Goal: Task Accomplishment & Management: Use online tool/utility

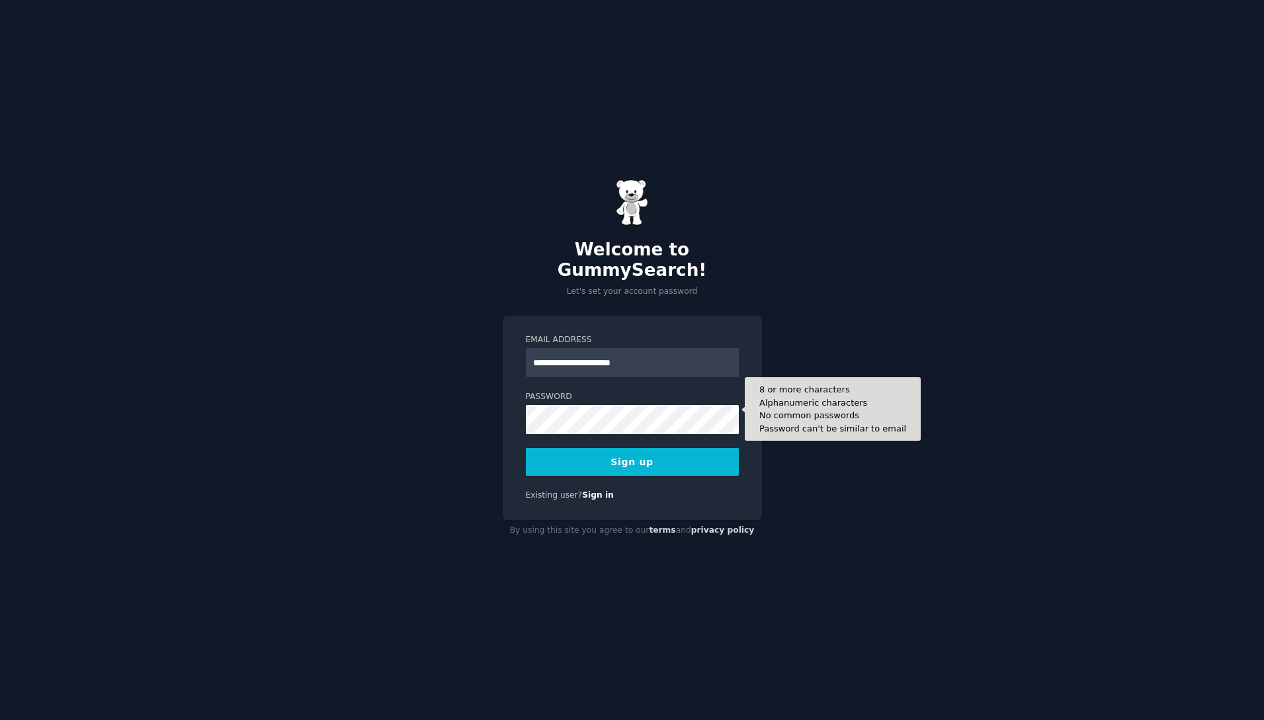
type input "**********"
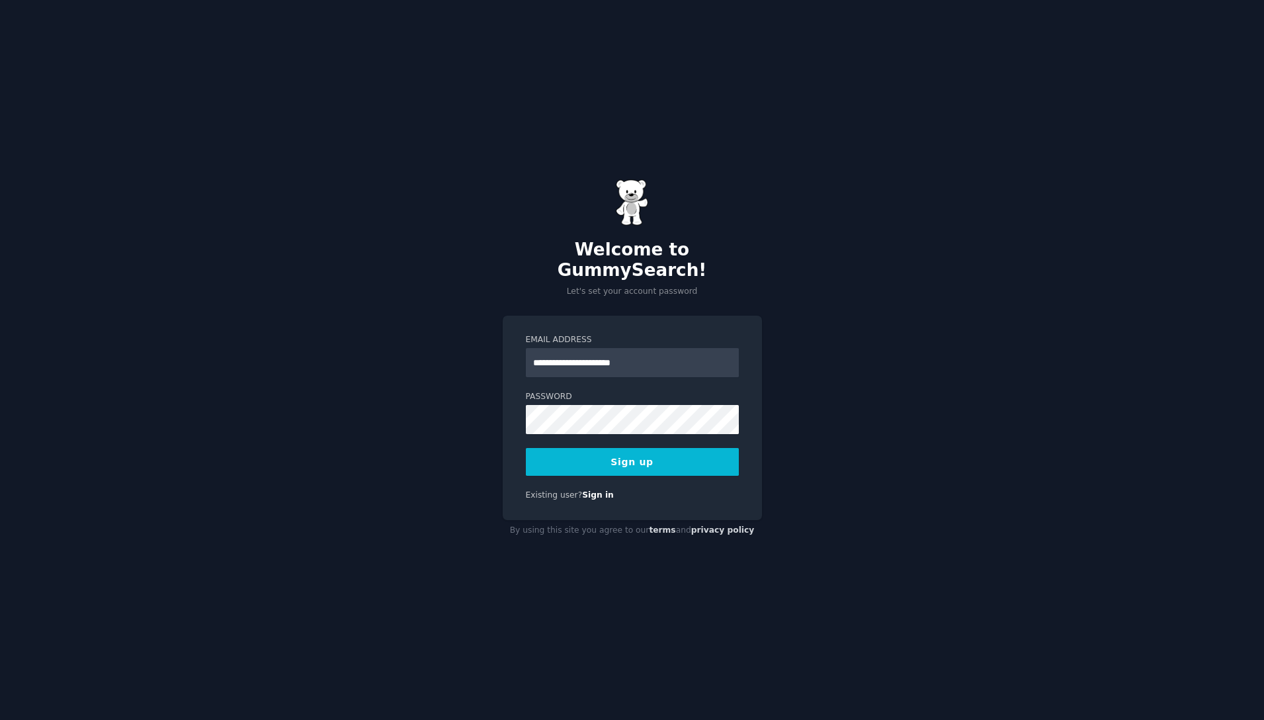
click at [644, 454] on button "Sign up" at bounding box center [632, 462] width 213 height 28
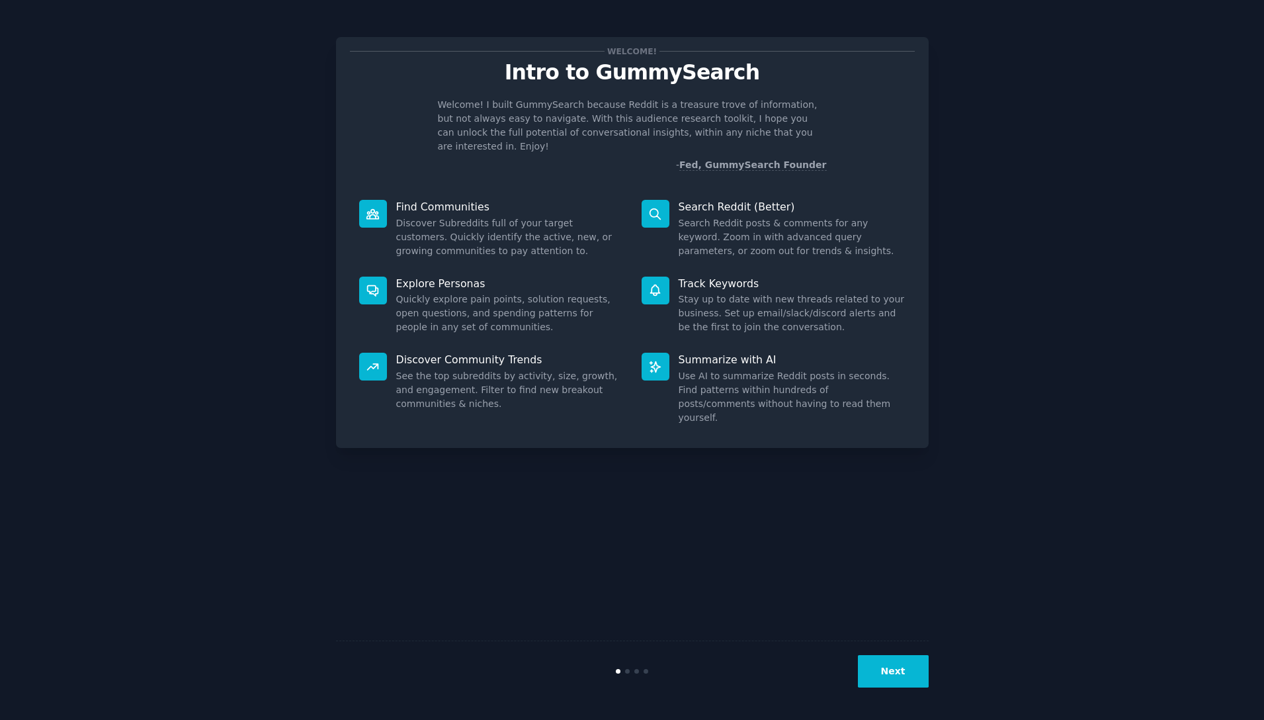
click at [1026, 122] on div "Welcome! Intro to GummySearch Welcome! I built GummySearch because Reddit is a …" at bounding box center [632, 360] width 1227 height 683
click at [280, 169] on div "Welcome! Intro to GummySearch Welcome! I built GummySearch because Reddit is a …" at bounding box center [632, 360] width 1227 height 683
click at [431, 216] on dd "Discover Subreddits full of your target customers. Quickly identify the active,…" at bounding box center [509, 237] width 227 height 42
click at [598, 521] on div "Welcome! Intro to GummySearch Welcome! I built GummySearch because Reddit is a …" at bounding box center [632, 360] width 593 height 683
click at [898, 663] on button "Next" at bounding box center [893, 671] width 71 height 32
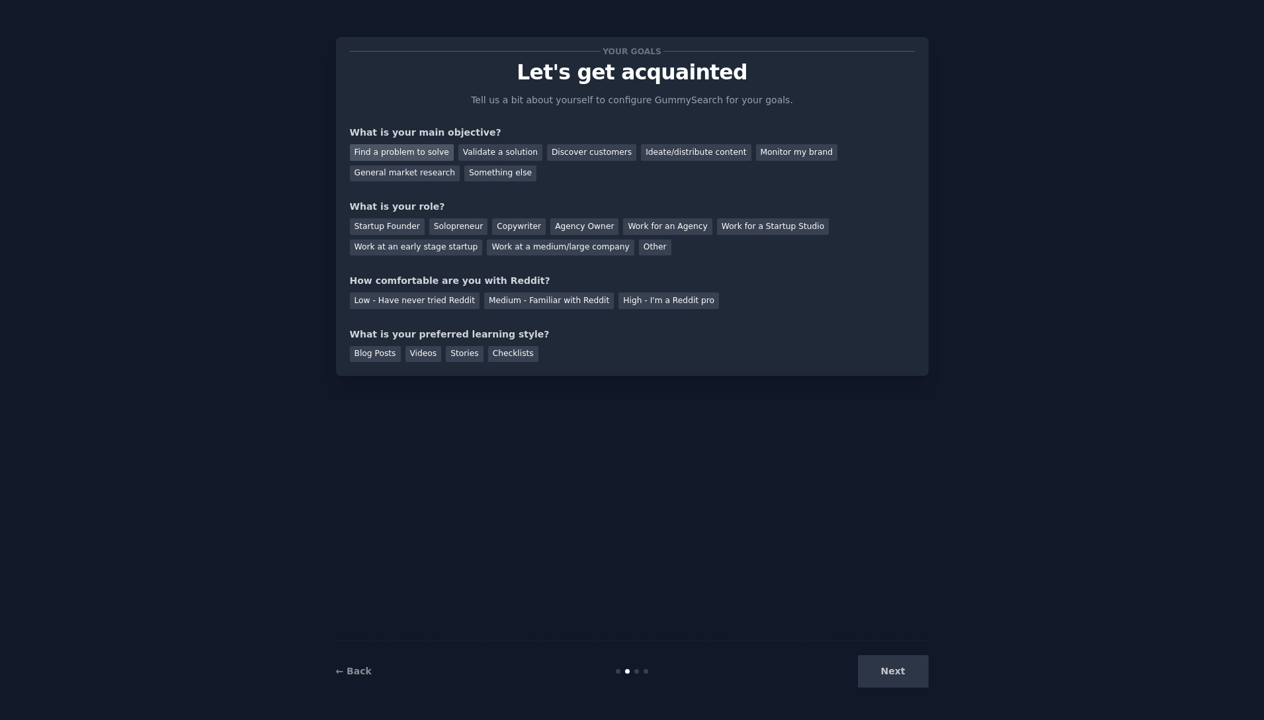
click at [415, 149] on div "Find a problem to solve" at bounding box center [402, 152] width 104 height 17
click at [486, 153] on div "Validate a solution" at bounding box center [500, 152] width 84 height 17
click at [393, 227] on div "Startup Founder" at bounding box center [387, 226] width 75 height 17
click at [410, 303] on div "Low - Have never tried Reddit" at bounding box center [415, 300] width 130 height 17
click at [411, 353] on div "Videos" at bounding box center [423, 354] width 36 height 17
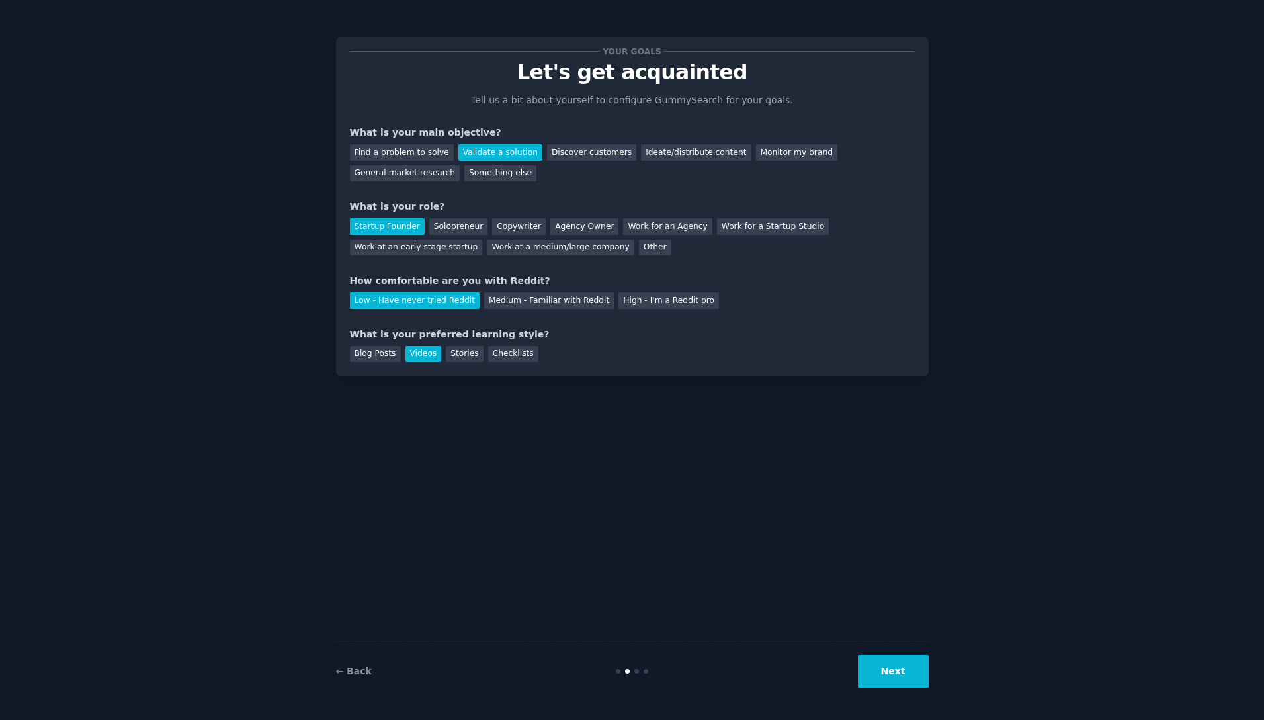
click at [903, 674] on button "Next" at bounding box center [893, 671] width 71 height 32
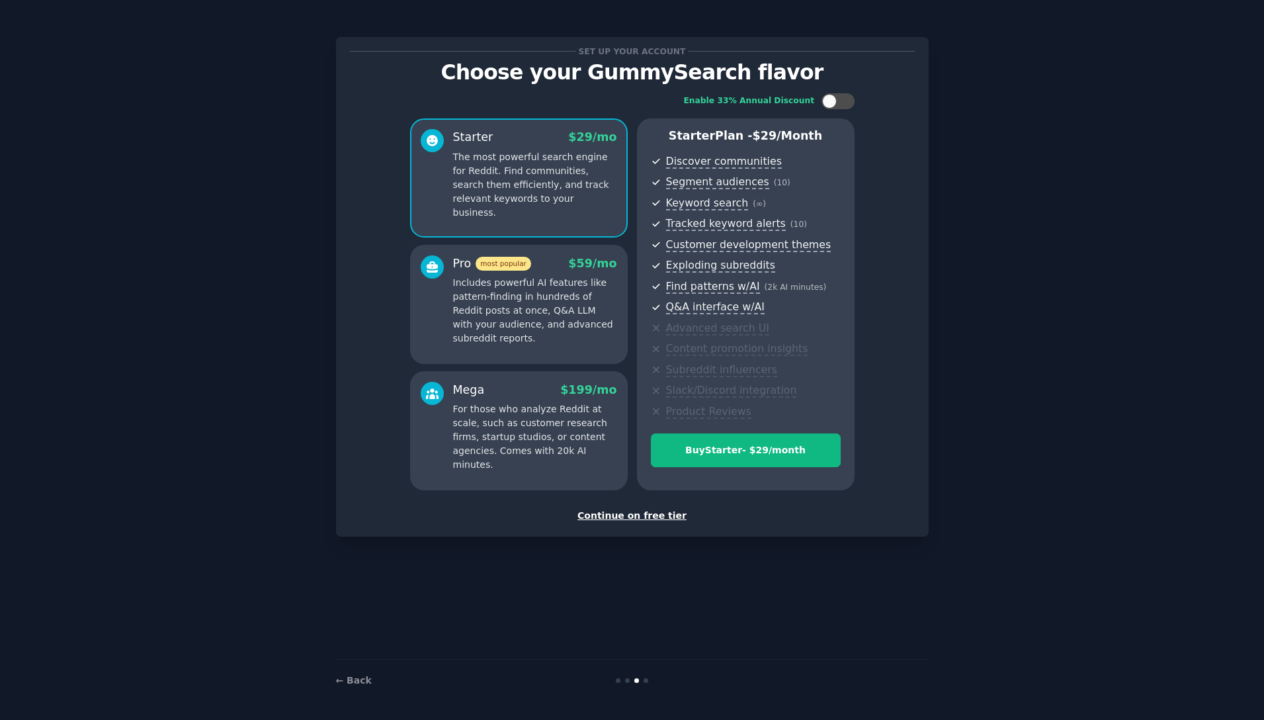
click at [601, 518] on div "Continue on free tier" at bounding box center [632, 516] width 565 height 14
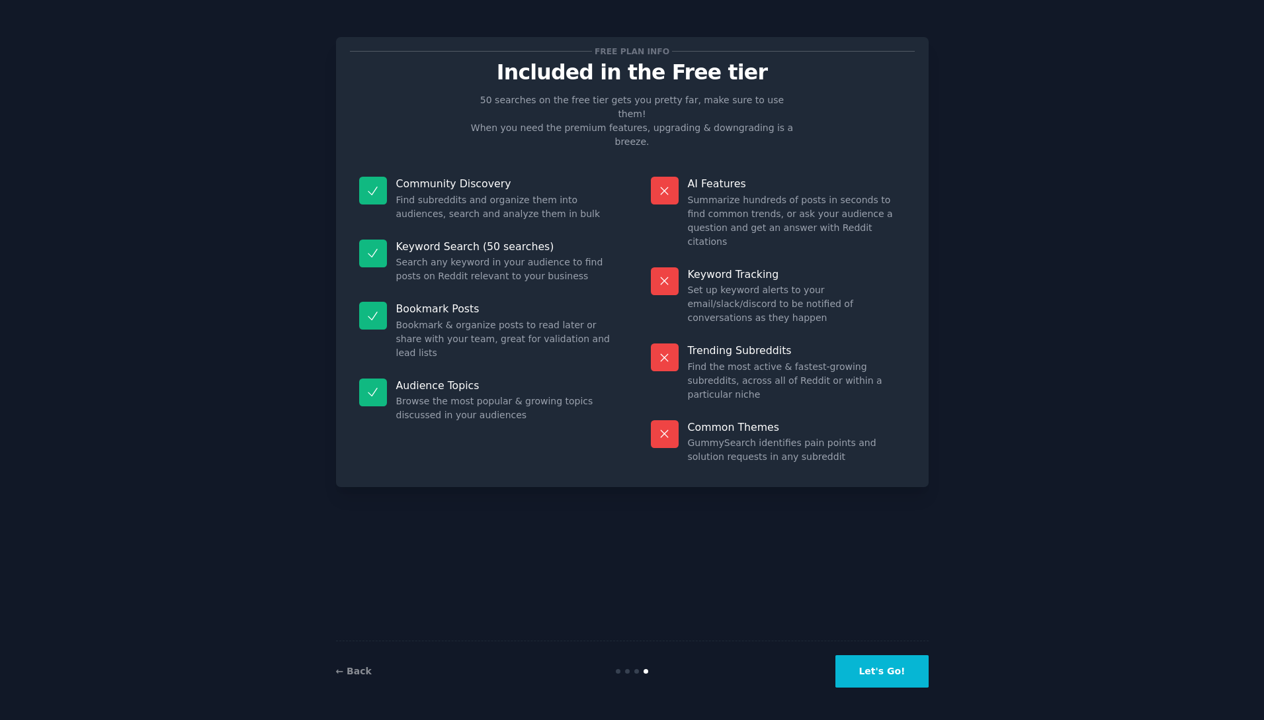
click at [863, 670] on button "Let's Go!" at bounding box center [881, 671] width 93 height 32
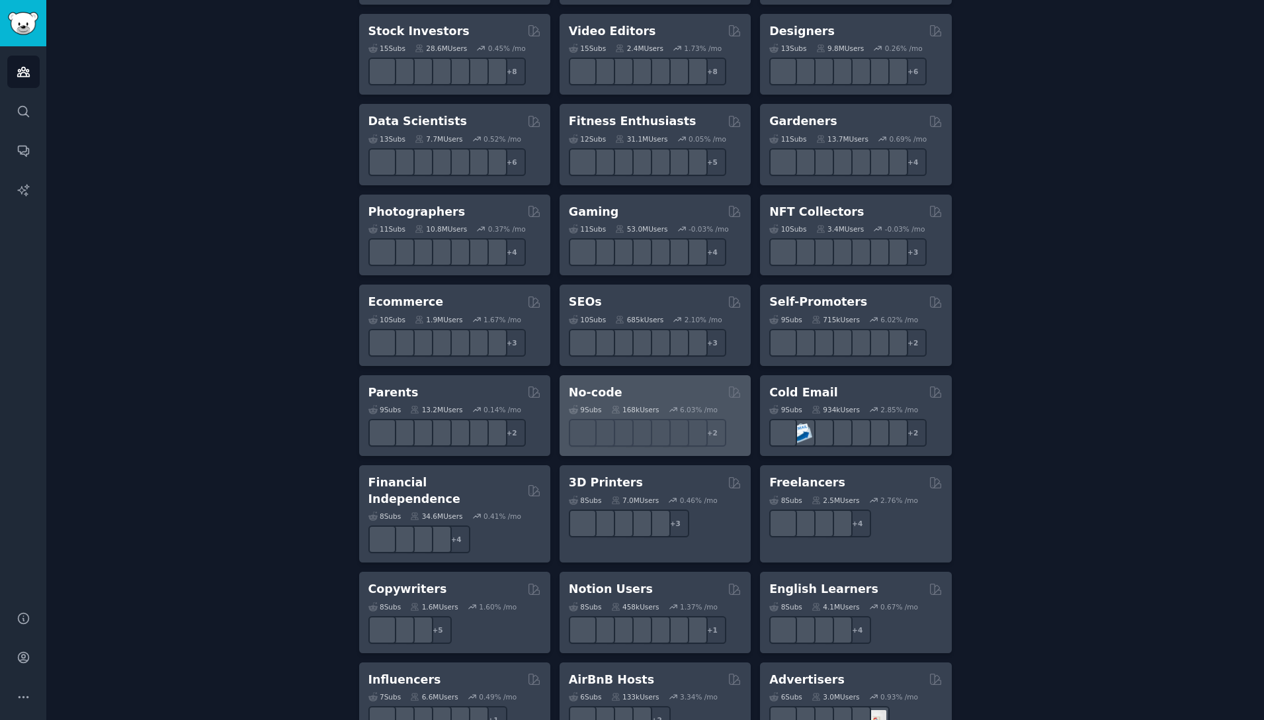
scroll to position [189, 0]
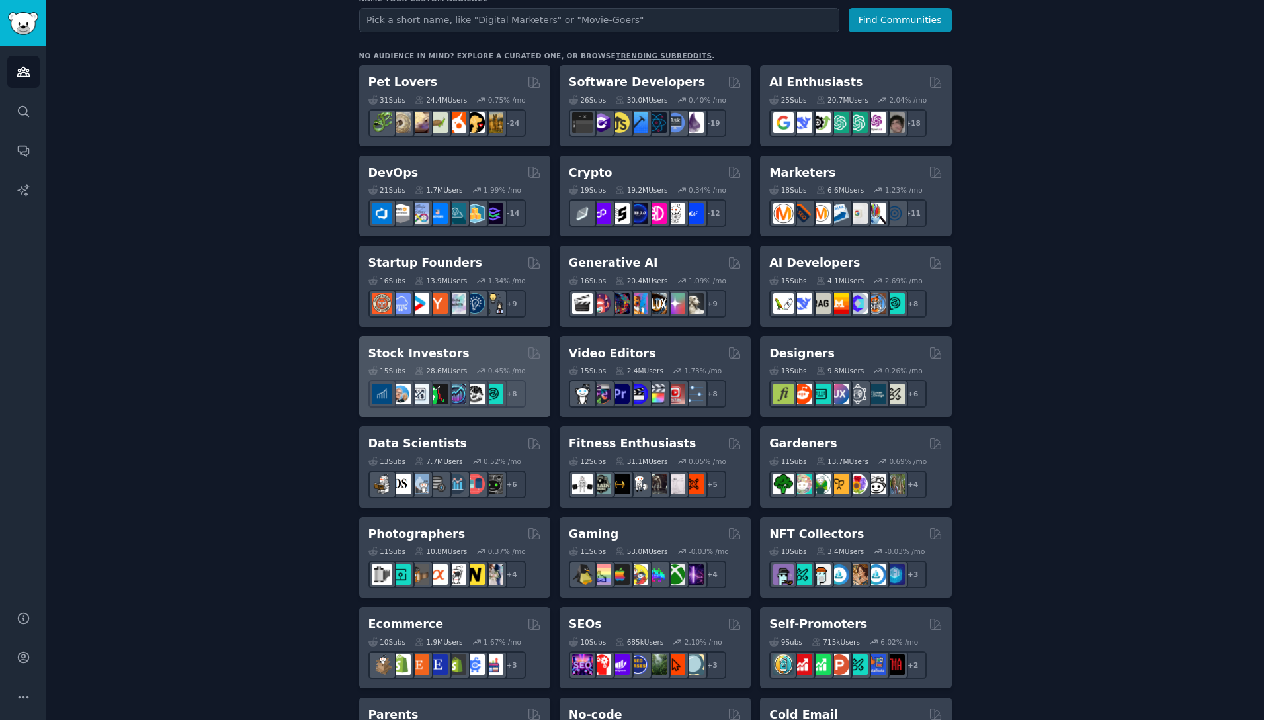
click at [438, 366] on div "28.6M Users" at bounding box center [441, 370] width 52 height 9
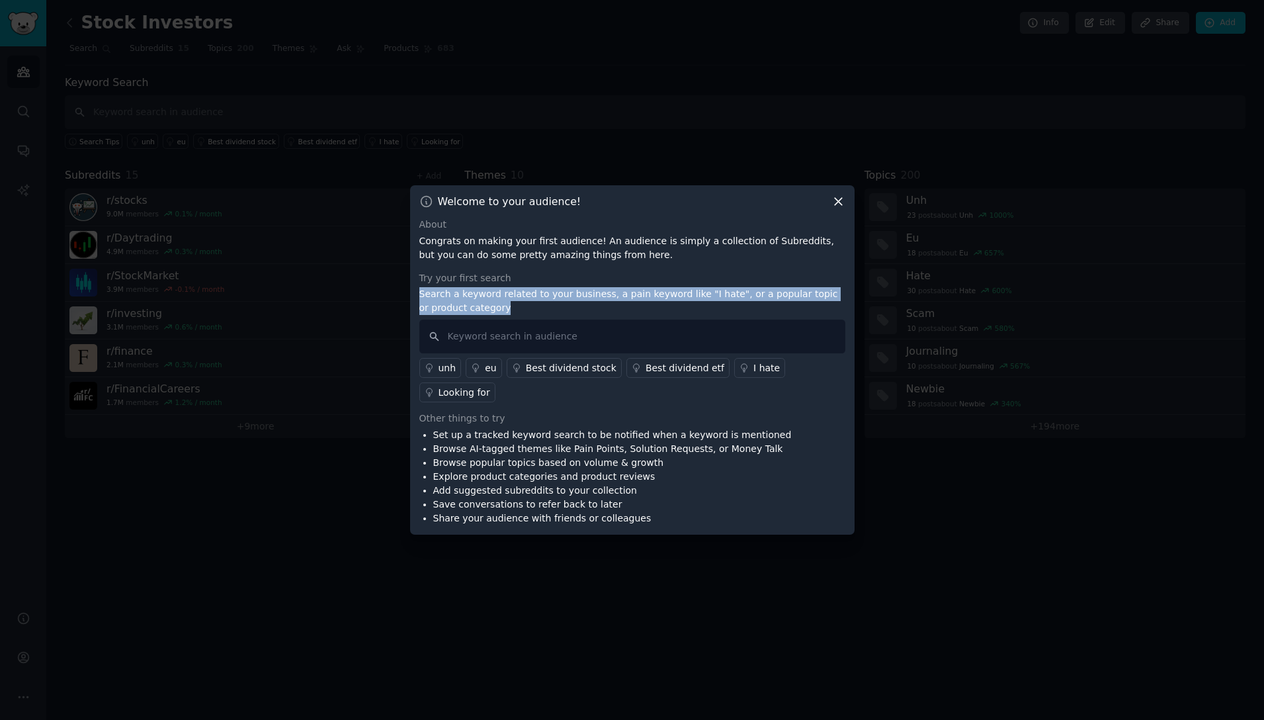
drag, startPoint x: 492, startPoint y: 310, endPoint x: 413, endPoint y: 298, distance: 79.5
click at [413, 298] on div "Welcome to your audience! About Congrats on making your first audience! An audi…" at bounding box center [632, 359] width 445 height 349
copy p "Search a keyword related to your business, a pain keyword like "I hate", or a p…"
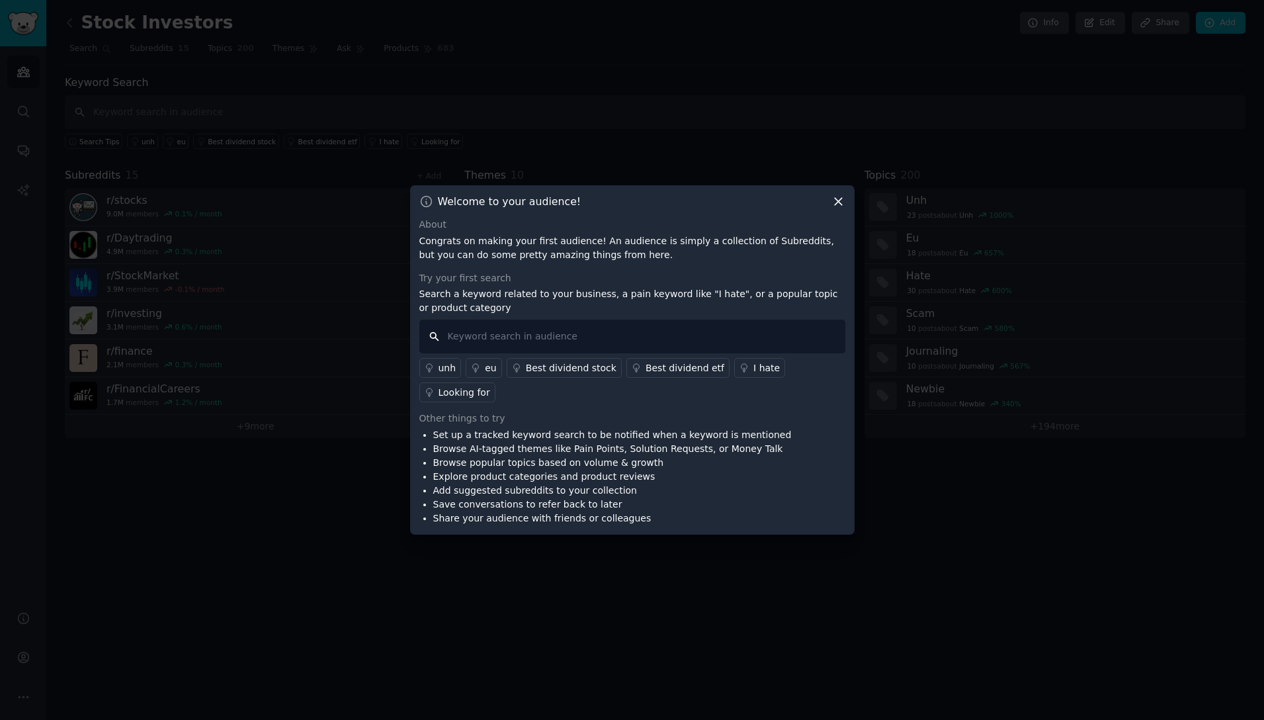
click at [529, 337] on input "text" at bounding box center [632, 336] width 426 height 34
click at [753, 372] on div "I hate" at bounding box center [766, 368] width 26 height 14
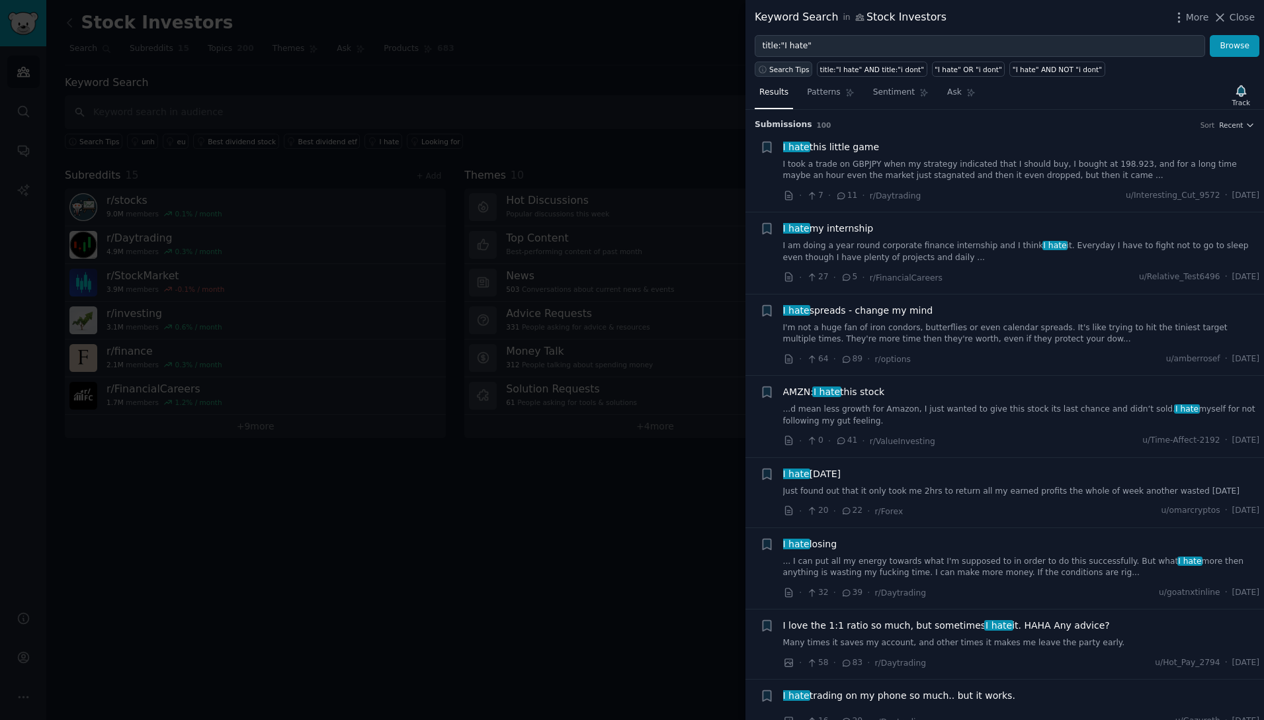
click at [790, 73] on span "Search Tips" at bounding box center [789, 69] width 40 height 9
click at [843, 39] on input "title:"I hate"" at bounding box center [980, 46] width 450 height 22
click at [966, 71] on div ""I hate" OR "i dont"" at bounding box center [968, 69] width 67 height 9
type input ""I hate" OR "i dont""
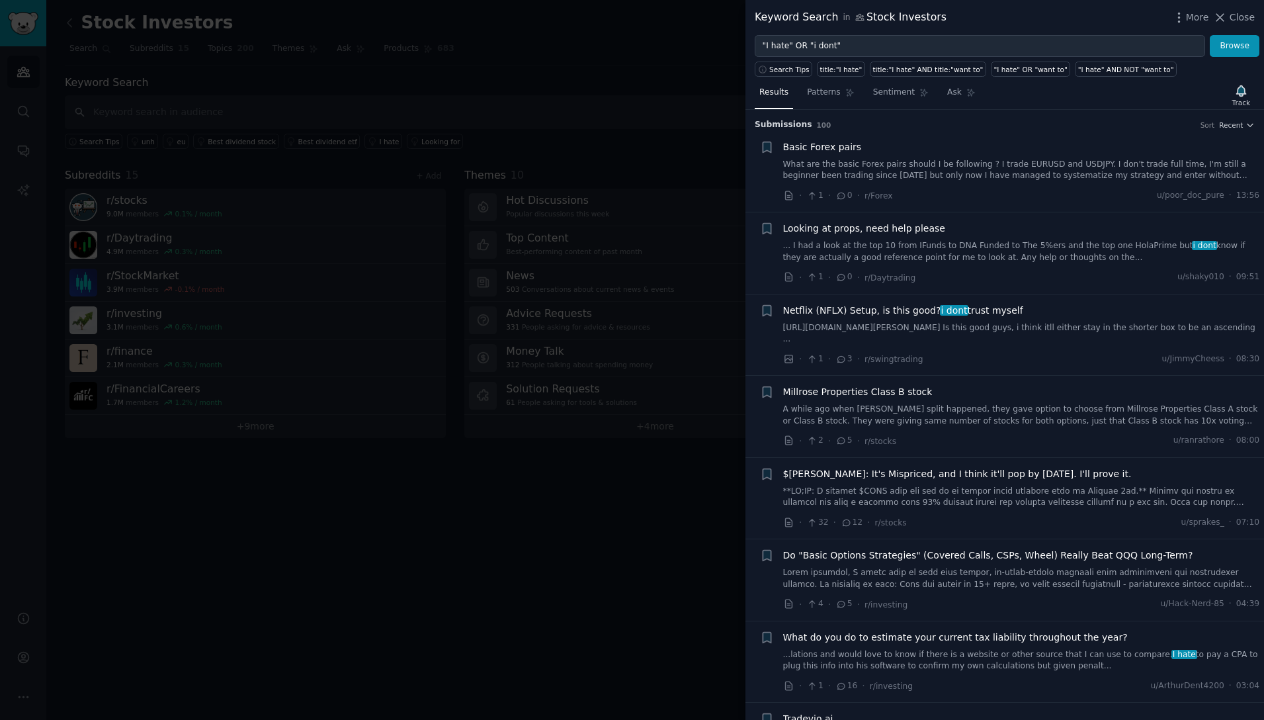
click at [442, 67] on div at bounding box center [632, 360] width 1264 height 720
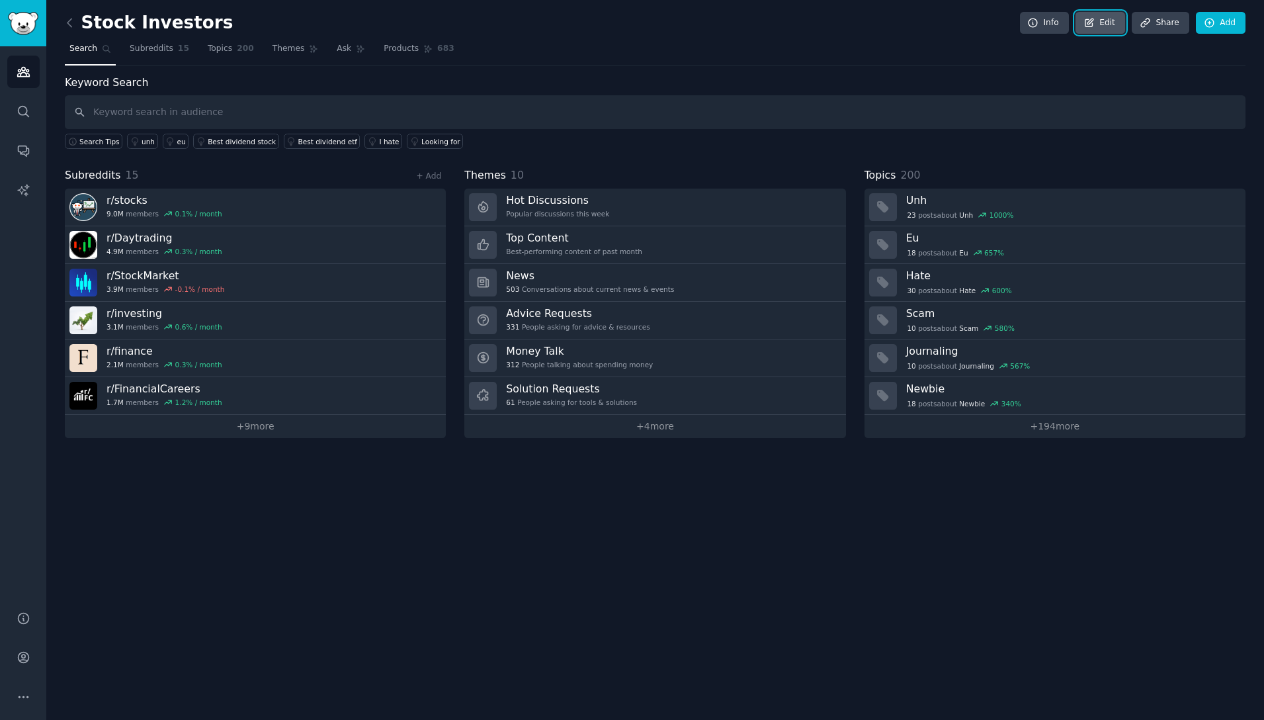
click at [1109, 25] on link "Edit" at bounding box center [1101, 23] width 50 height 22
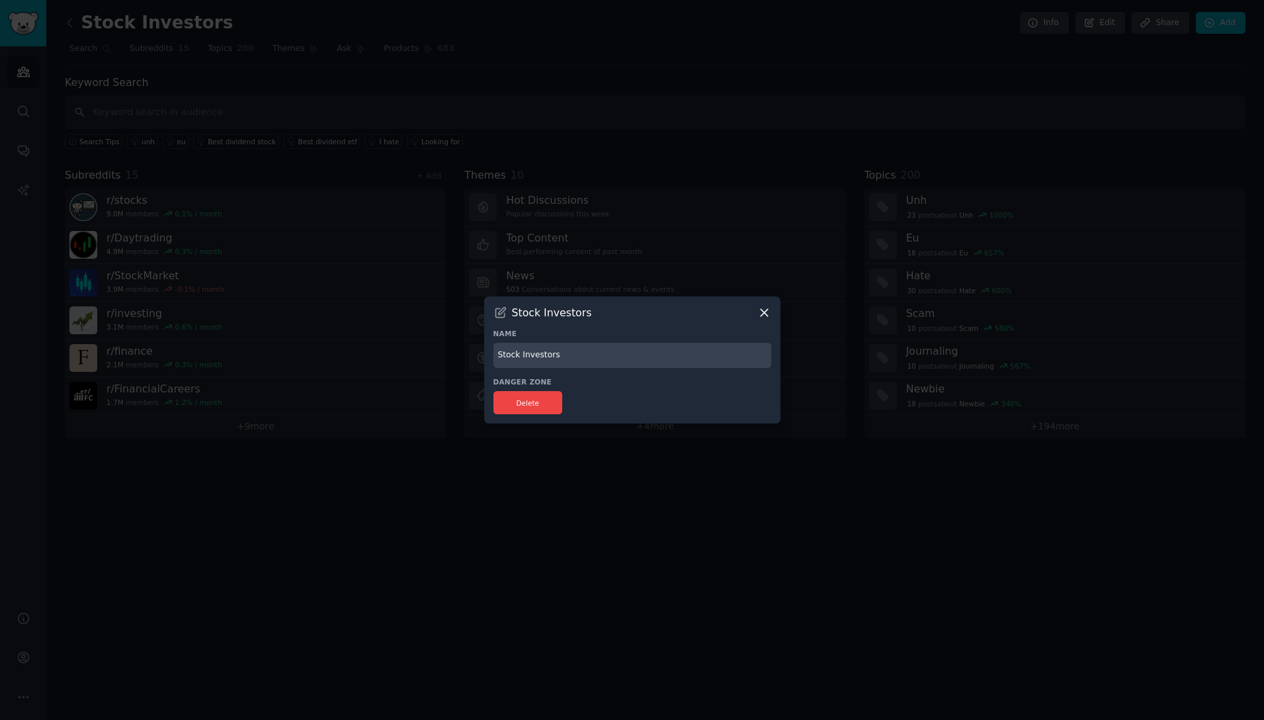
click at [765, 312] on icon at bounding box center [764, 312] width 7 height 7
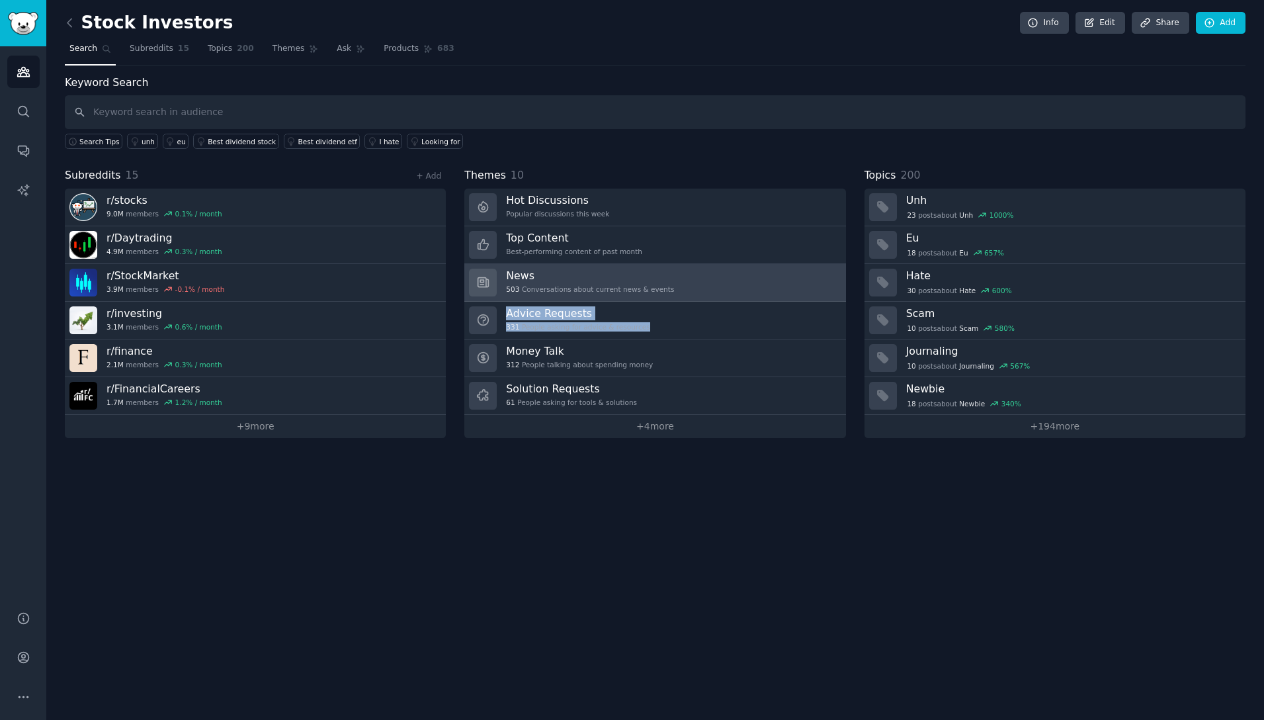
click at [601, 273] on h3 "News" at bounding box center [590, 276] width 168 height 14
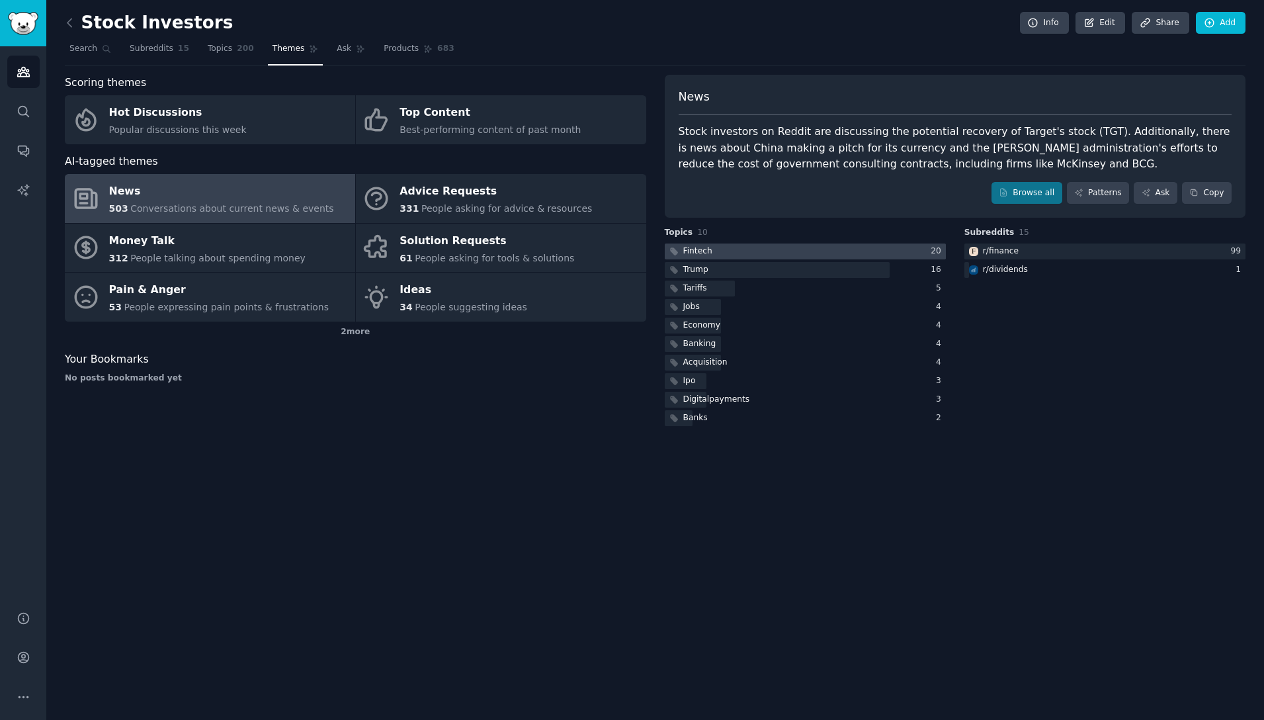
click at [702, 249] on div "Fintech" at bounding box center [697, 251] width 29 height 12
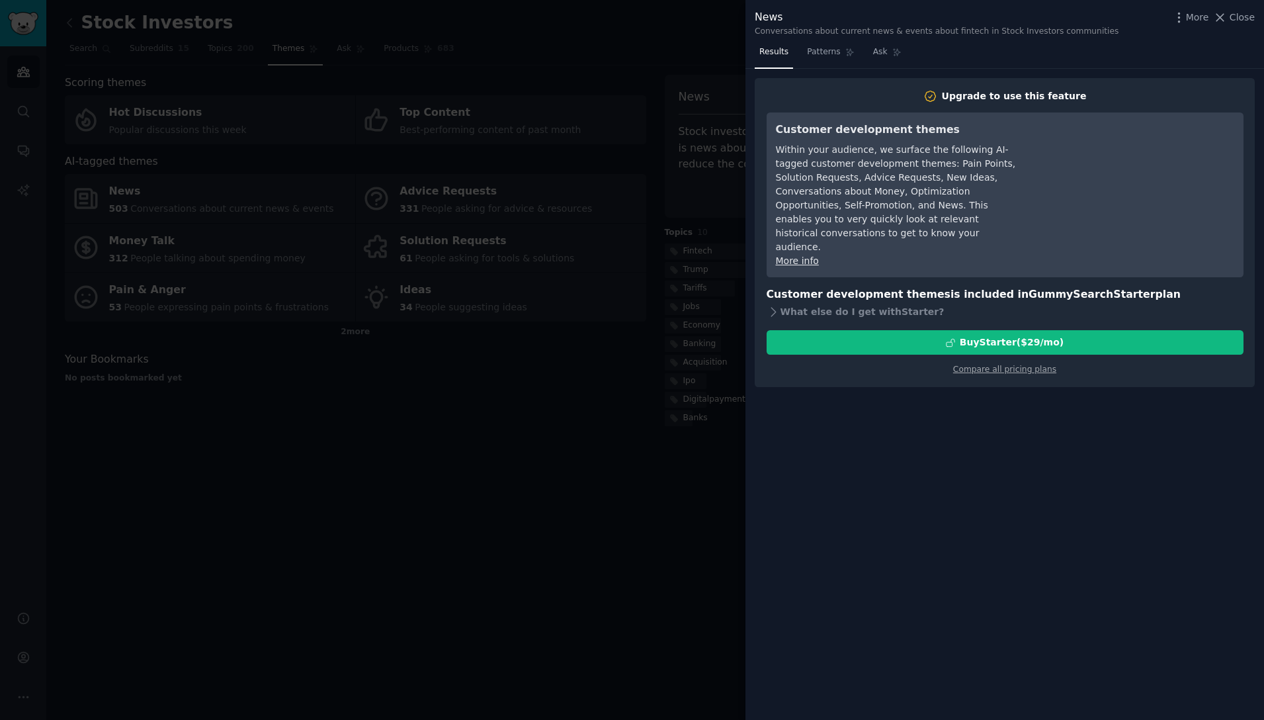
click at [1032, 49] on div "Results Patterns Ask" at bounding box center [1004, 55] width 519 height 27
click at [726, 58] on div at bounding box center [632, 360] width 1264 height 720
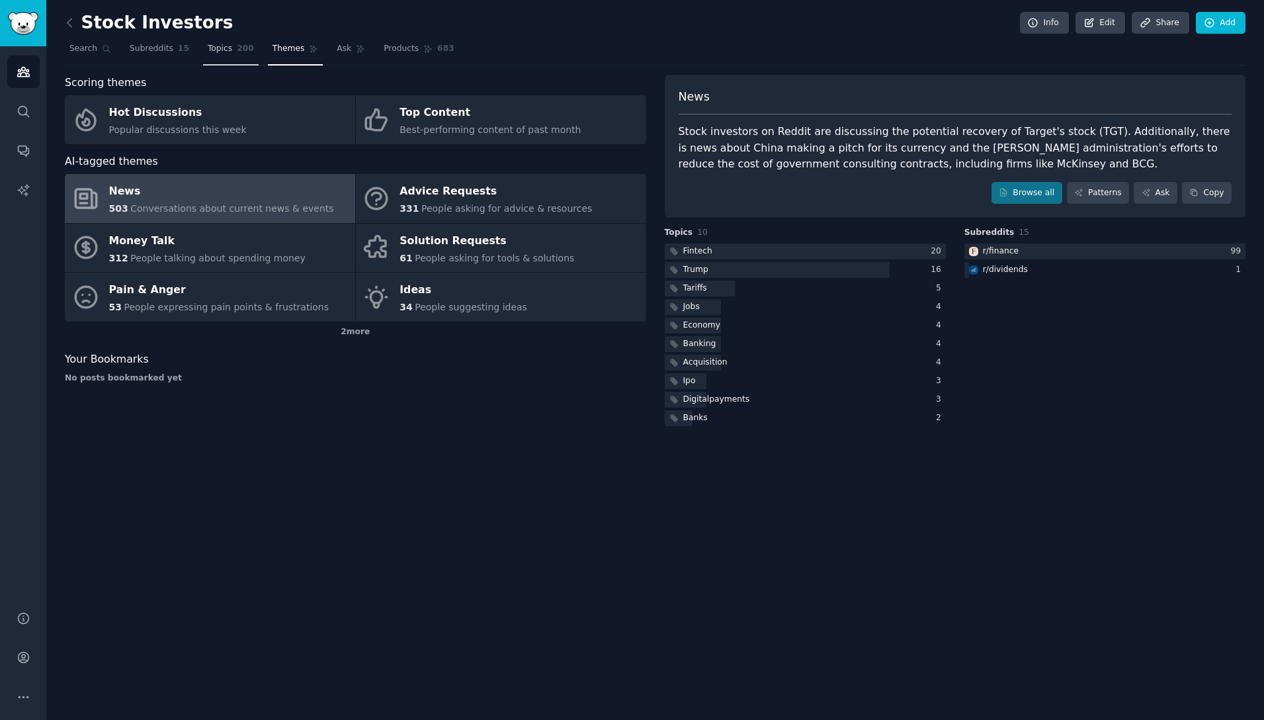
click at [208, 49] on span "Topics" at bounding box center [220, 49] width 24 height 12
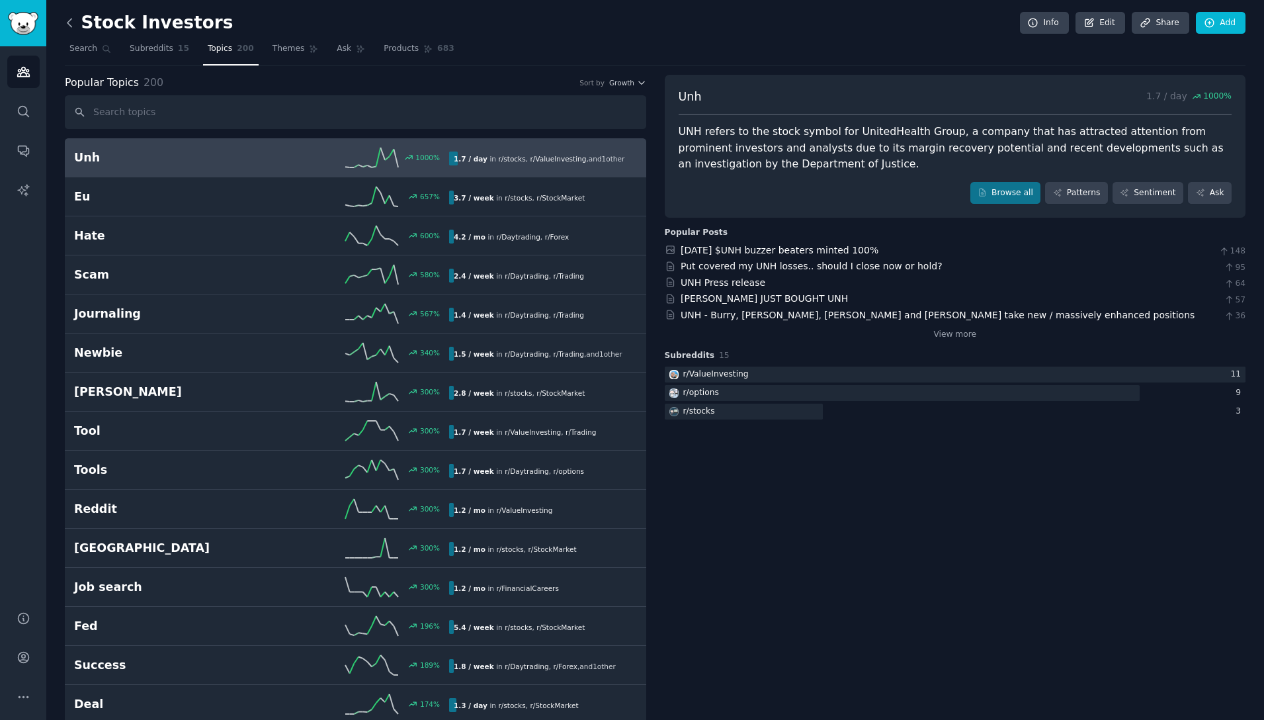
click at [70, 21] on icon at bounding box center [70, 23] width 14 height 14
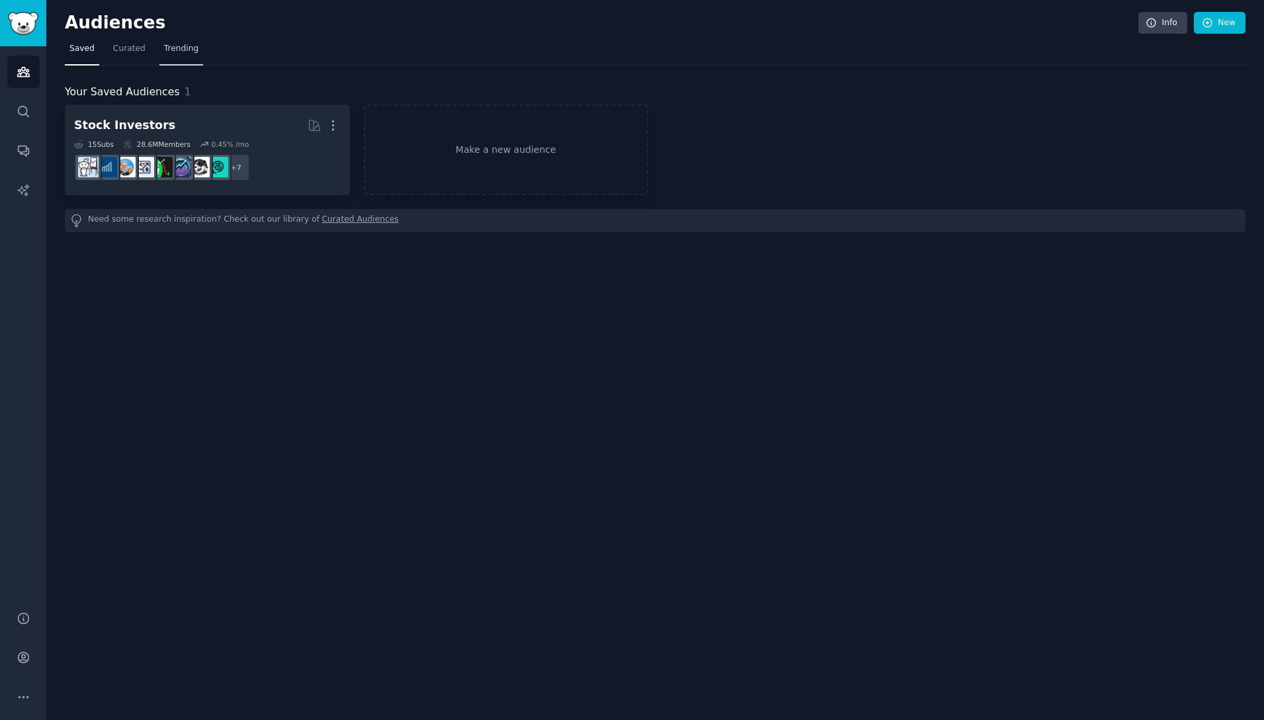
click at [187, 45] on span "Trending" at bounding box center [181, 49] width 34 height 12
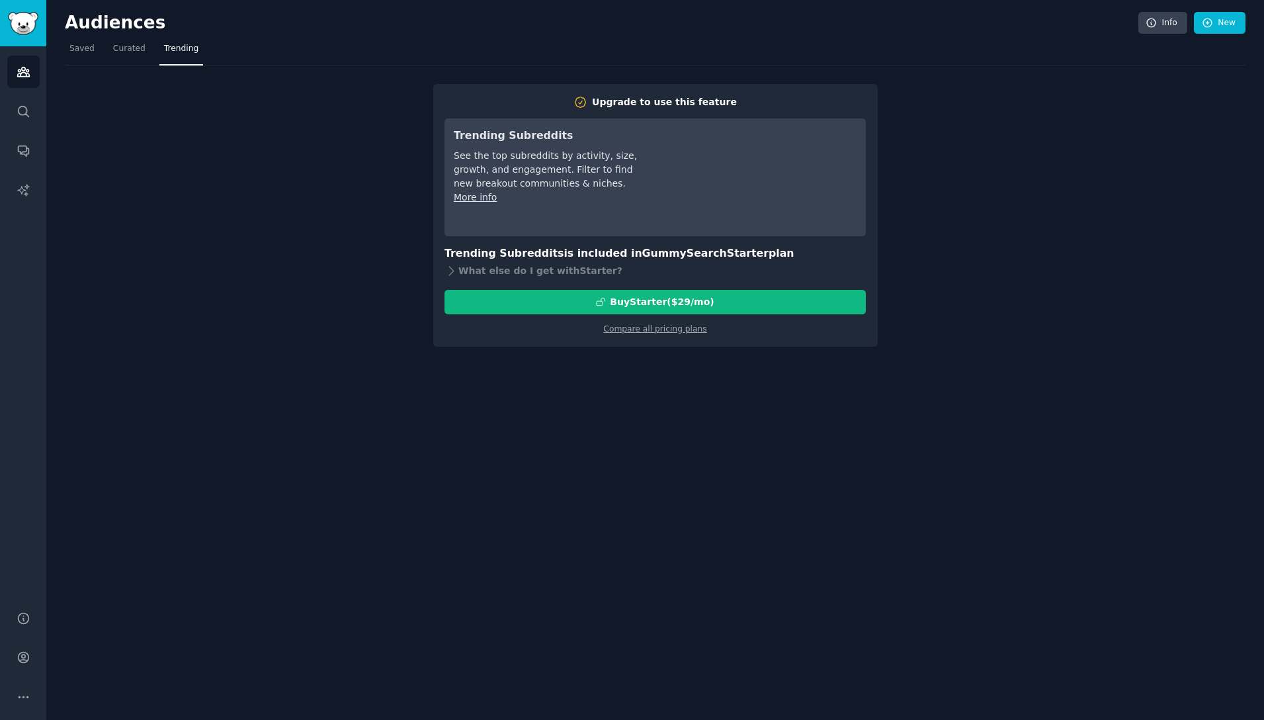
click at [1180, 64] on nav "Saved Curated Trending" at bounding box center [655, 51] width 1181 height 27
click at [82, 47] on span "Saved" at bounding box center [81, 49] width 25 height 12
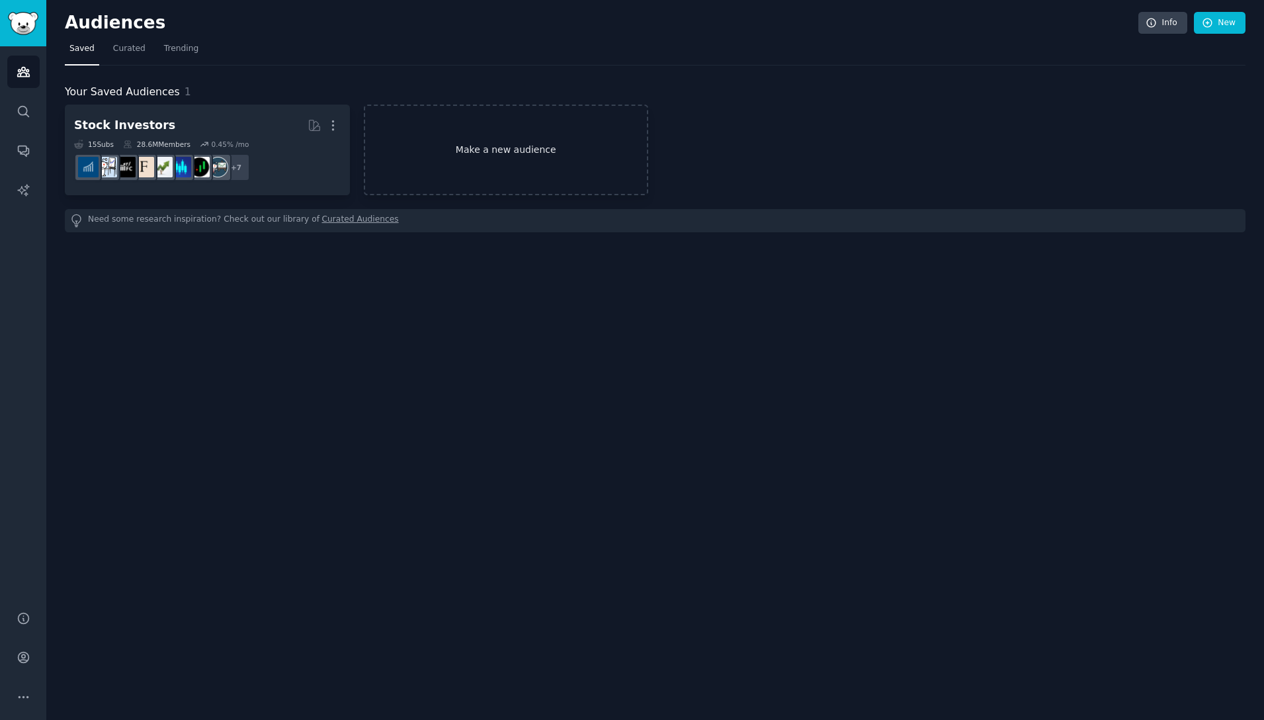
click at [515, 157] on link "Make a new audience" at bounding box center [506, 150] width 285 height 91
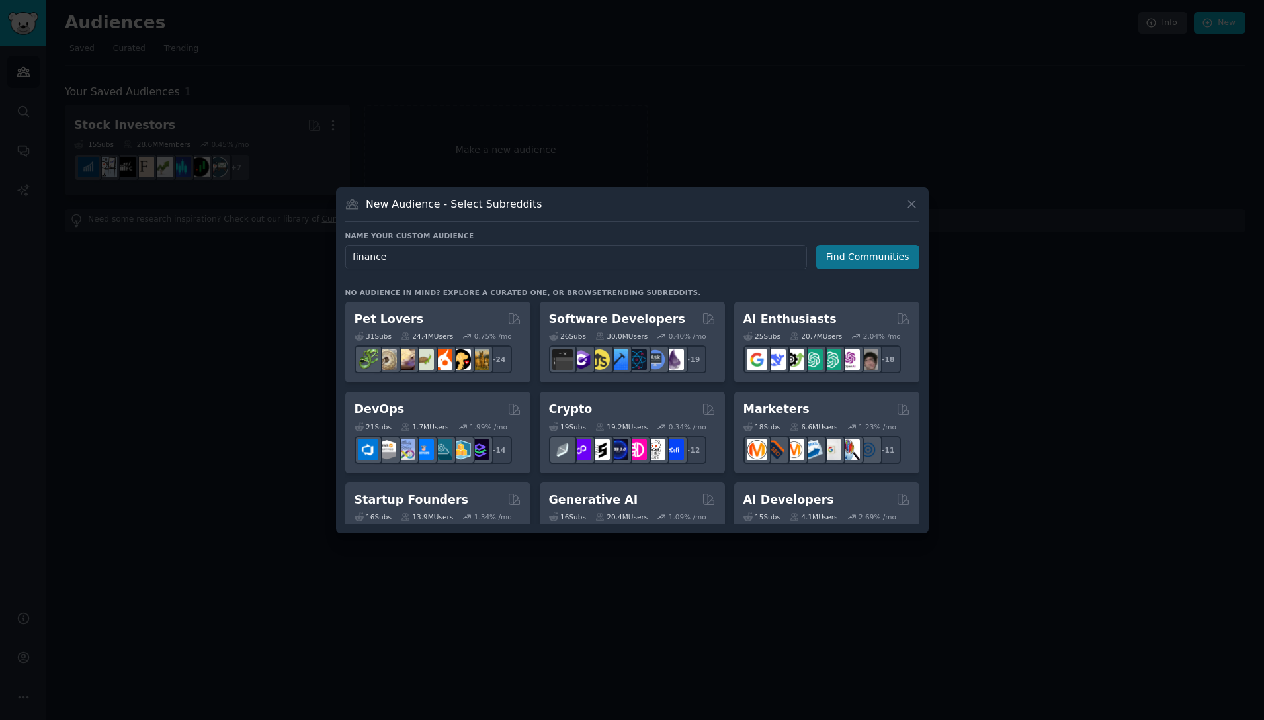
type input "finance"
click at [897, 253] on button "Find Communities" at bounding box center [867, 257] width 103 height 24
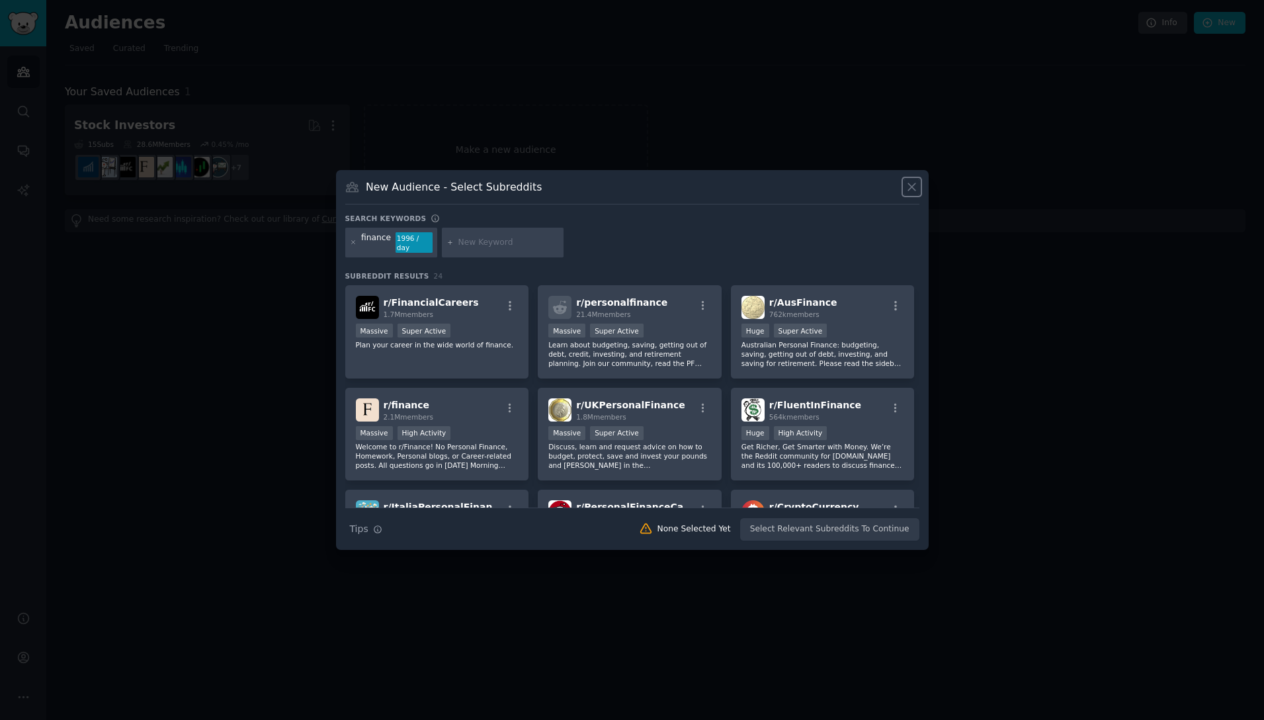
click at [914, 184] on icon at bounding box center [911, 186] width 7 height 7
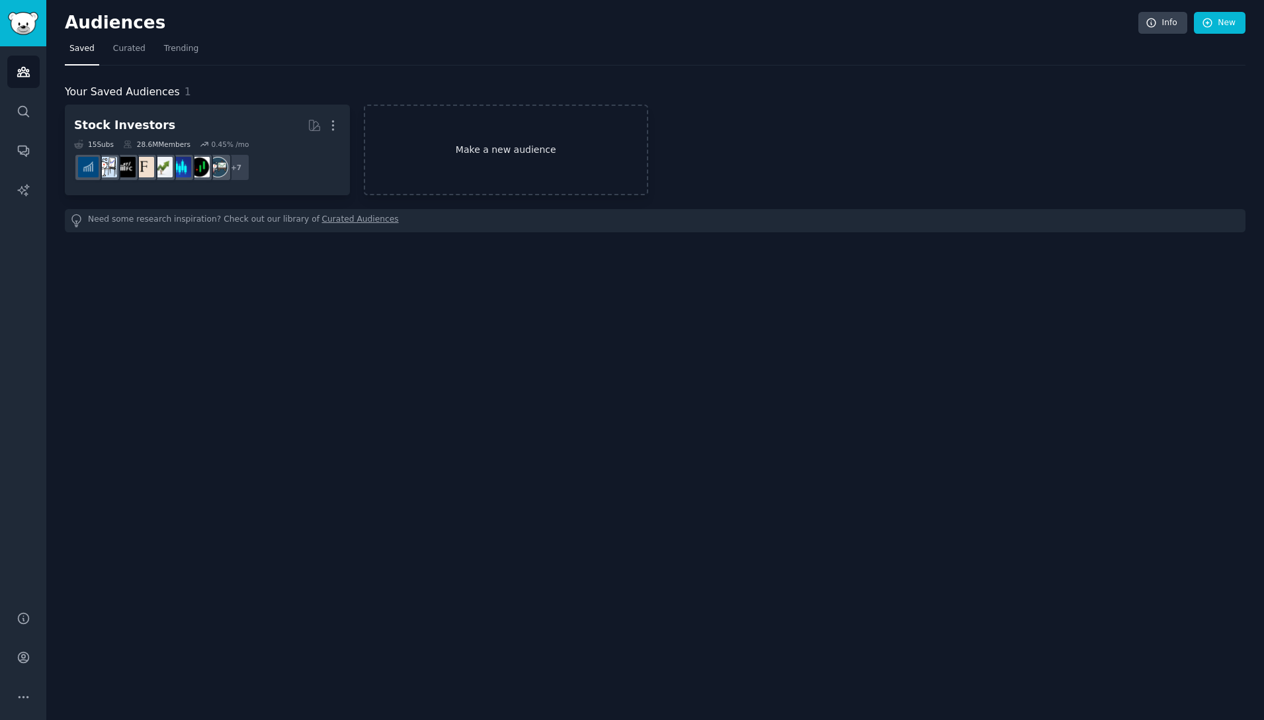
click at [560, 175] on link "Make a new audience" at bounding box center [506, 150] width 285 height 91
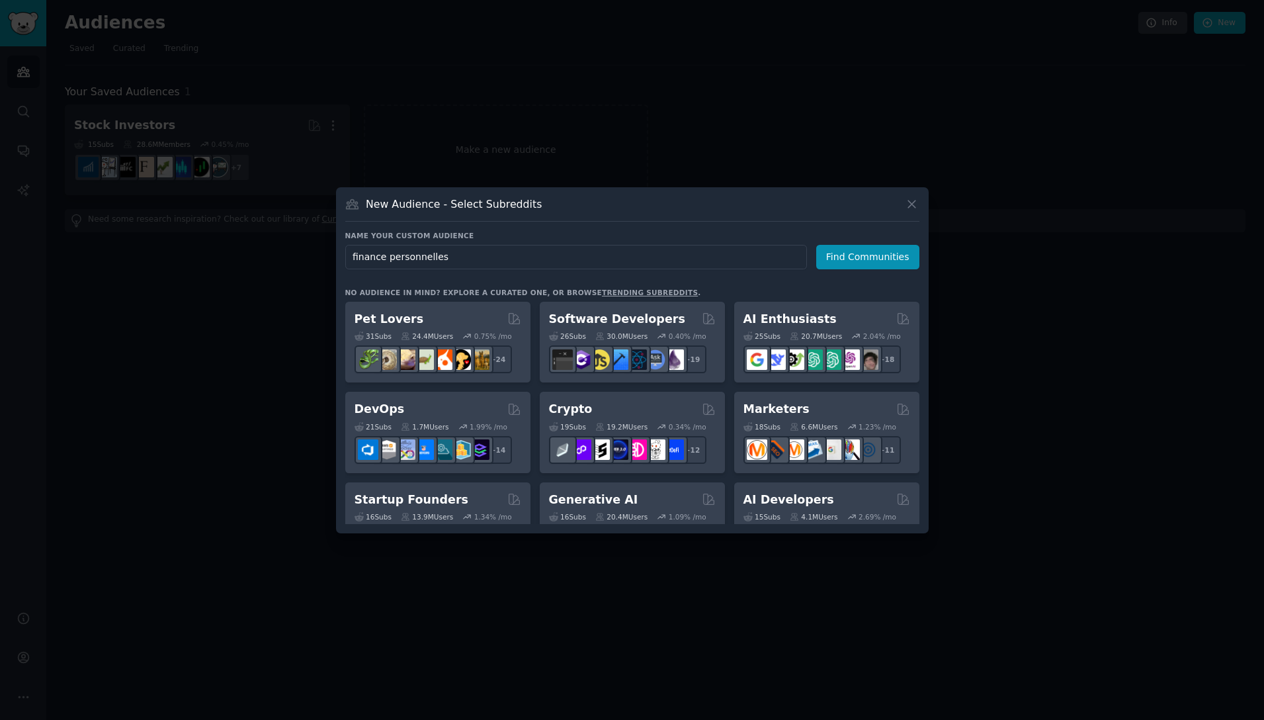
click at [386, 260] on input "finance personnelles" at bounding box center [576, 257] width 462 height 24
type input "finances personnelles"
click at [902, 260] on button "Find Communities" at bounding box center [867, 257] width 103 height 24
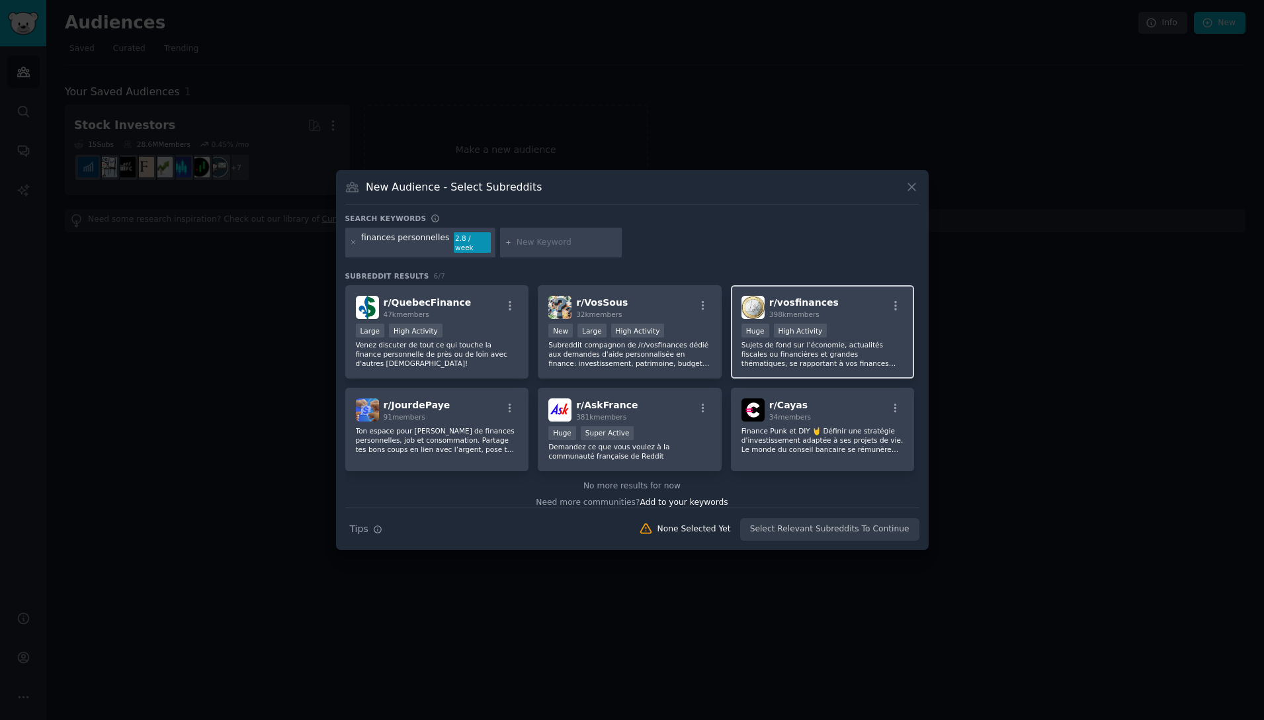
click at [833, 345] on p "Sujets de fond sur l’économie, actualités fiscales ou financières et grandes th…" at bounding box center [823, 354] width 163 height 28
click at [899, 520] on button "Create Audience" at bounding box center [875, 529] width 87 height 22
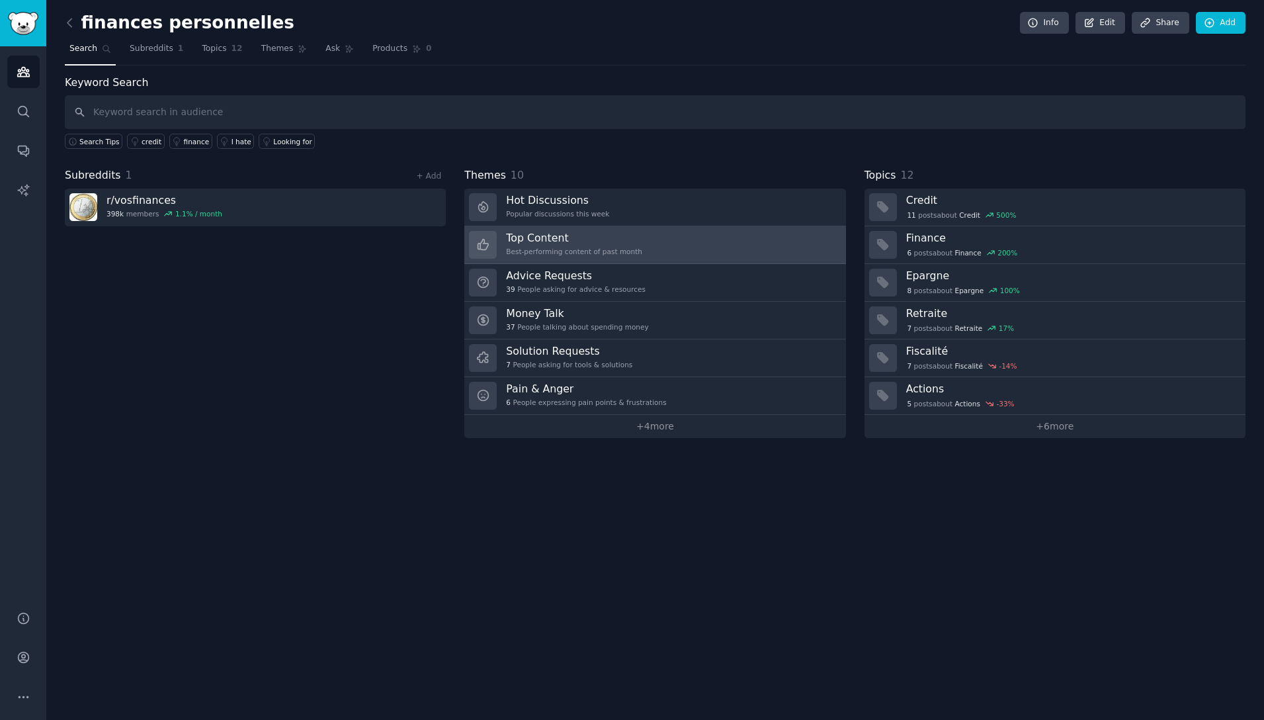
click at [521, 243] on h3 "Top Content" at bounding box center [574, 238] width 136 height 14
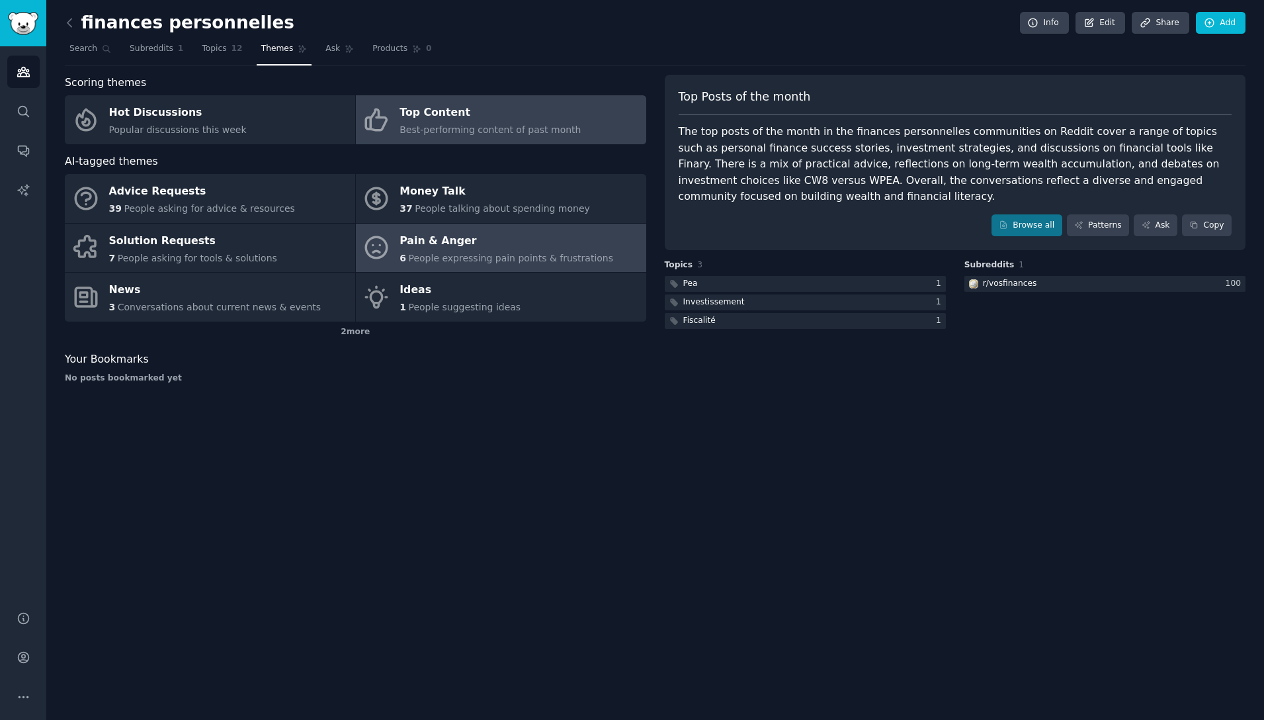
click at [411, 254] on span "People expressing pain points & frustrations" at bounding box center [511, 258] width 205 height 11
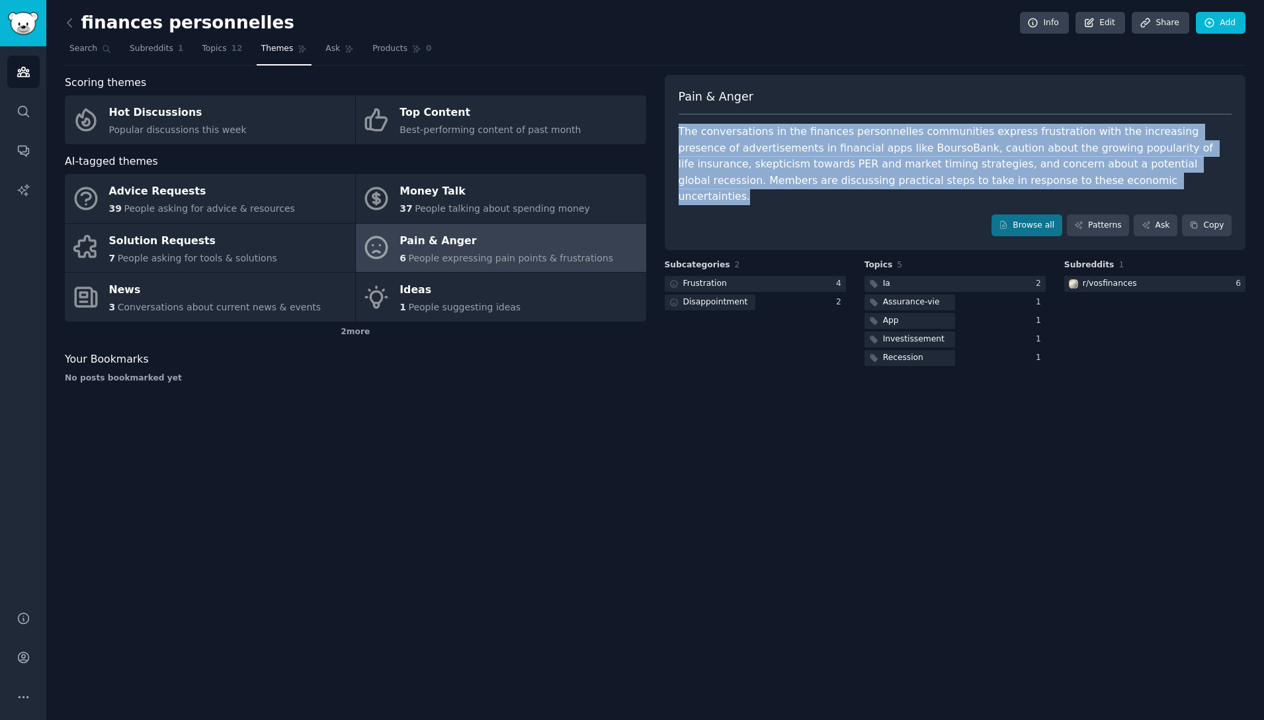
drag, startPoint x: 679, startPoint y: 129, endPoint x: 1008, endPoint y: 182, distance: 333.6
click at [1008, 182] on div "The conversations in the finances personnelles communities express frustration …" at bounding box center [956, 164] width 554 height 81
copy div "The conversations in the finances personnelles communities express frustration …"
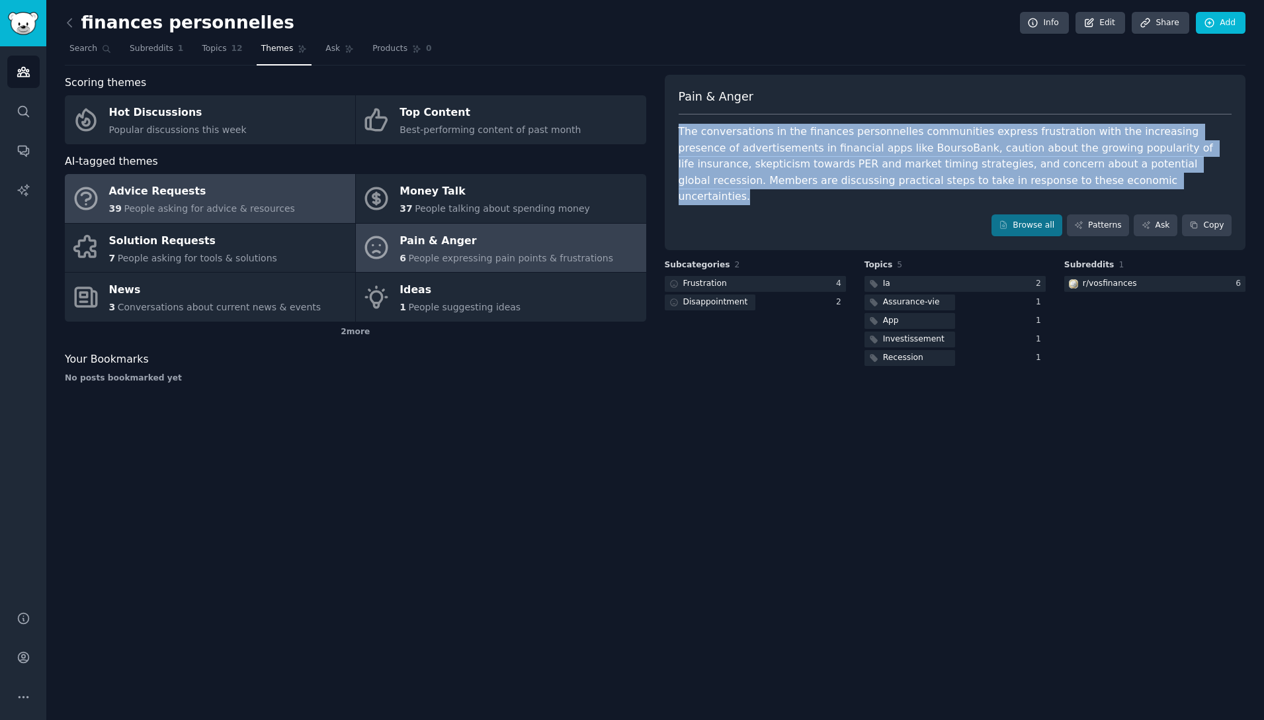
click at [149, 207] on span "People asking for advice & resources" at bounding box center [209, 208] width 171 height 11
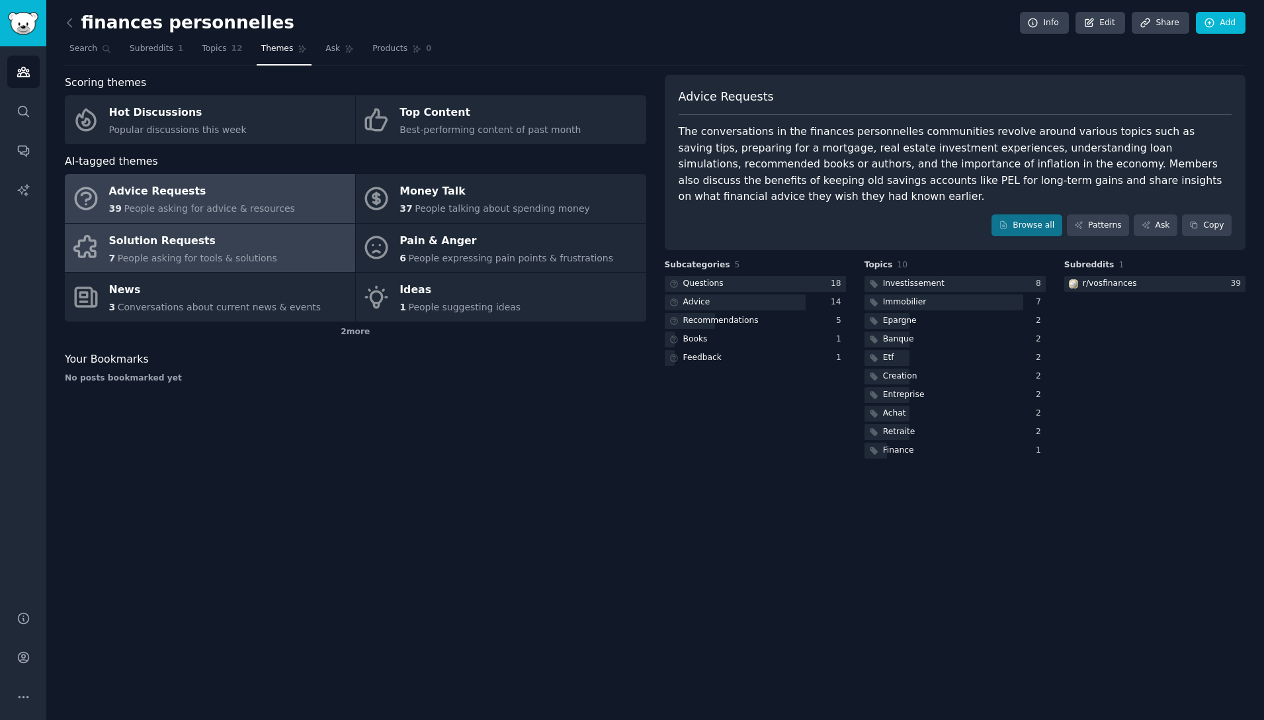
click at [138, 247] on div "Solution Requests" at bounding box center [193, 240] width 168 height 21
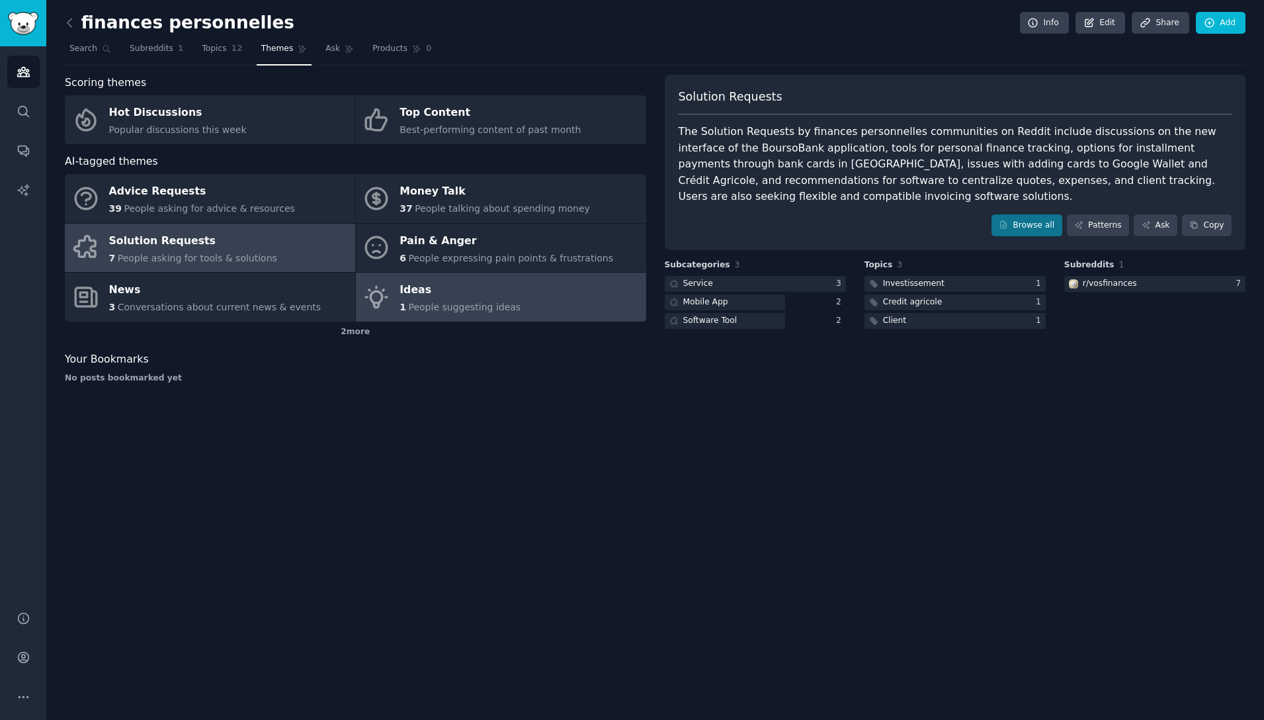
click at [424, 286] on div "Ideas" at bounding box center [460, 290] width 121 height 21
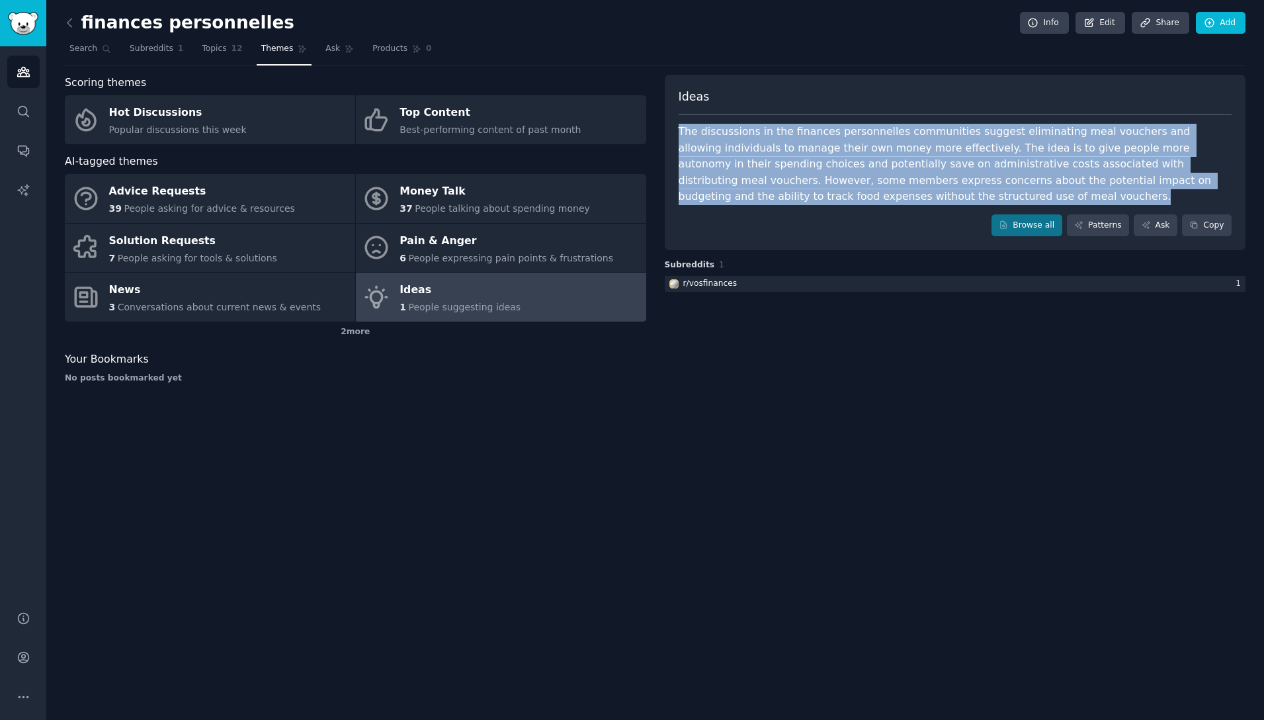
drag, startPoint x: 679, startPoint y: 125, endPoint x: 863, endPoint y: 196, distance: 197.0
click at [863, 196] on div "The discussions in the finances personnelles communities suggest eliminating me…" at bounding box center [956, 164] width 554 height 81
copy div "The discussions in the finances personnelles communities suggest eliminating me…"
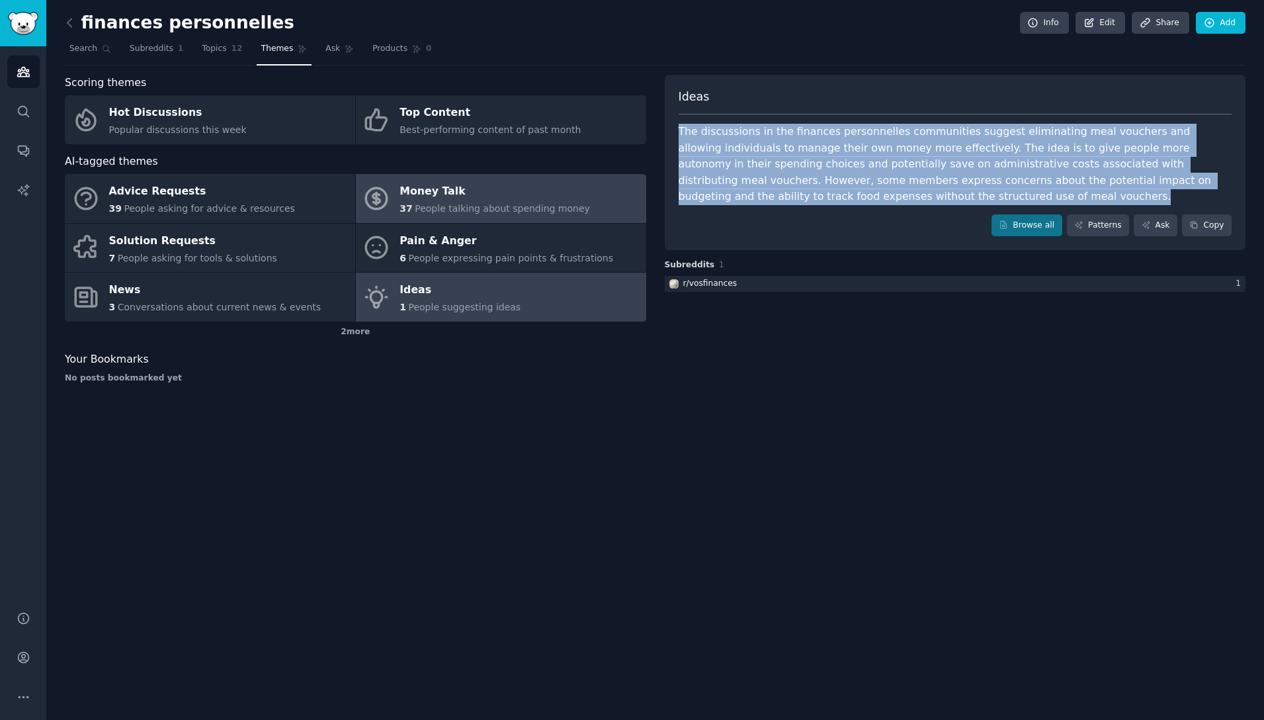
click at [453, 194] on div "Money Talk" at bounding box center [495, 191] width 191 height 21
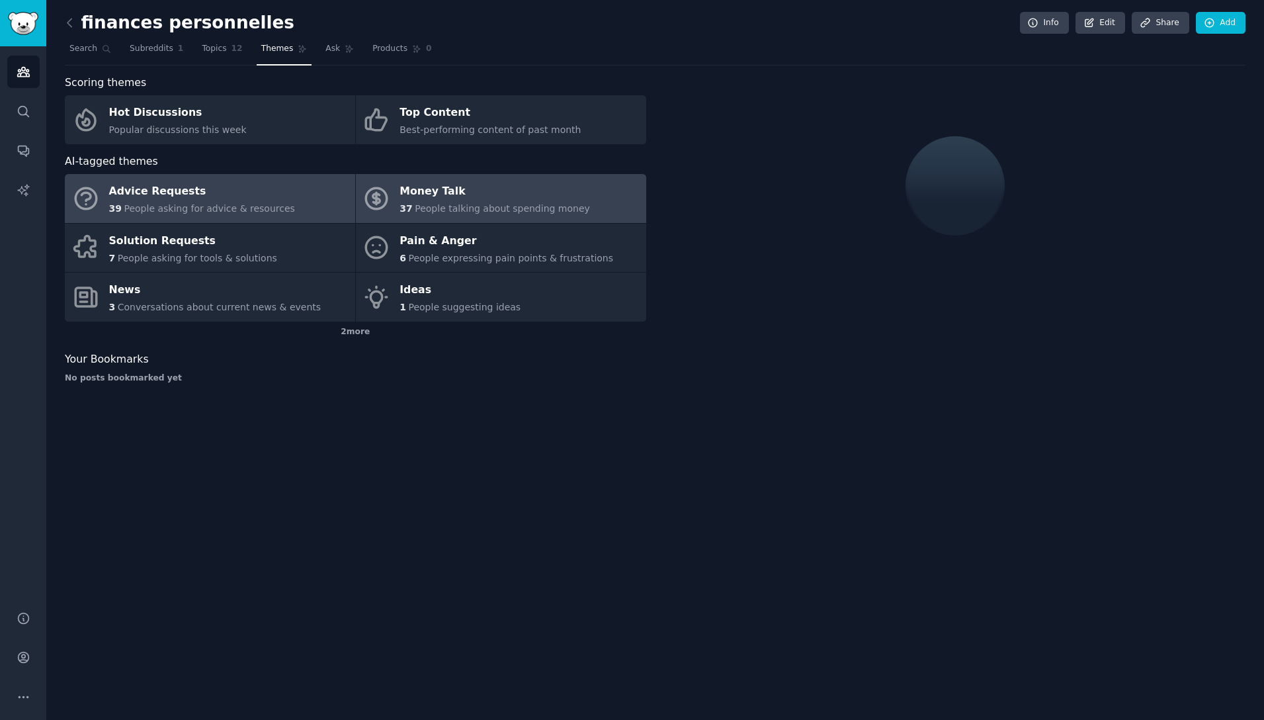
click at [263, 195] on div "Advice Requests" at bounding box center [202, 191] width 186 height 21
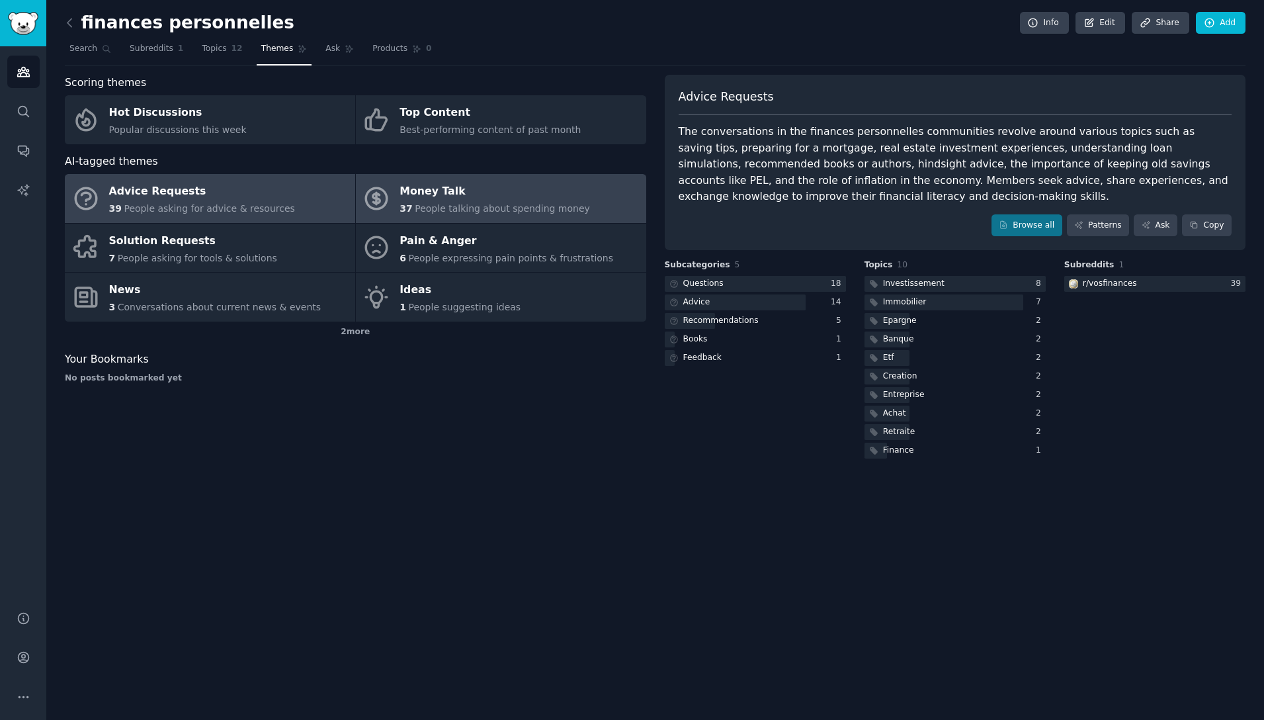
click at [399, 196] on link "Money Talk 37 People talking about spending money" at bounding box center [501, 198] width 290 height 49
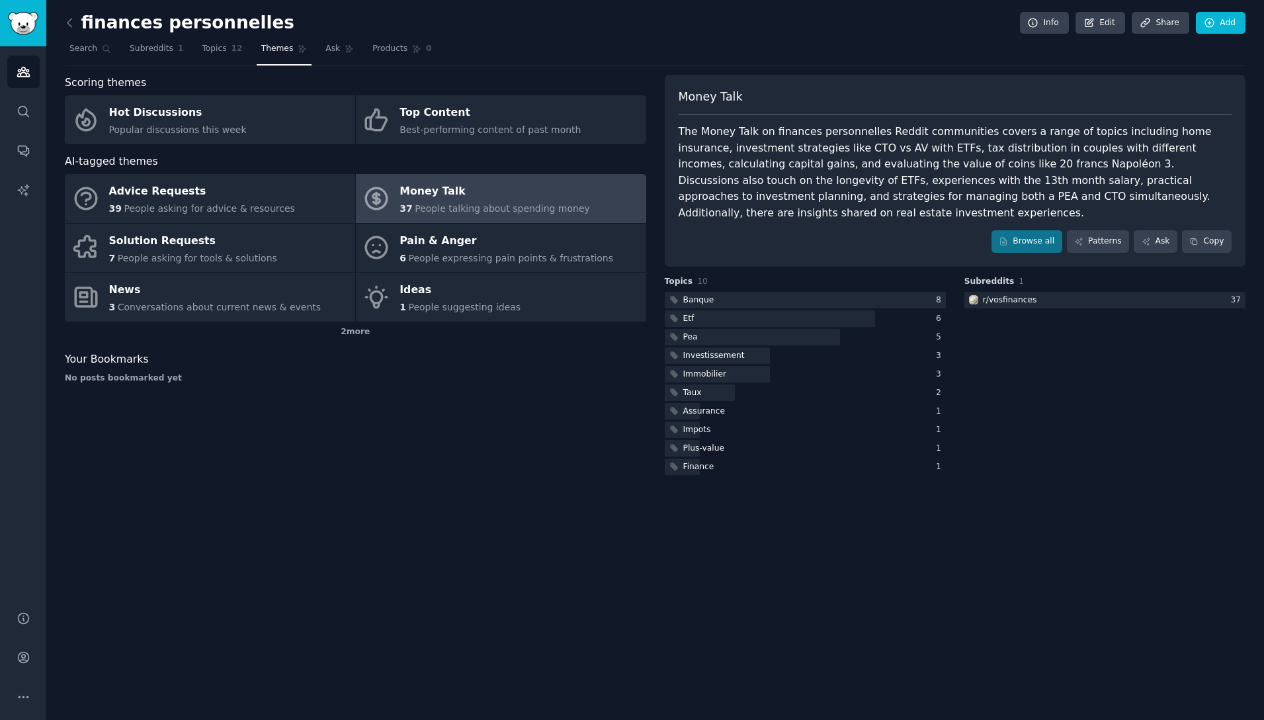
click at [745, 163] on div "The Money Talk on finances personnelles Reddit communities covers a range of to…" at bounding box center [956, 172] width 554 height 97
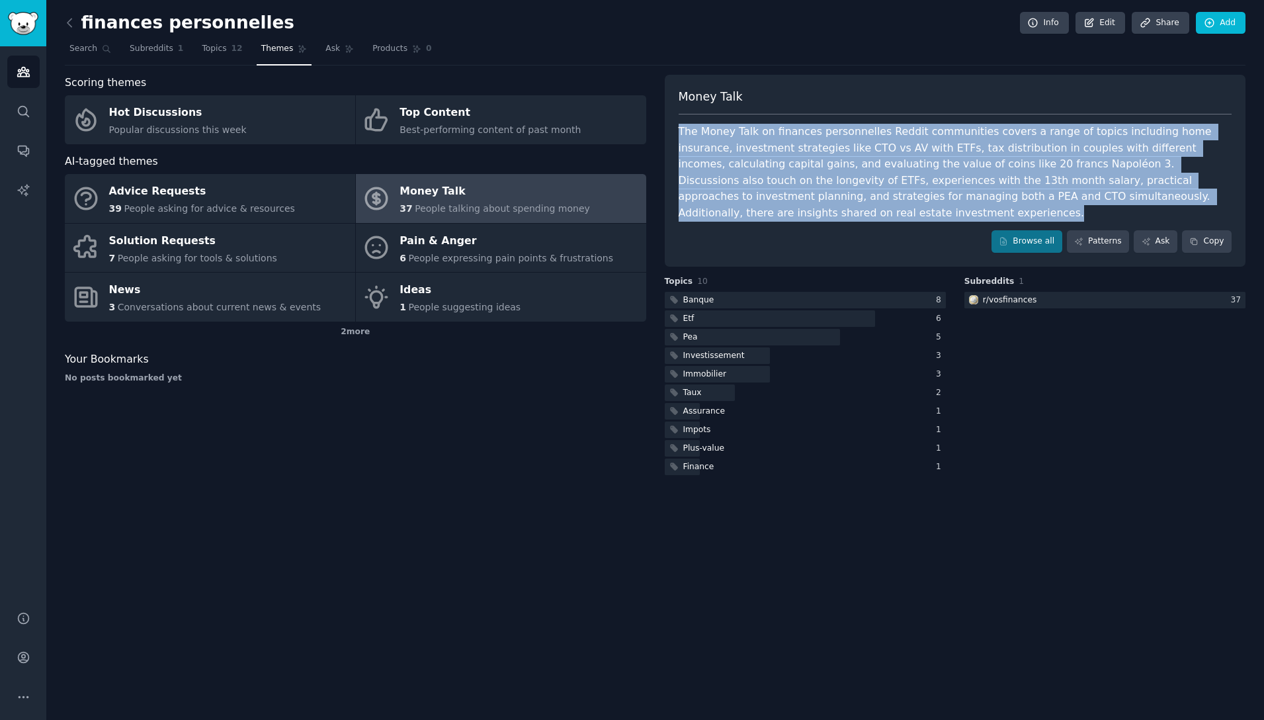
click at [745, 163] on div "The Money Talk on finances personnelles Reddit communities covers a range of to…" at bounding box center [956, 172] width 554 height 97
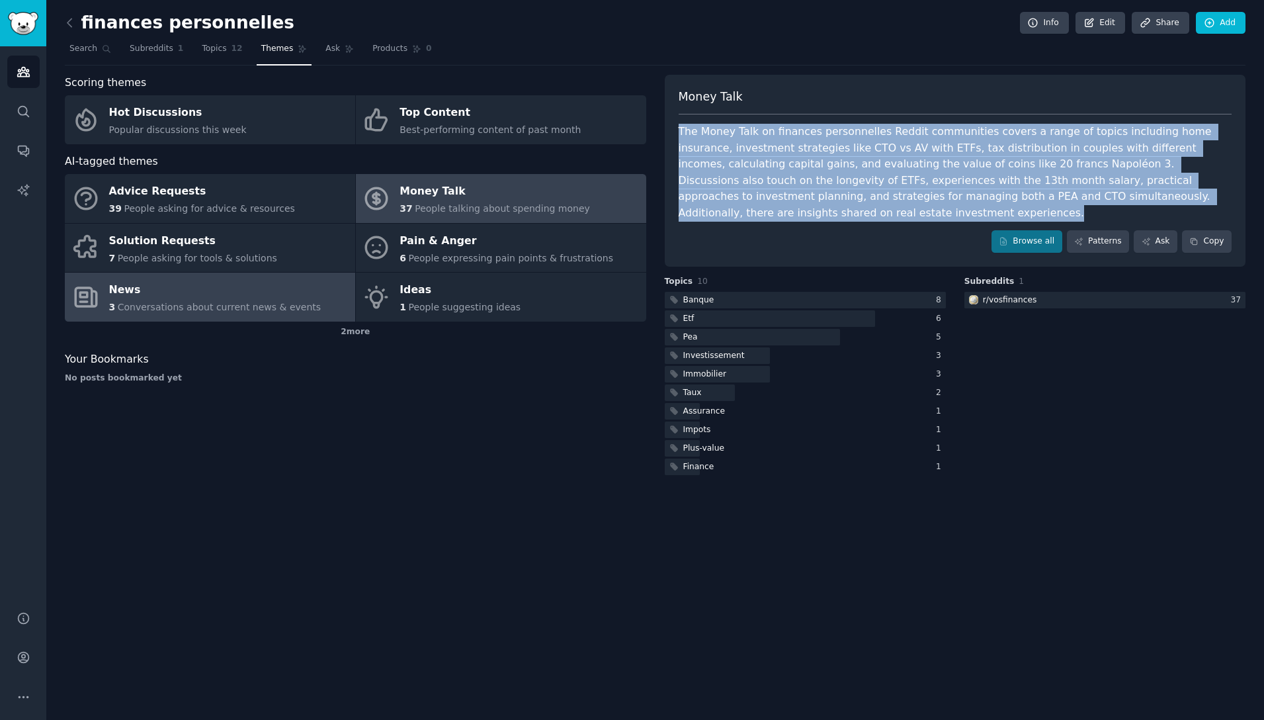
copy div "The Money Talk on finances personnelles Reddit communities covers a range of to…"
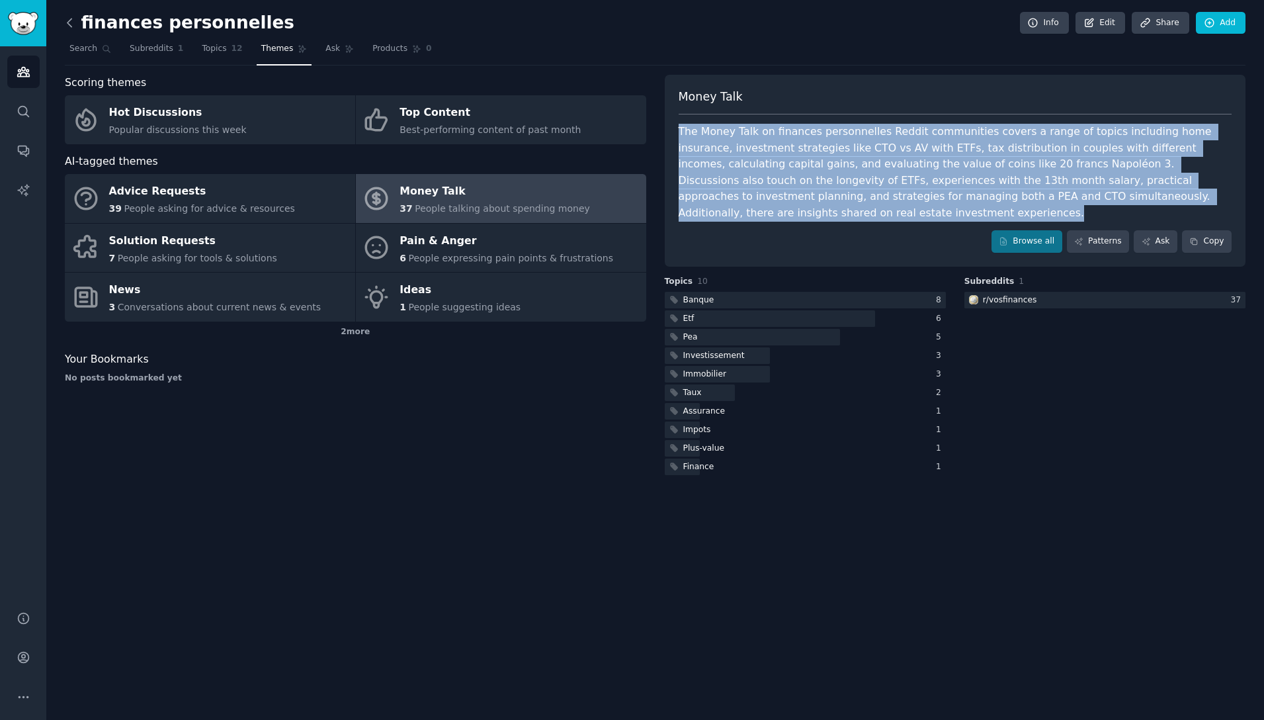
click at [70, 22] on icon at bounding box center [70, 23] width 14 height 14
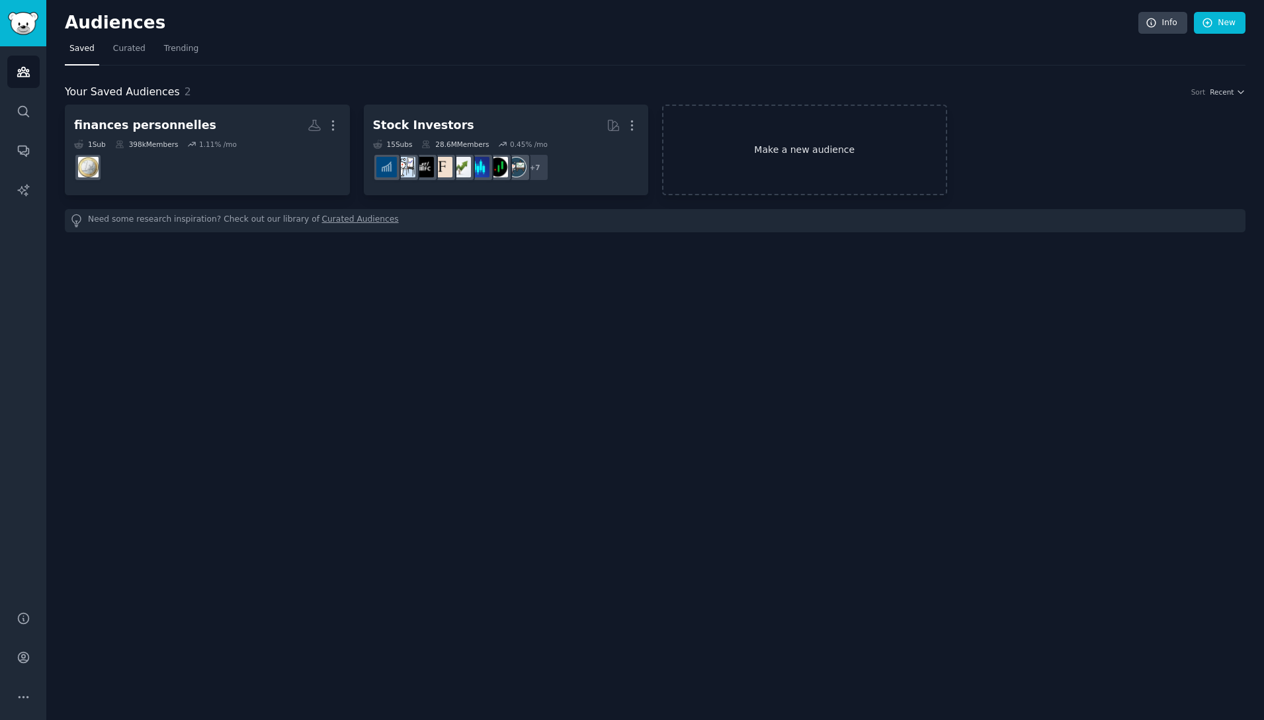
click at [890, 142] on link "Make a new audience" at bounding box center [804, 150] width 285 height 91
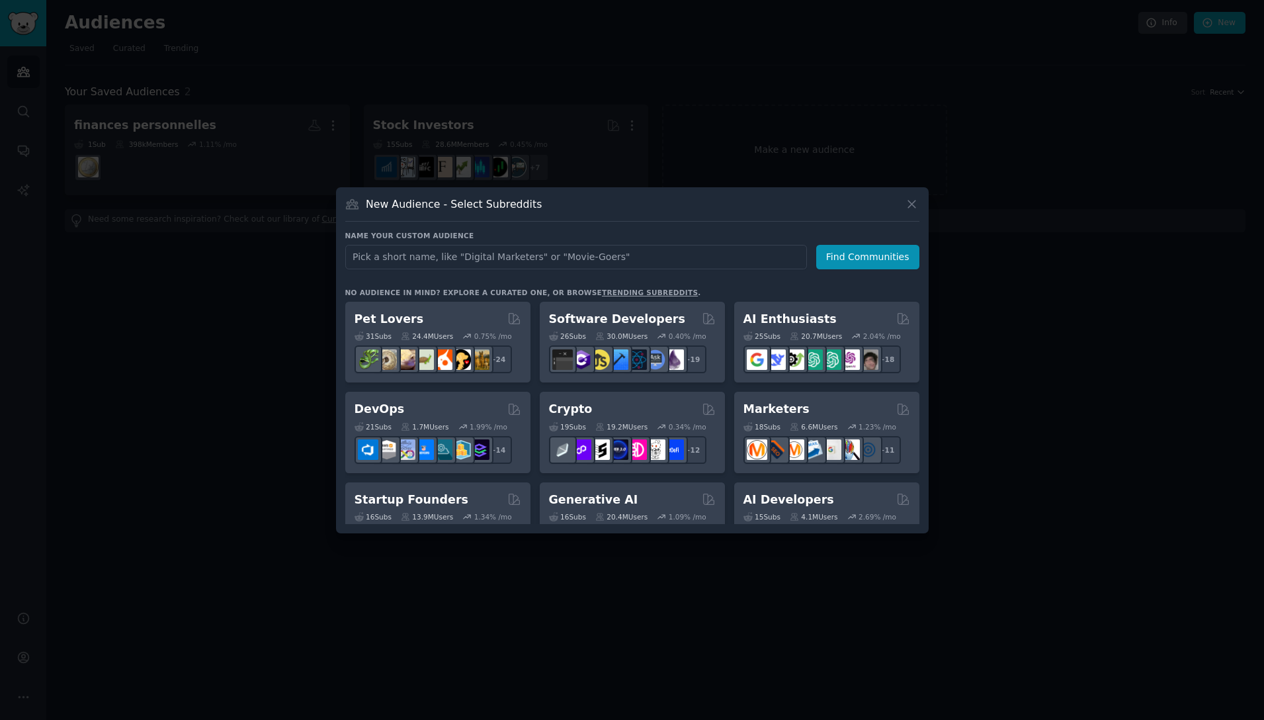
click at [442, 160] on div at bounding box center [632, 360] width 1264 height 720
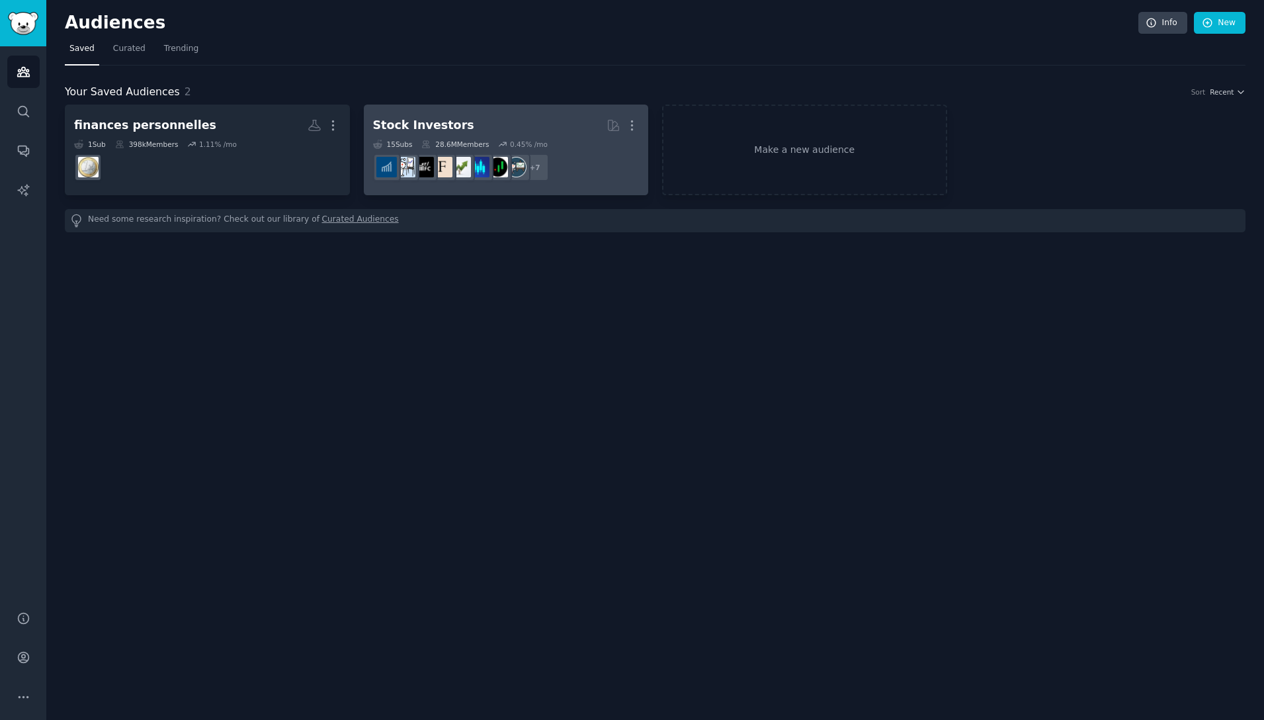
click at [568, 159] on dd "r/ValueInvesting, r/Forex, r/Trading, r/StocksAndTrading, r/SecurityAnalysis, r…" at bounding box center [506, 167] width 267 height 37
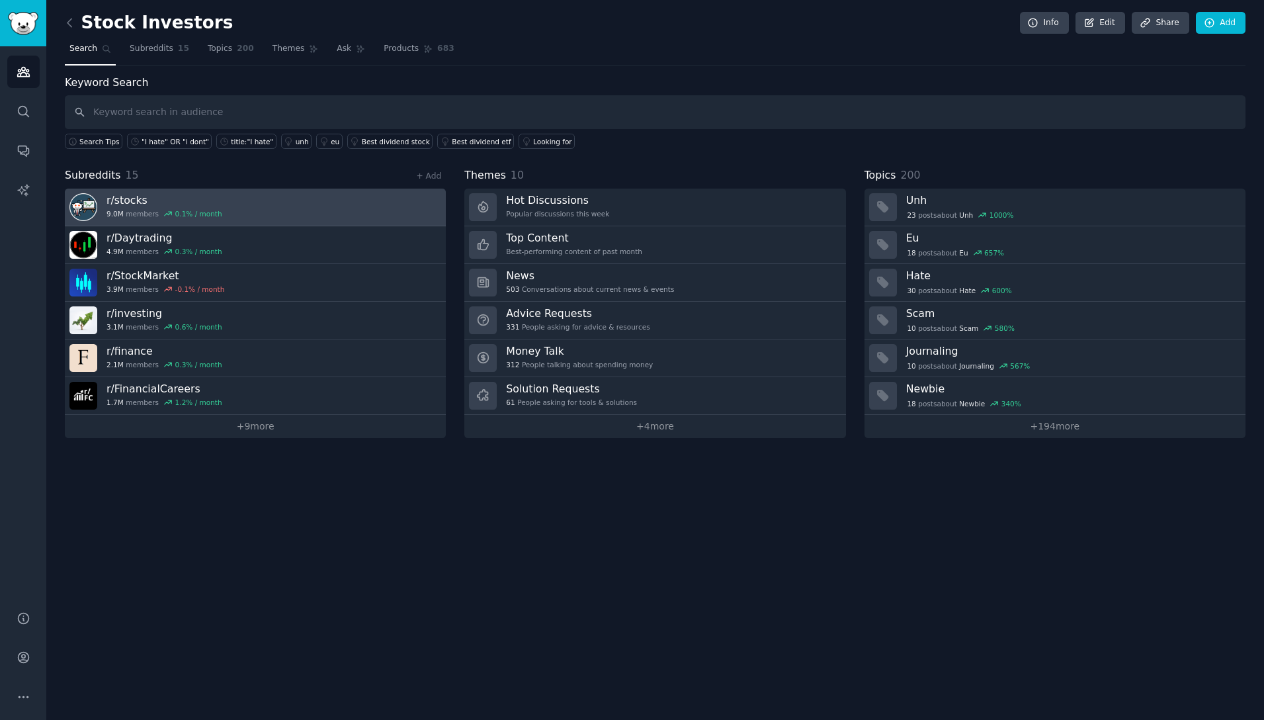
click at [150, 202] on h3 "r/ stocks" at bounding box center [164, 200] width 116 height 14
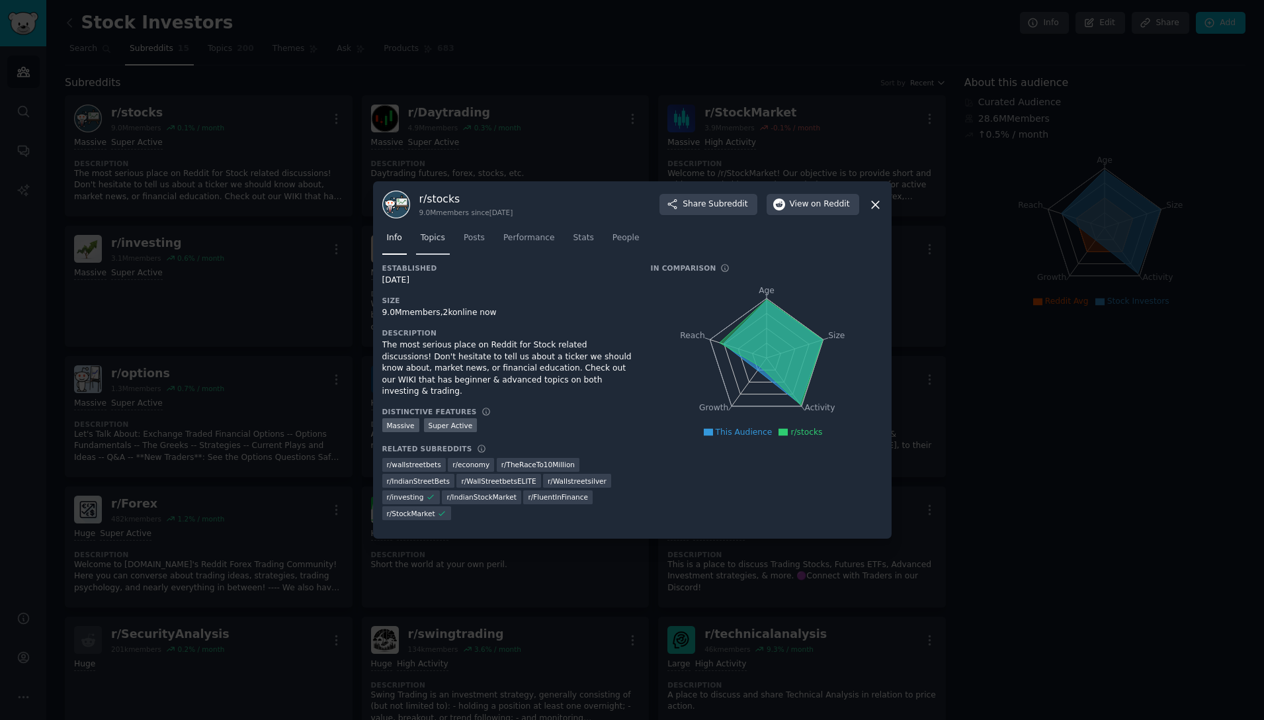
click at [432, 239] on span "Topics" at bounding box center [433, 238] width 24 height 12
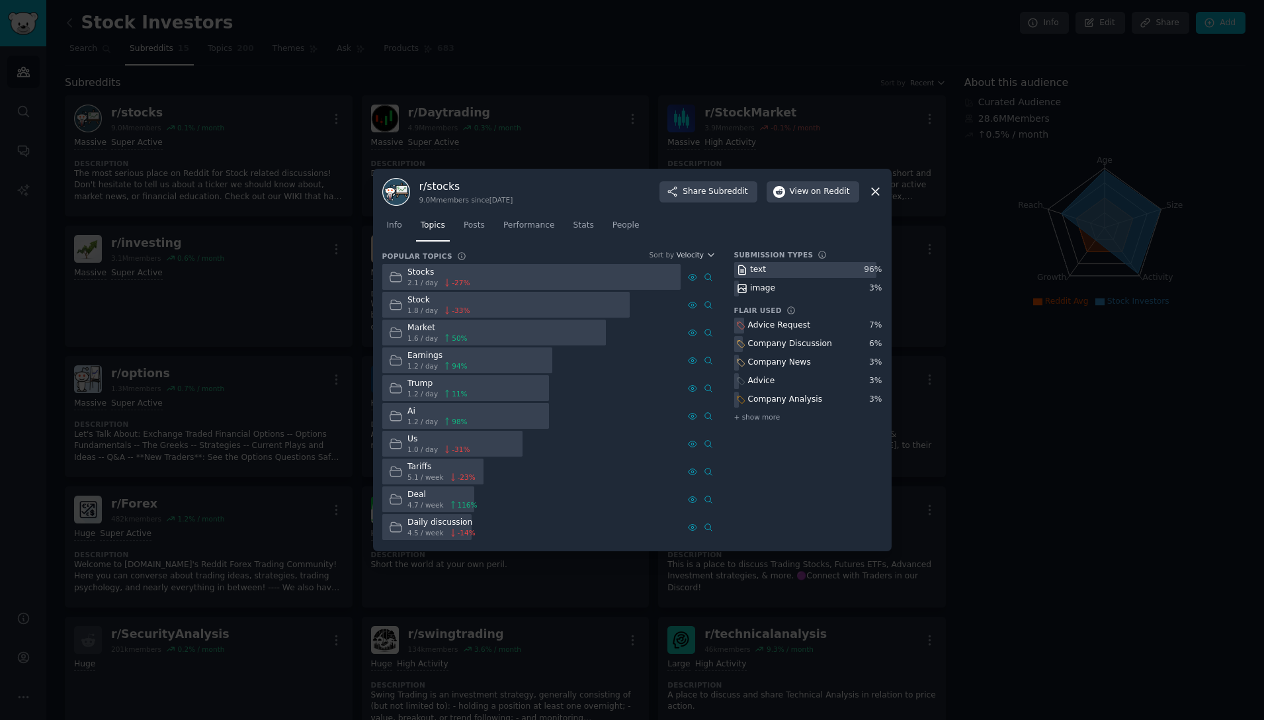
click at [876, 192] on icon at bounding box center [875, 192] width 7 height 7
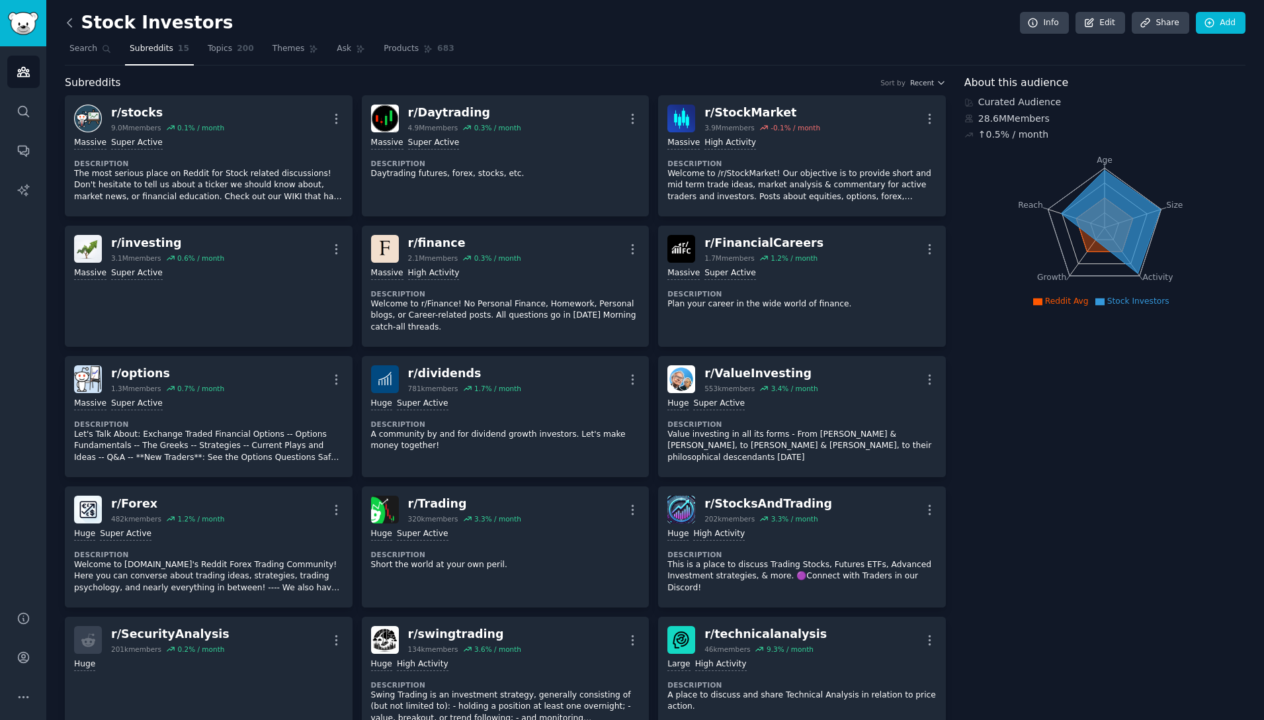
click at [75, 24] on icon at bounding box center [70, 23] width 14 height 14
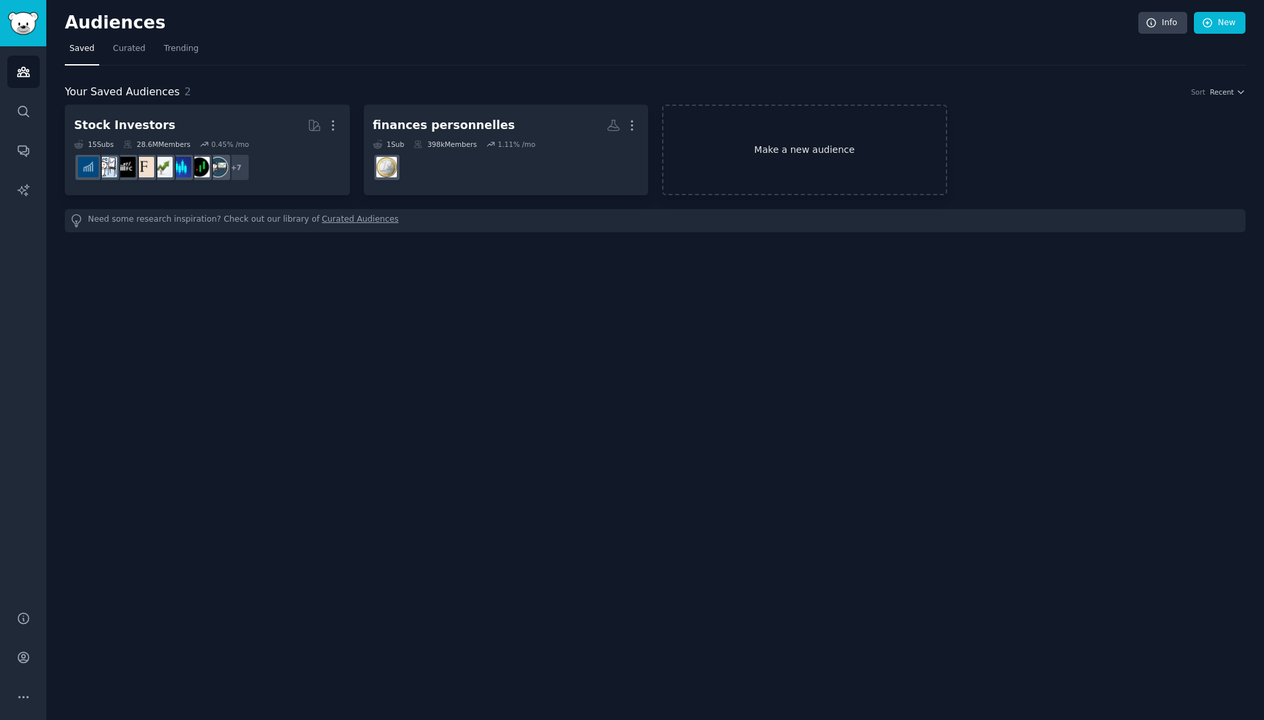
click at [828, 138] on link "Make a new audience" at bounding box center [804, 150] width 285 height 91
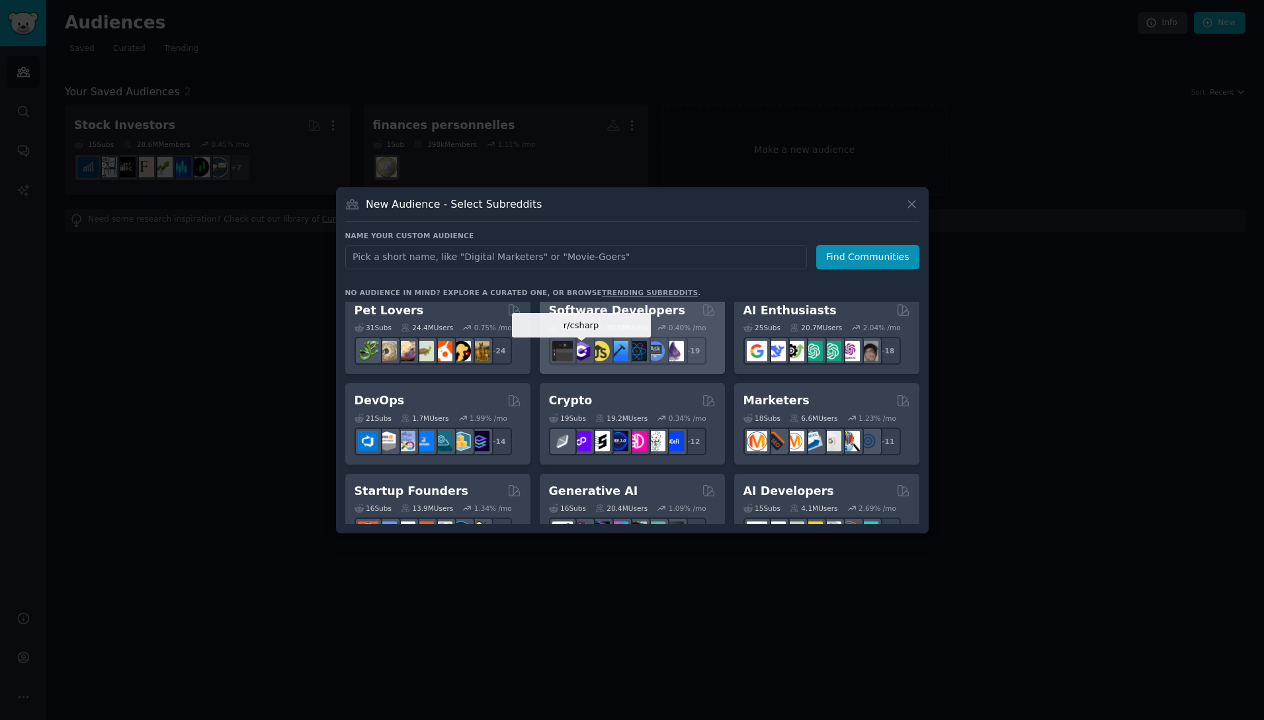
scroll to position [19, 0]
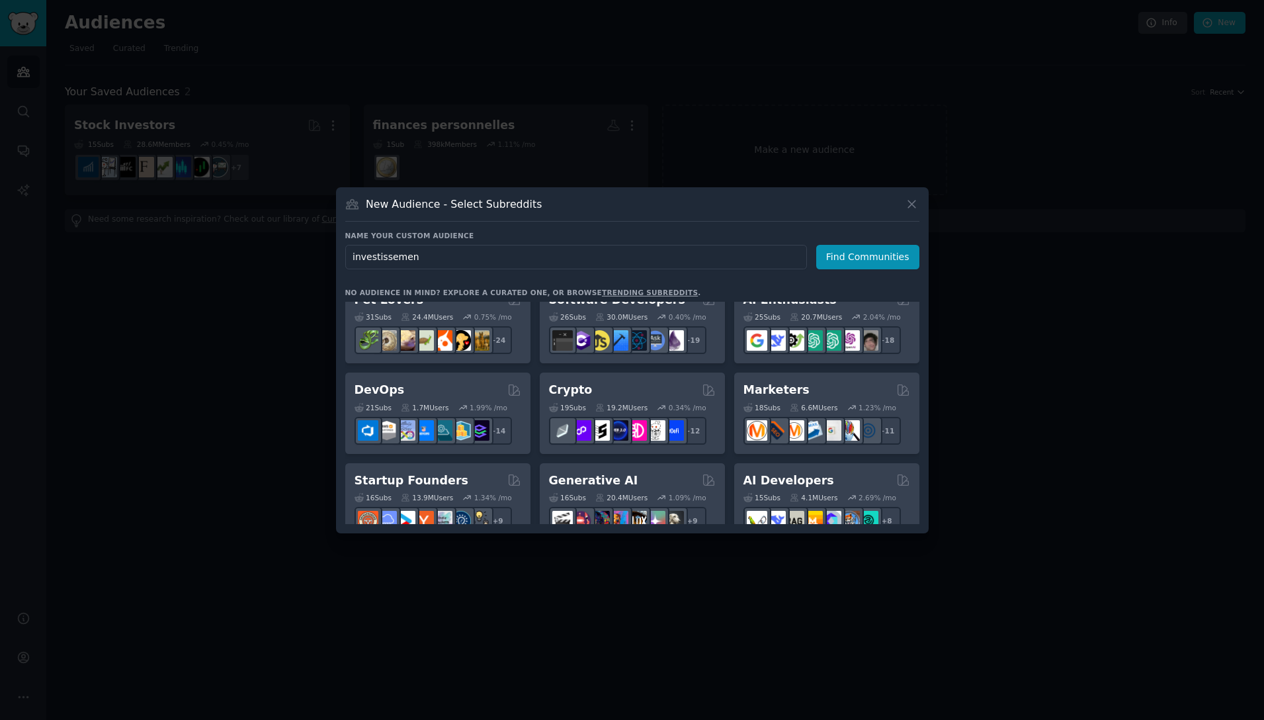
type input "investissement"
click button "Find Communities" at bounding box center [867, 257] width 103 height 24
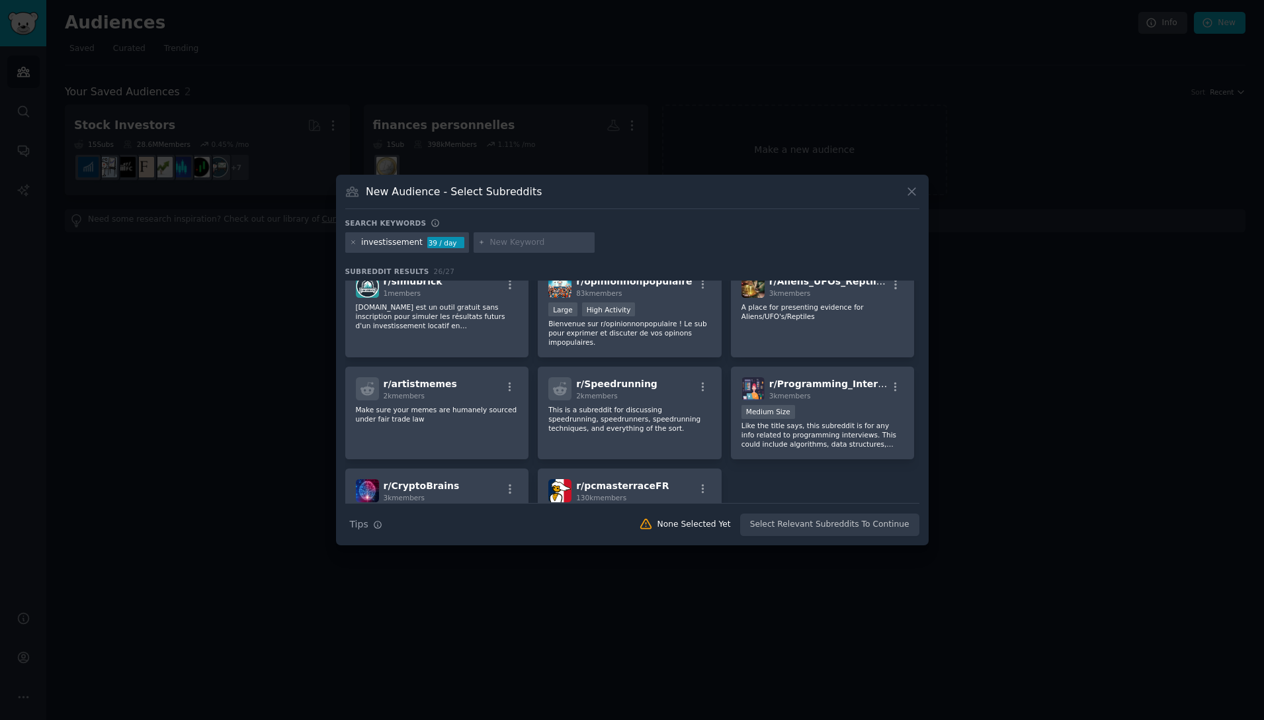
scroll to position [693, 0]
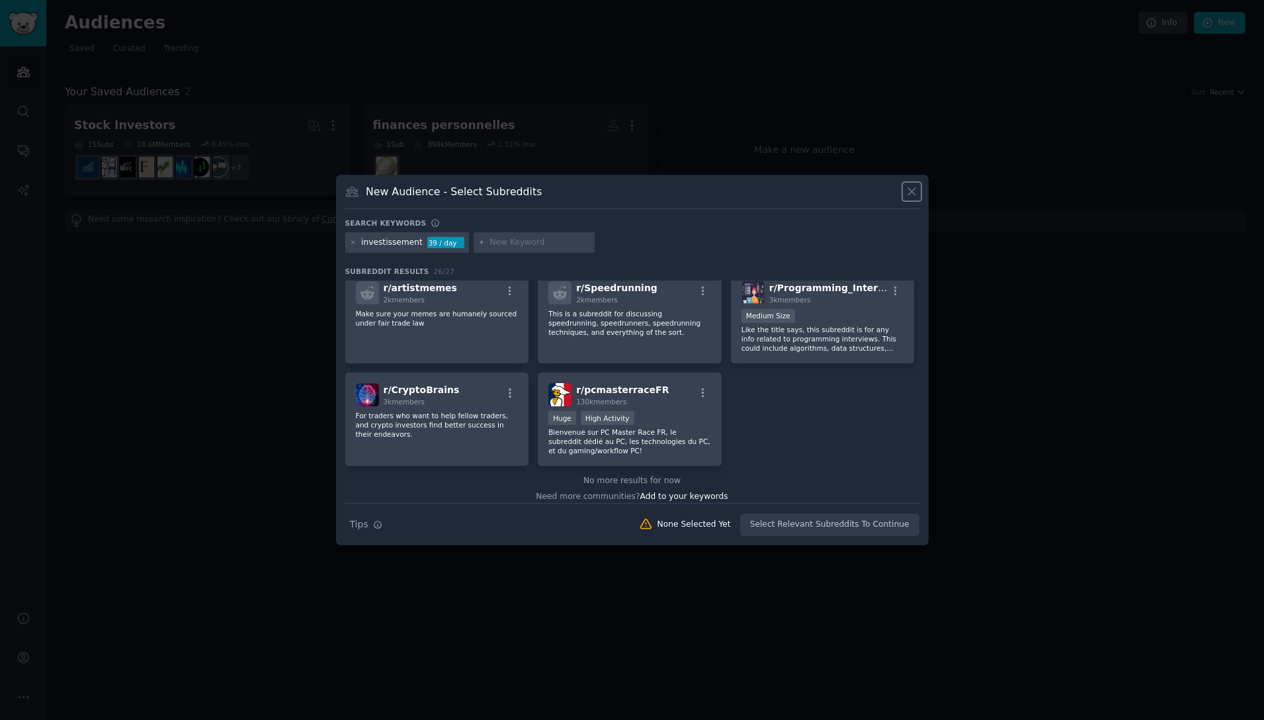
click at [912, 194] on icon at bounding box center [912, 192] width 14 height 14
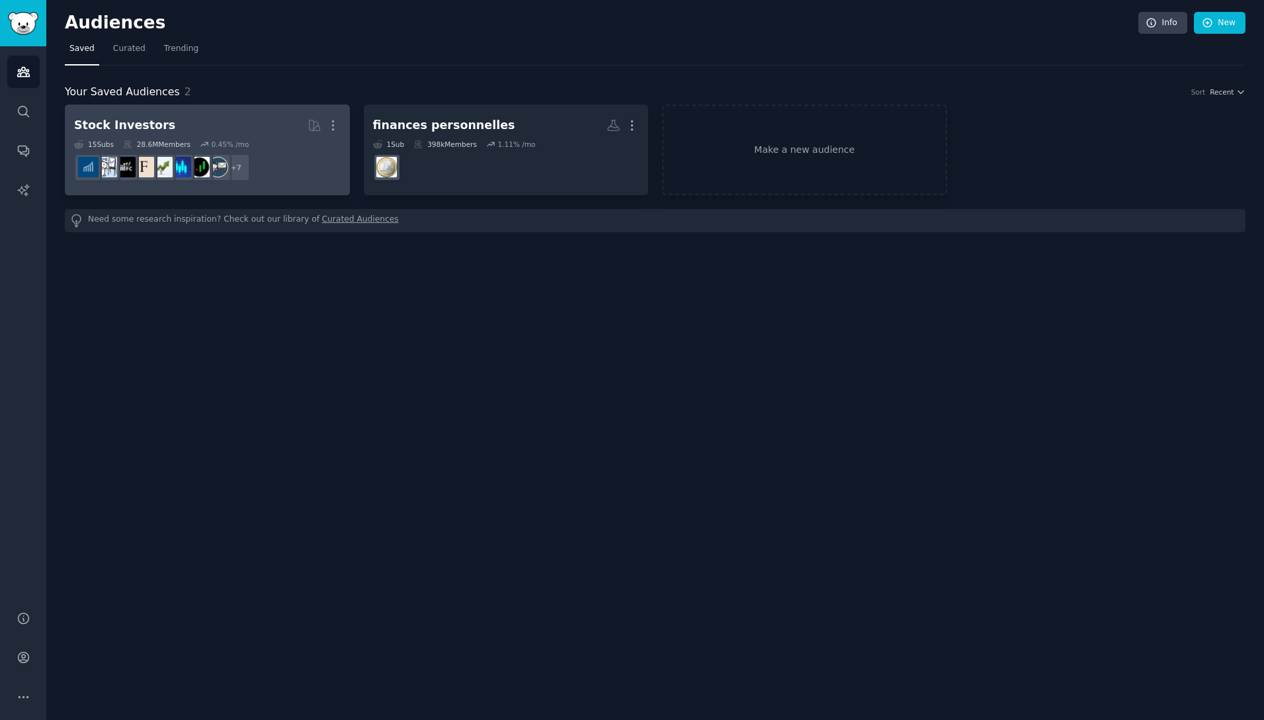
click at [192, 124] on h2 "Stock Investors More" at bounding box center [207, 125] width 267 height 23
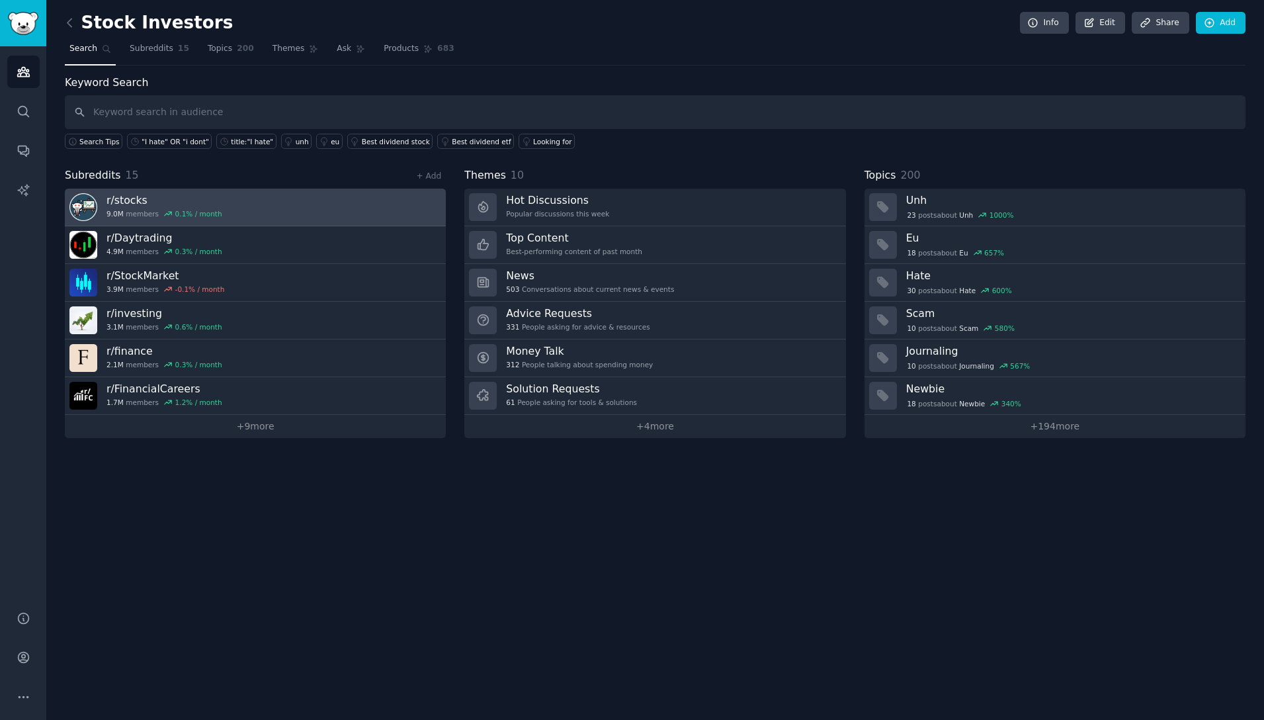
click at [165, 197] on h3 "r/ stocks" at bounding box center [164, 200] width 116 height 14
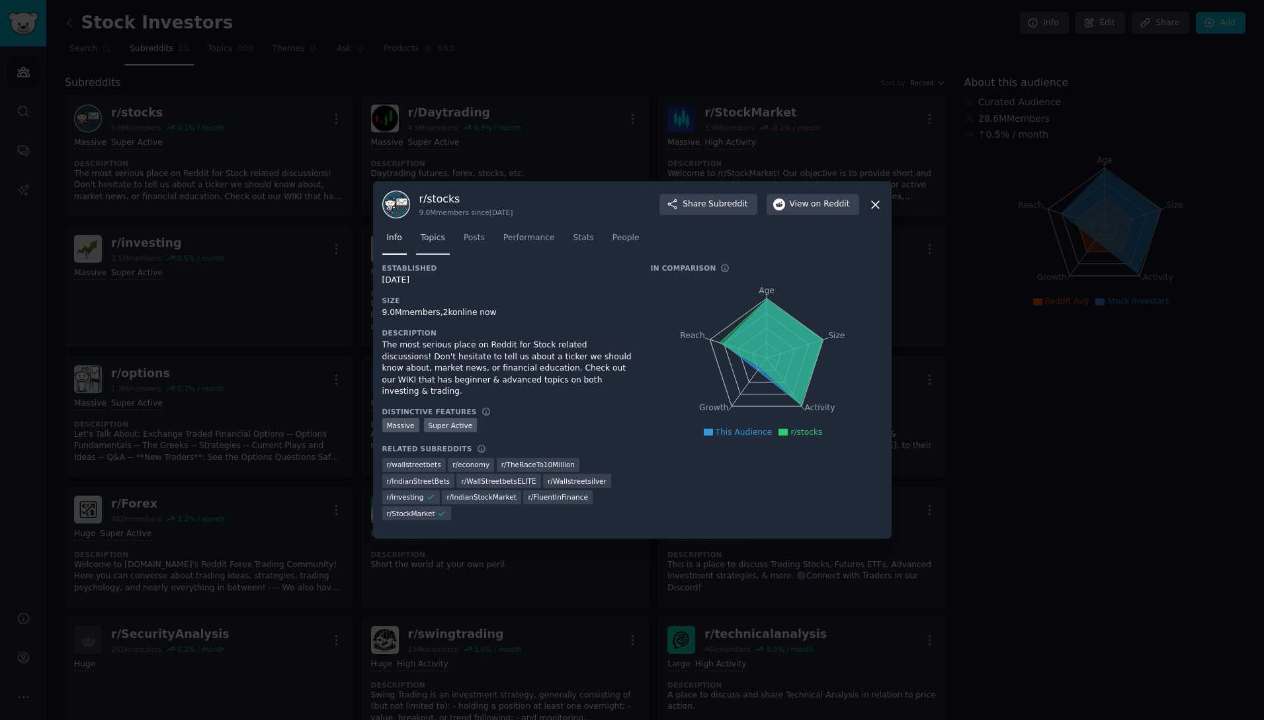
click at [435, 235] on span "Topics" at bounding box center [433, 238] width 24 height 12
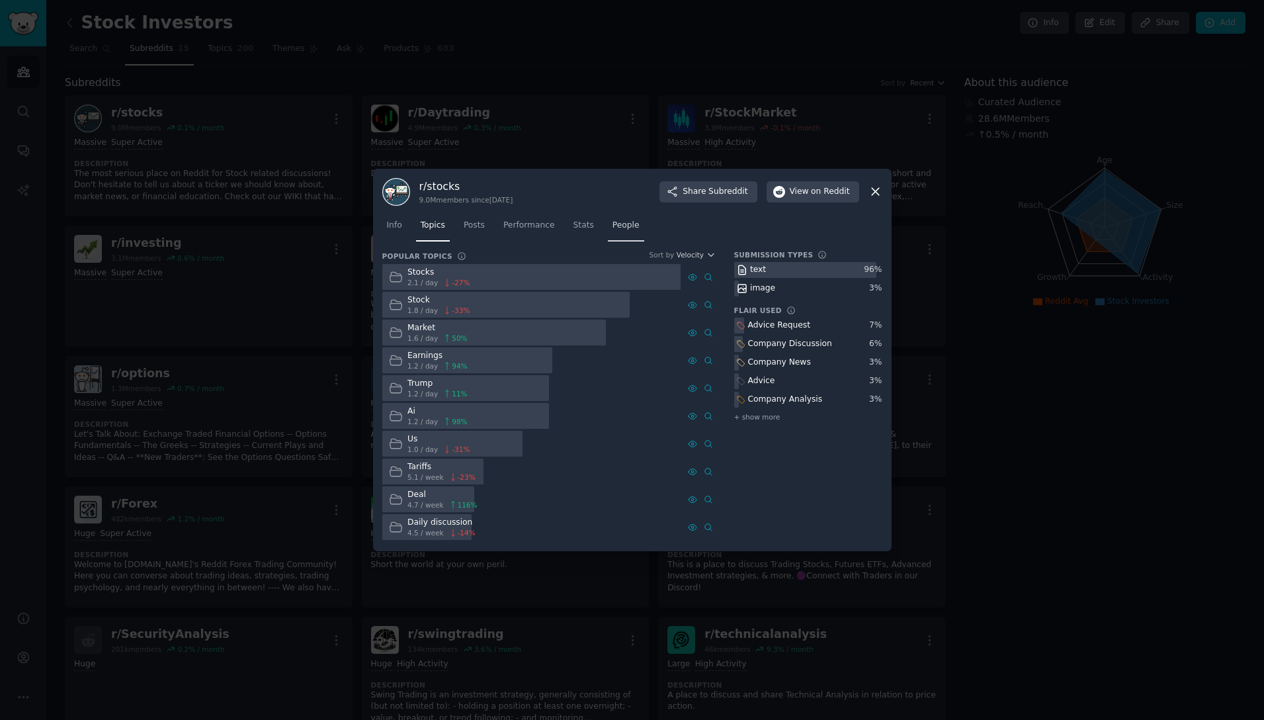
click at [621, 224] on span "People" at bounding box center [626, 226] width 27 height 12
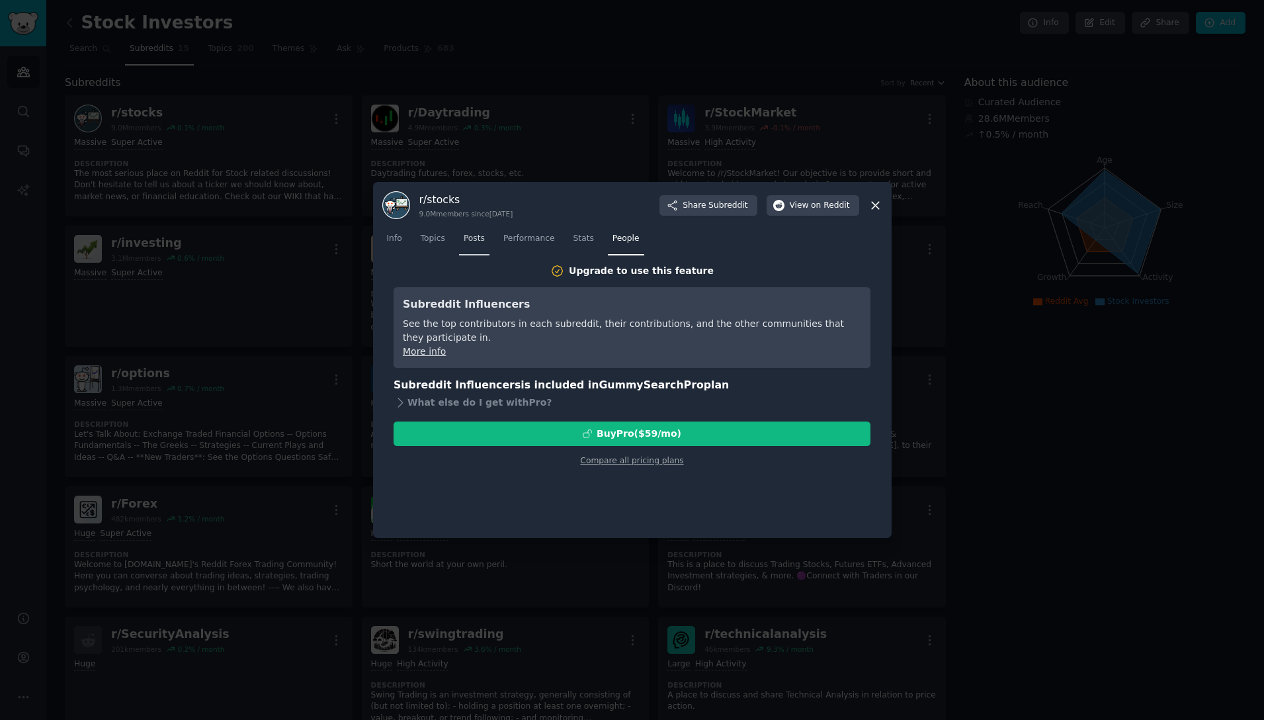
click at [474, 239] on span "Posts" at bounding box center [474, 239] width 21 height 12
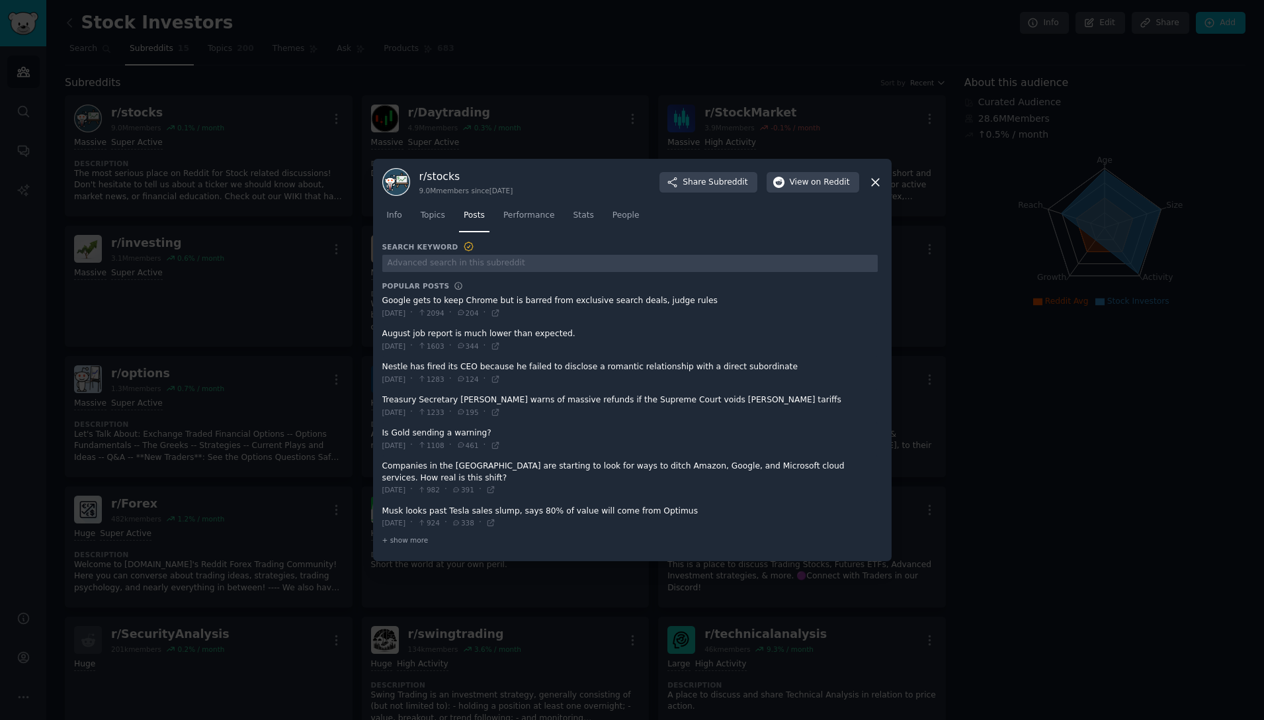
click at [876, 189] on icon at bounding box center [876, 182] width 14 height 14
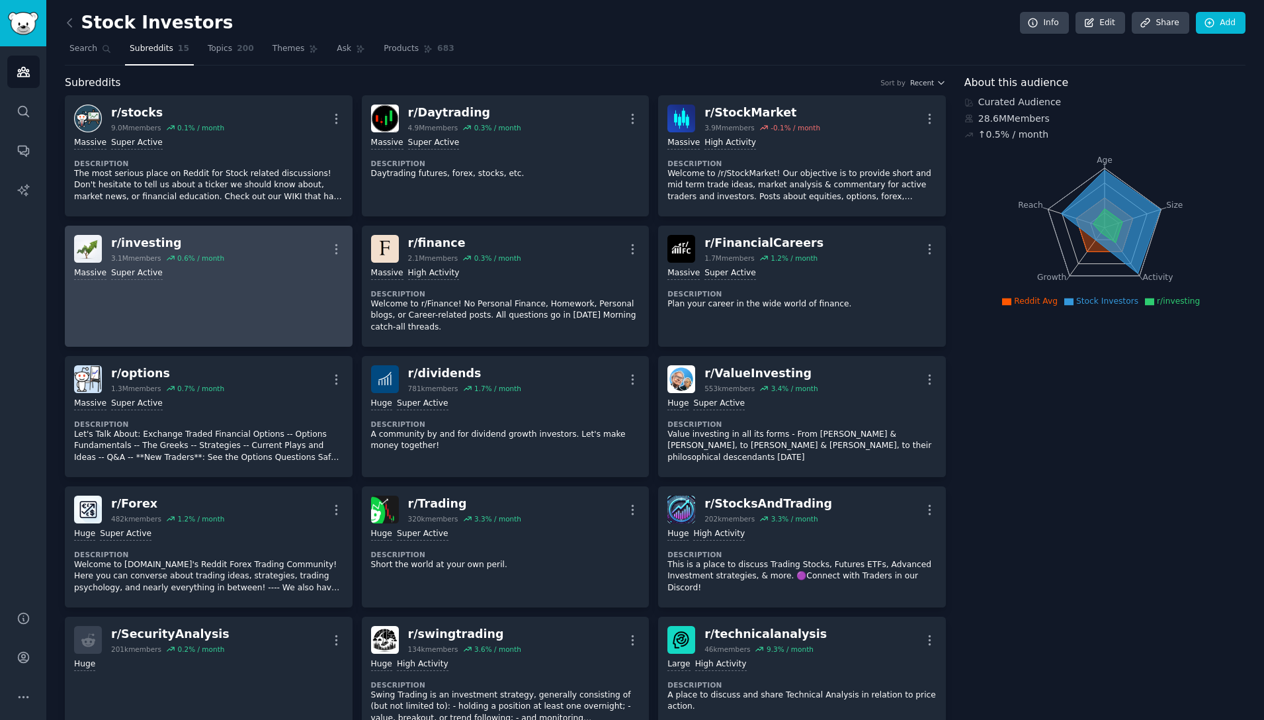
click at [144, 243] on div "r/ investing" at bounding box center [167, 243] width 113 height 17
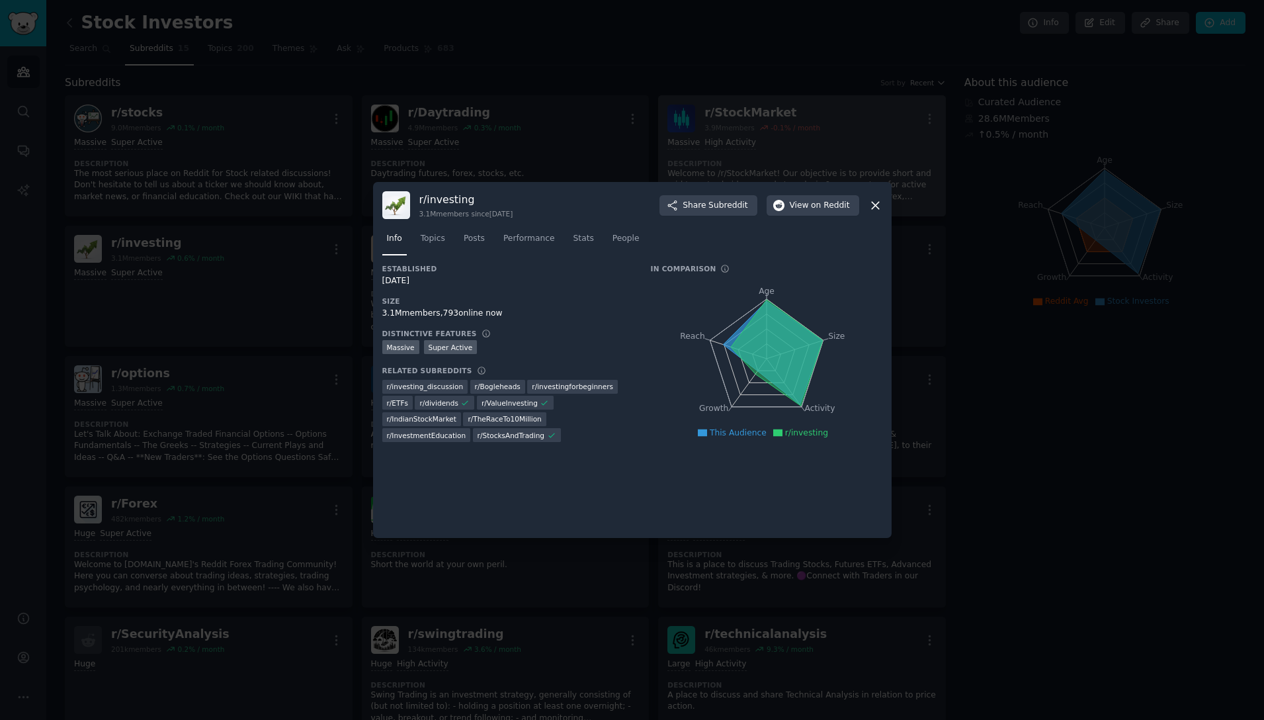
click at [878, 200] on icon at bounding box center [876, 205] width 14 height 14
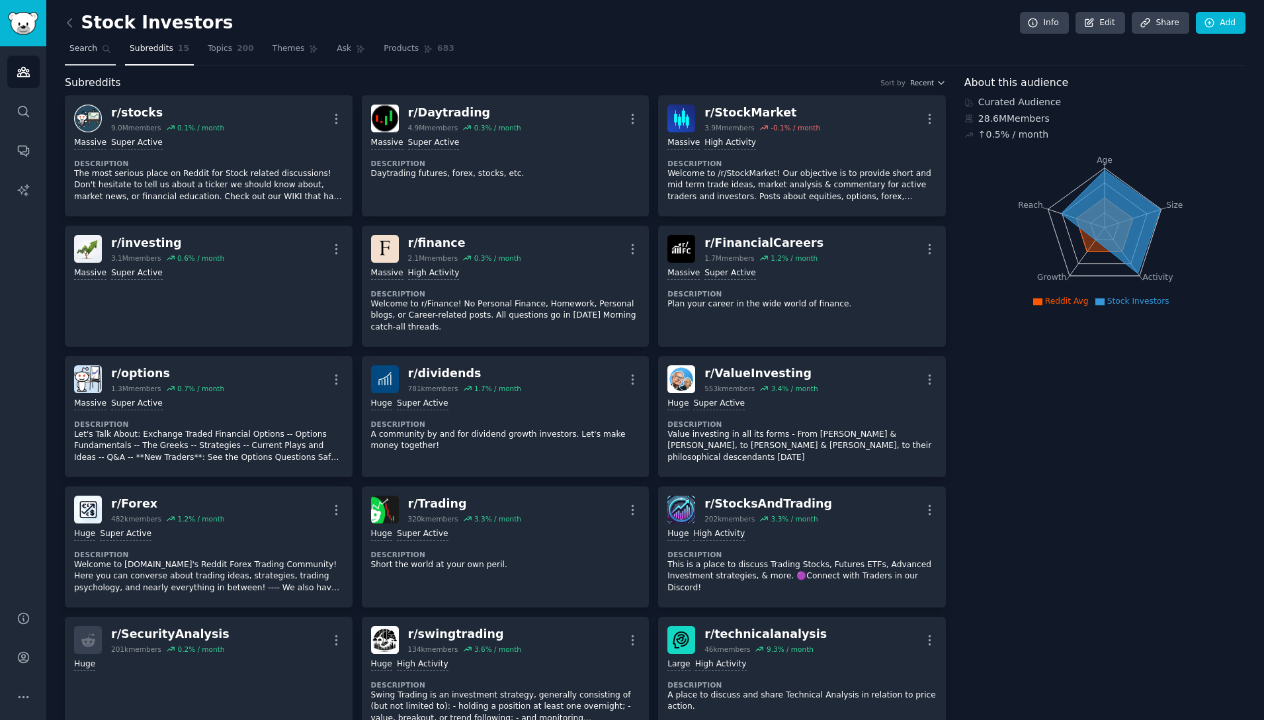
click at [95, 42] on link "Search" at bounding box center [90, 51] width 51 height 27
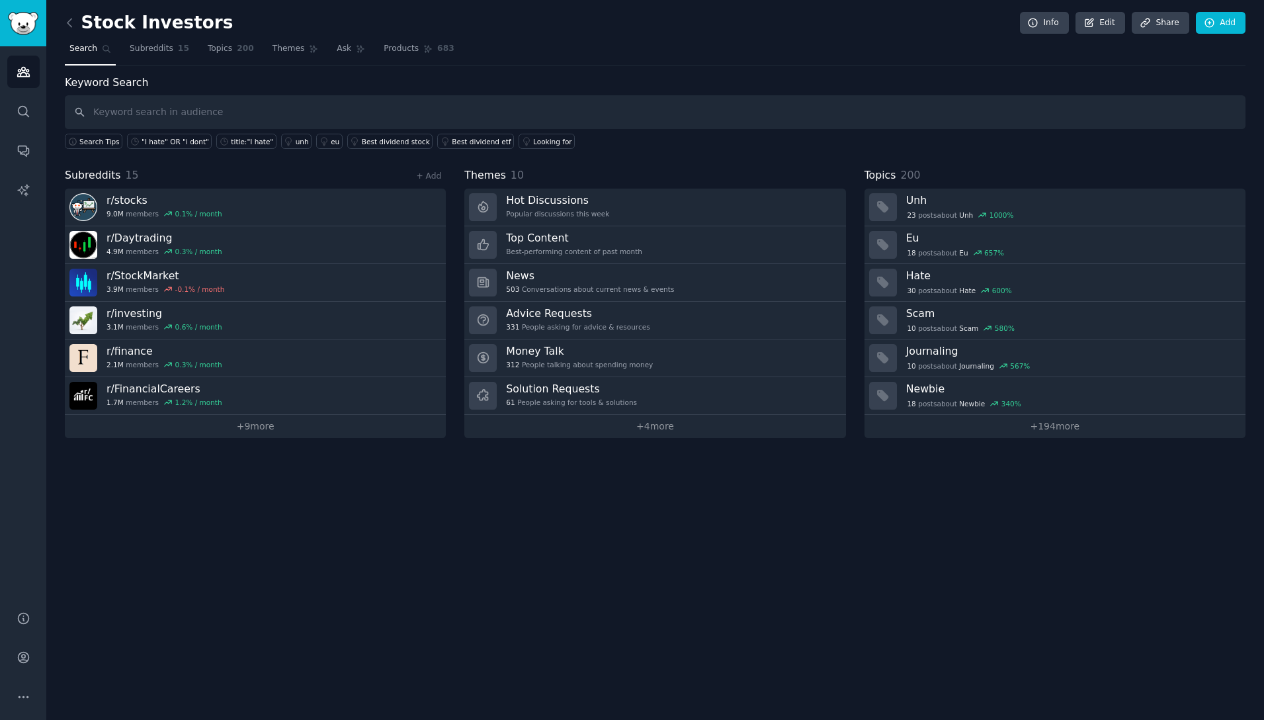
click at [95, 42] on link "Search" at bounding box center [90, 51] width 51 height 27
click at [69, 24] on icon at bounding box center [69, 23] width 4 height 8
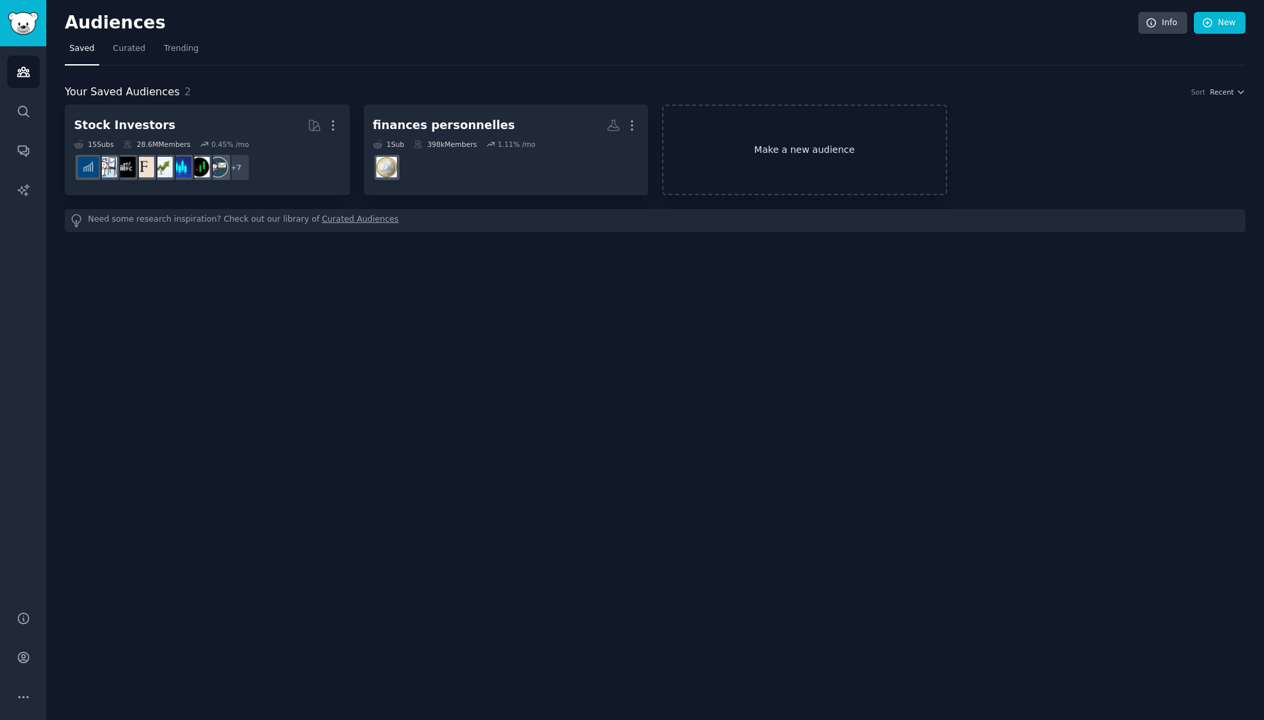
click at [793, 141] on link "Make a new audience" at bounding box center [804, 150] width 285 height 91
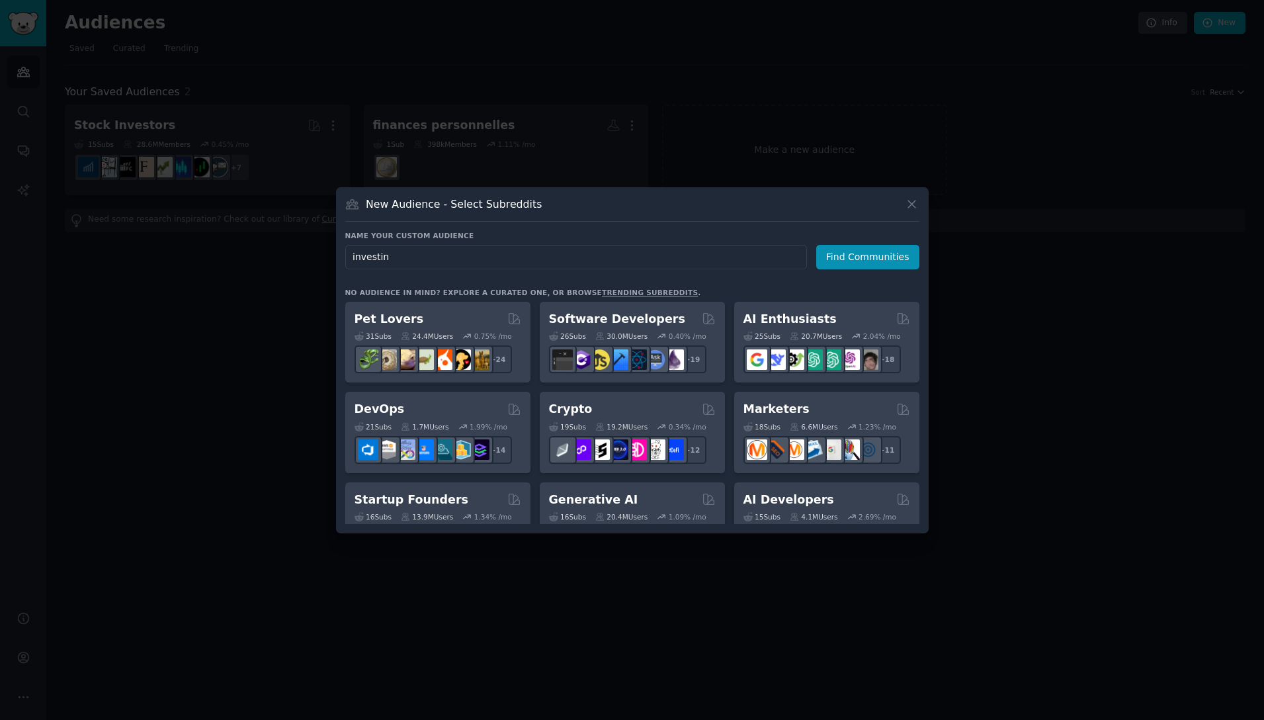
type input "investing"
click button "Find Communities" at bounding box center [867, 257] width 103 height 24
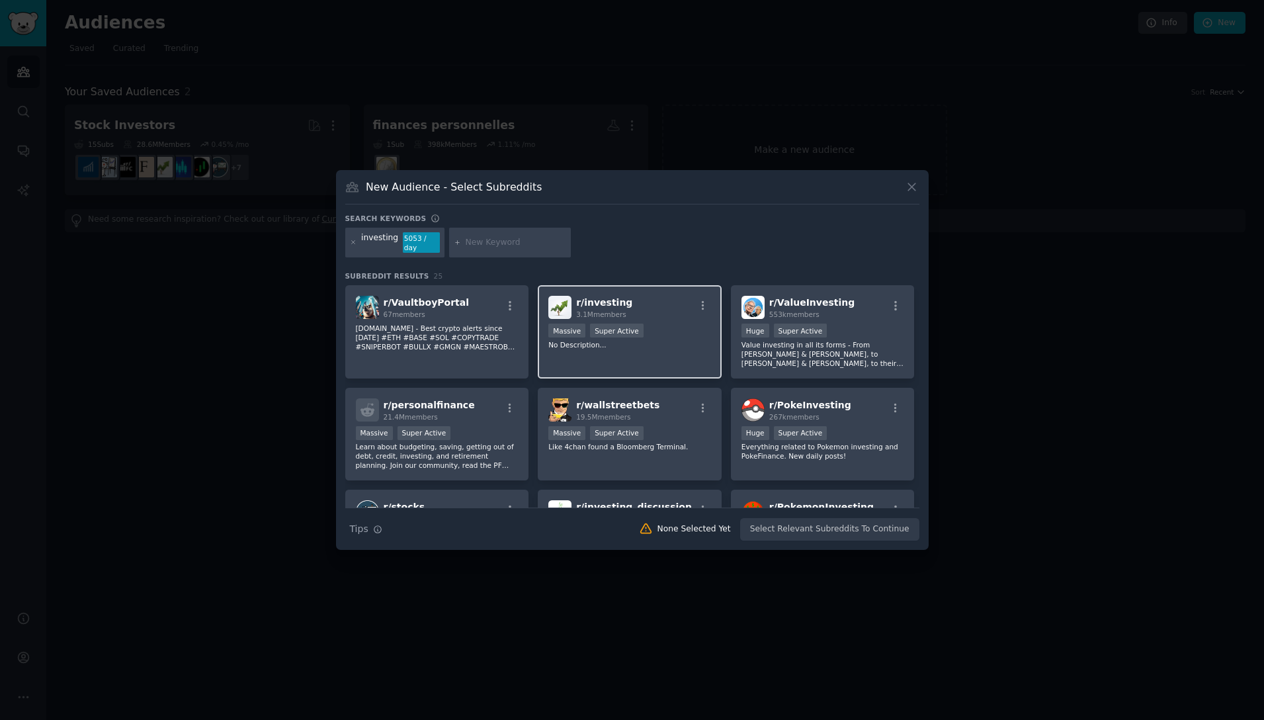
click at [661, 321] on div "r/ investing 3.1M members Massive Super Active No Description..." at bounding box center [630, 331] width 184 height 93
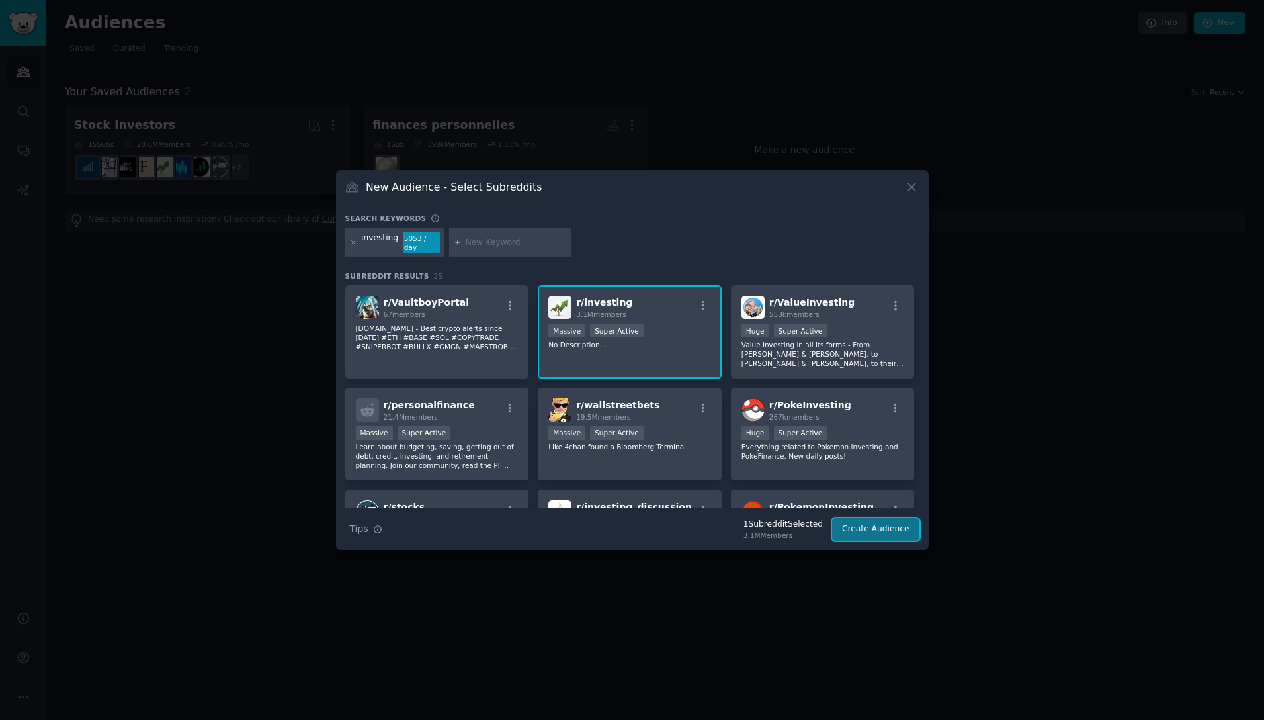
click at [875, 526] on button "Create Audience" at bounding box center [875, 529] width 87 height 22
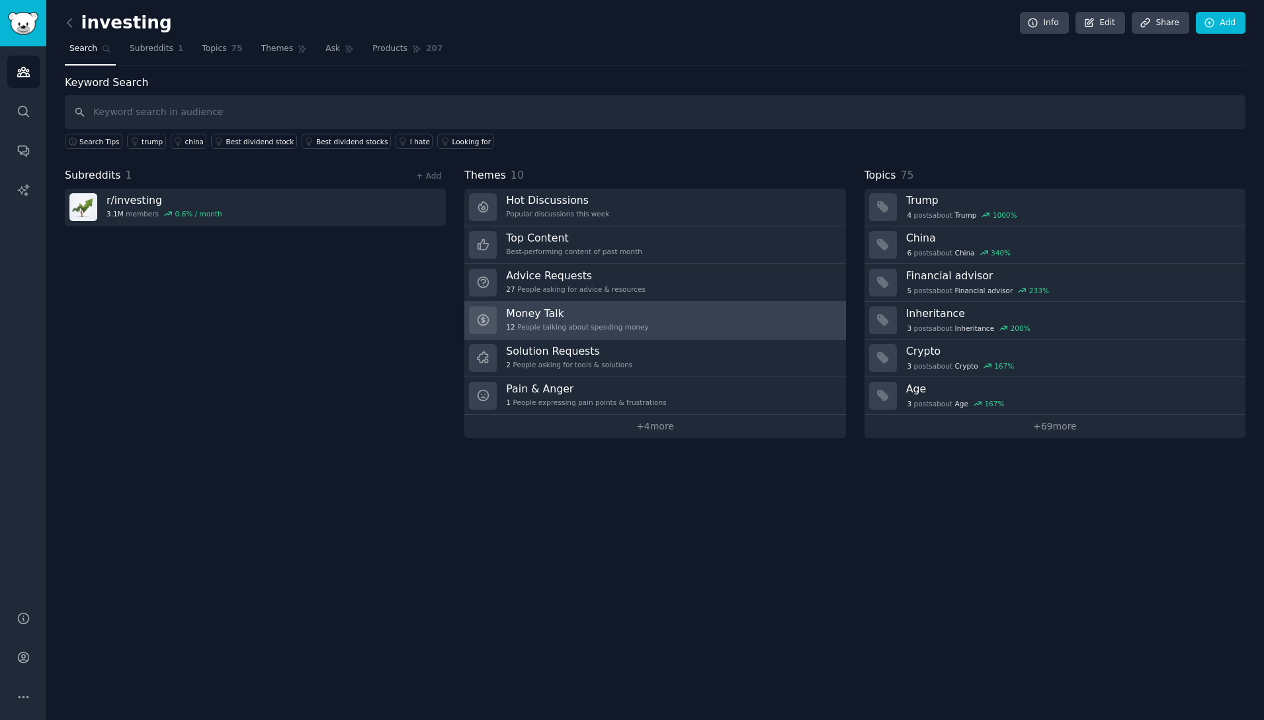
click at [617, 314] on h3 "Money Talk" at bounding box center [577, 313] width 142 height 14
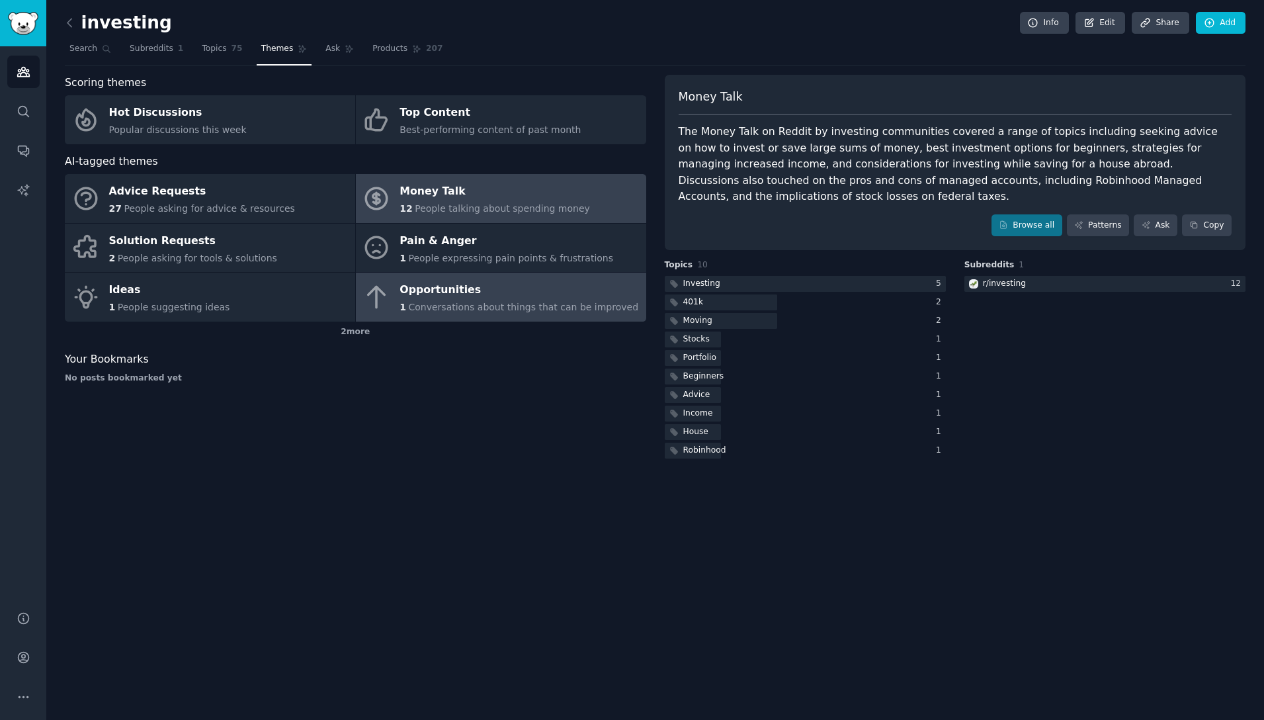
click at [511, 316] on link "Opportunities 1 Conversations about things that can be improved" at bounding box center [501, 297] width 290 height 49
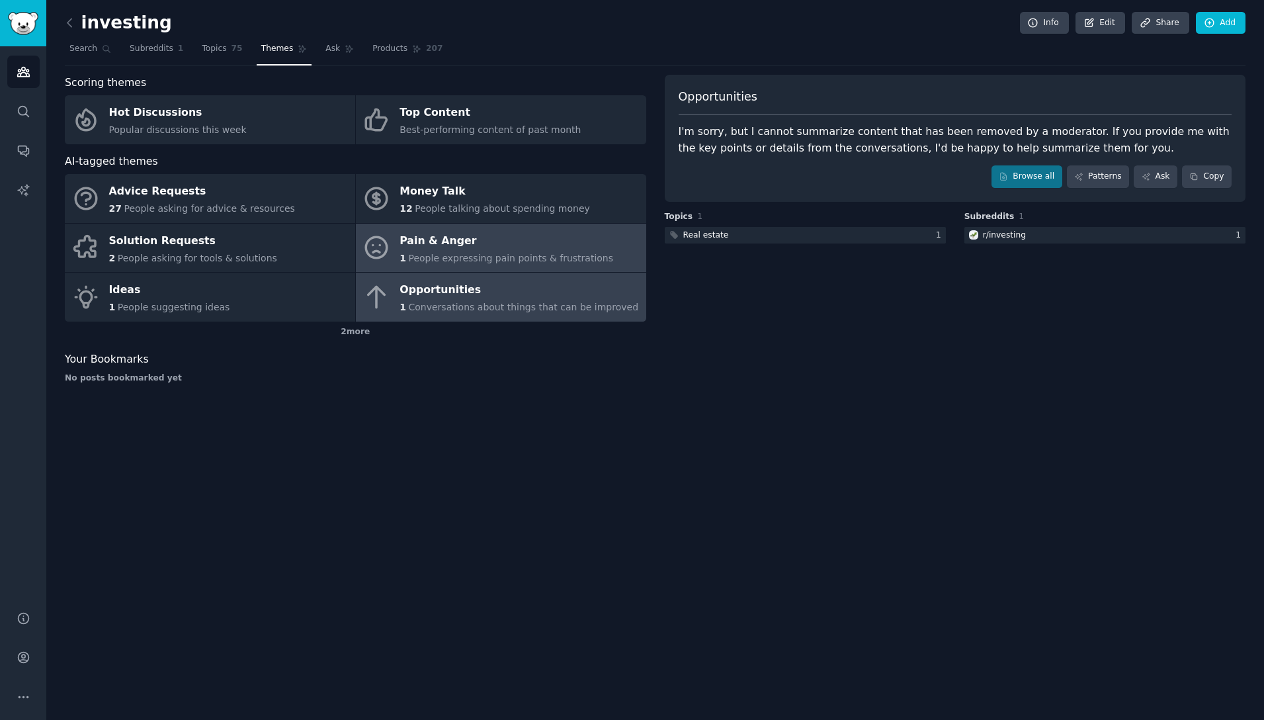
click at [475, 243] on div "Pain & Anger" at bounding box center [507, 240] width 214 height 21
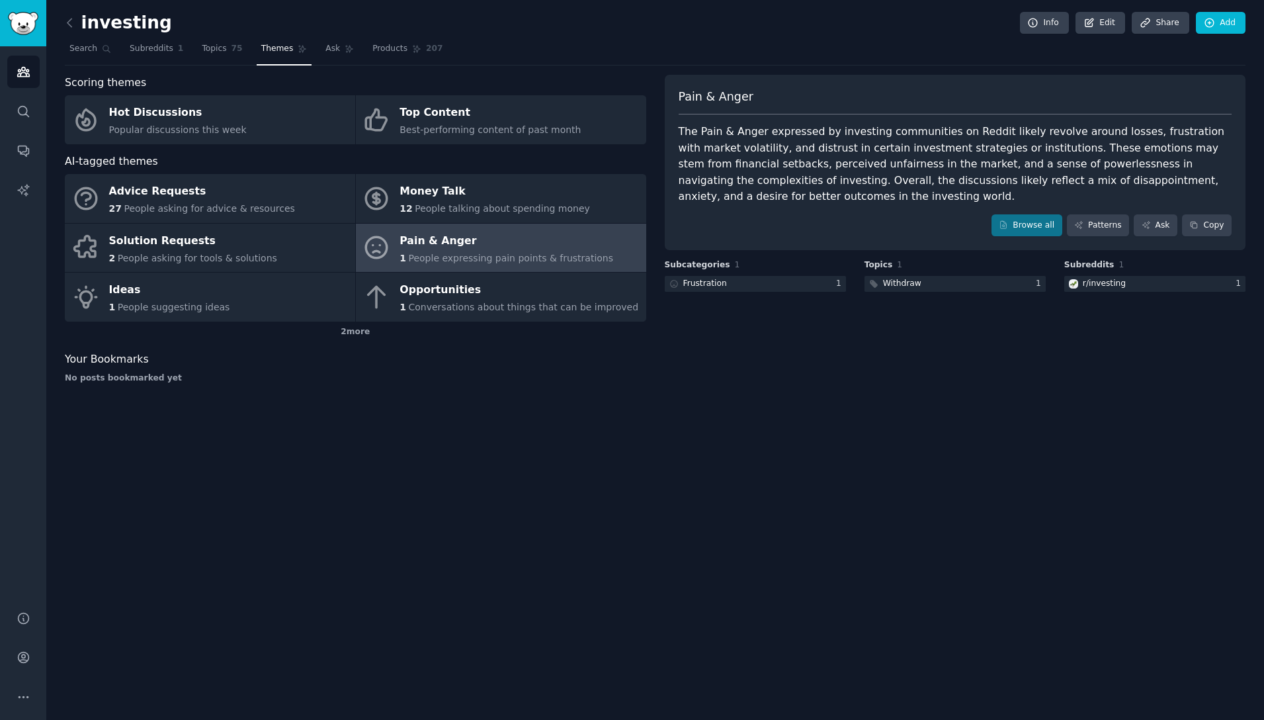
click at [736, 160] on div "The Pain & Anger expressed by investing communities on Reddit likely revolve ar…" at bounding box center [956, 164] width 554 height 81
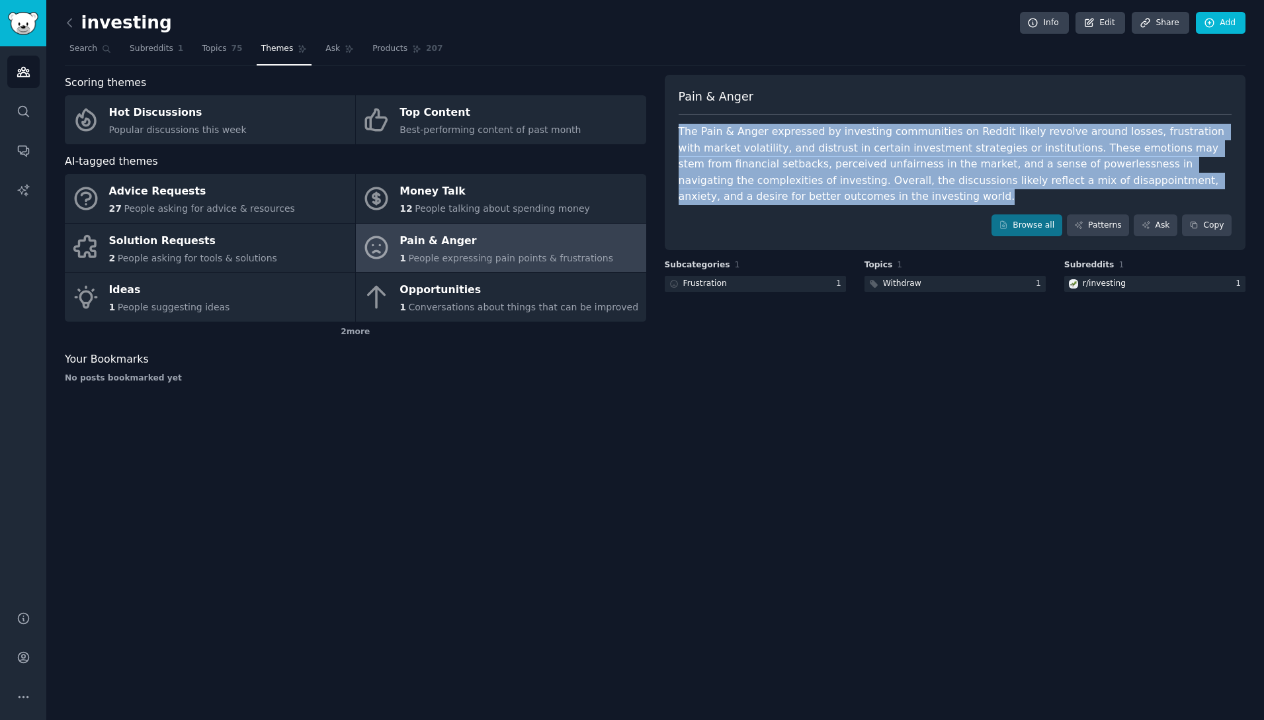
click at [736, 160] on div "The Pain & Anger expressed by investing communities on Reddit likely revolve ar…" at bounding box center [956, 164] width 554 height 81
copy div "The Pain & Anger expressed by investing communities on Reddit likely revolve ar…"
click at [392, 53] on span "Products" at bounding box center [389, 49] width 35 height 12
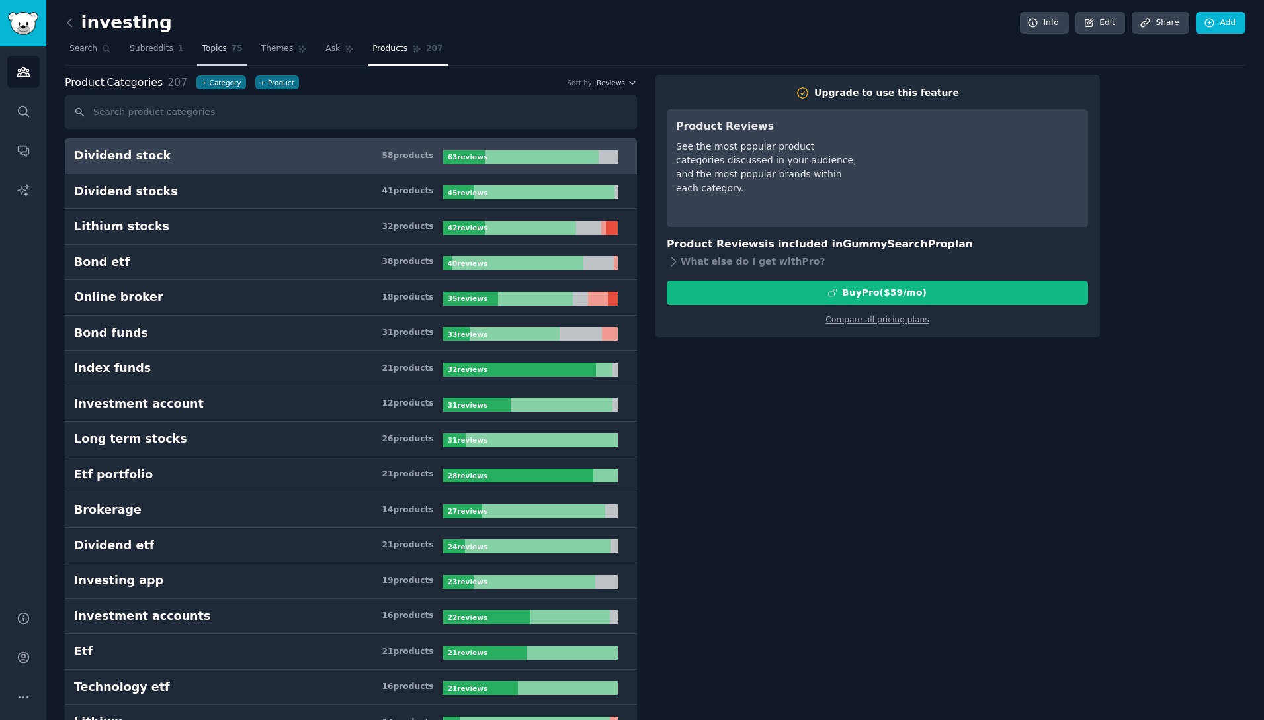
click at [214, 55] on link "Topics 75" at bounding box center [222, 51] width 50 height 27
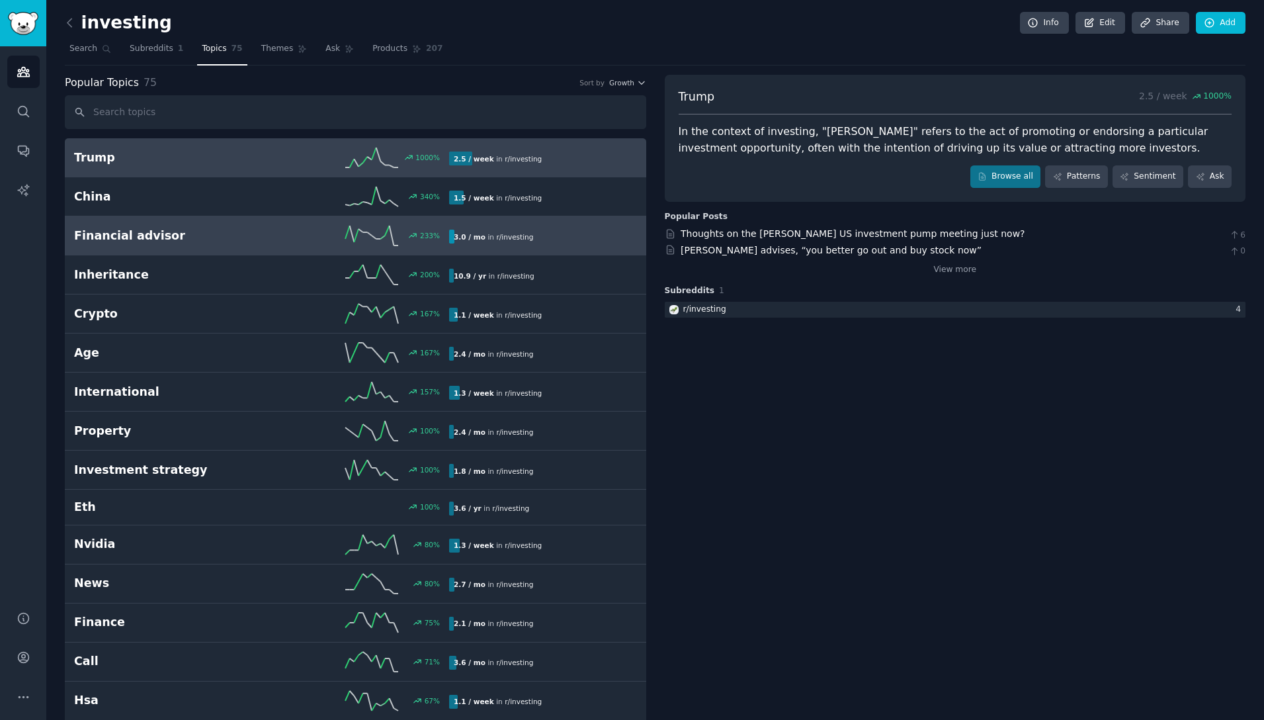
click at [143, 235] on h2 "Financial advisor" at bounding box center [168, 236] width 188 height 17
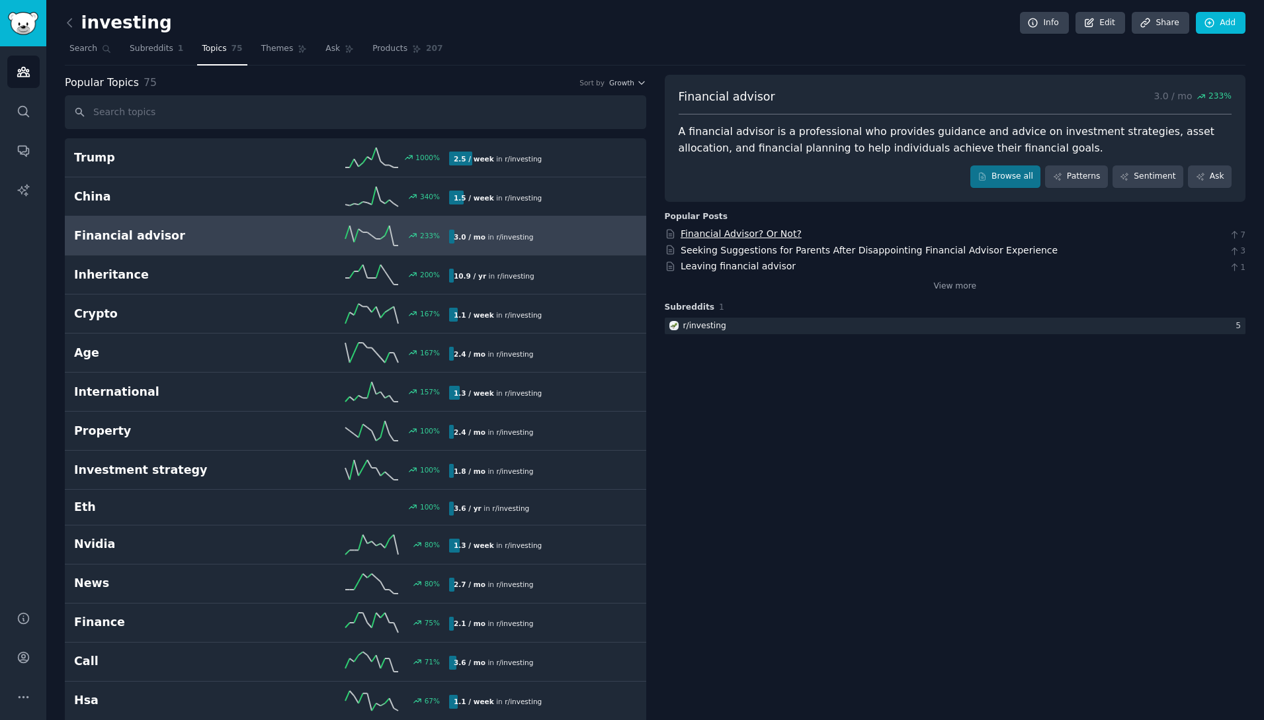
click at [724, 237] on link "Financial Advisor? Or Not?" at bounding box center [741, 233] width 121 height 11
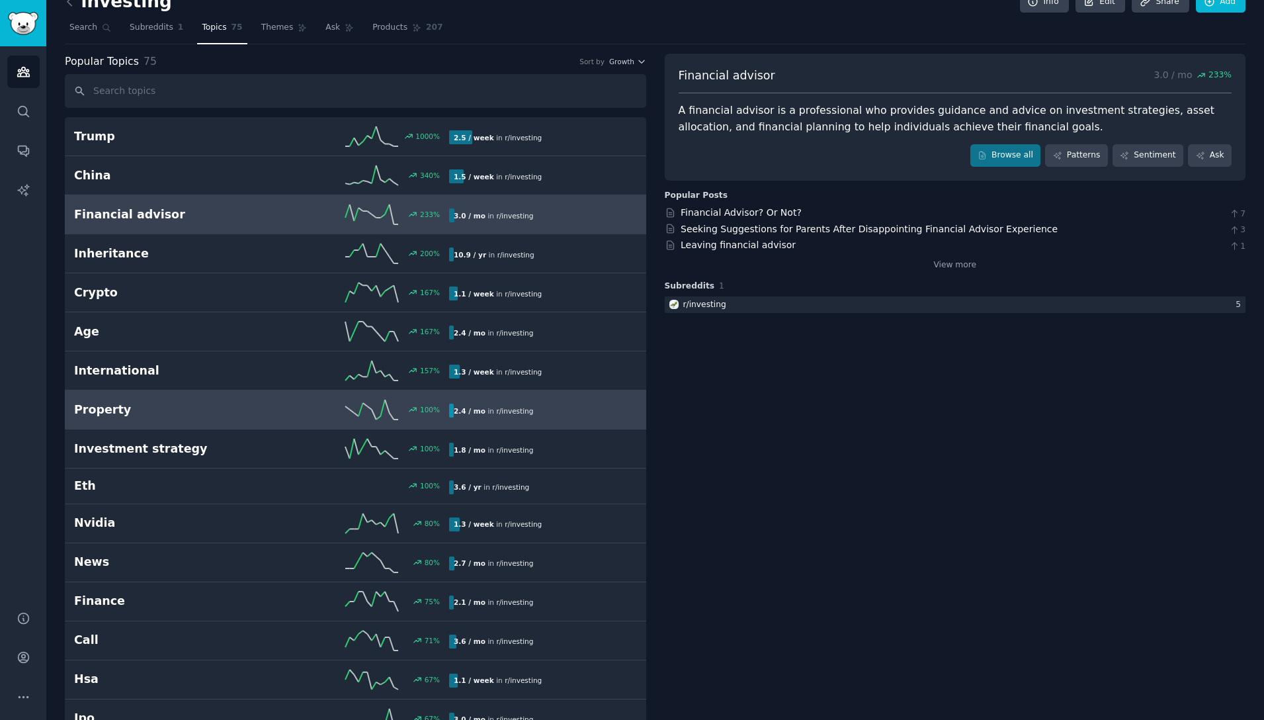
scroll to position [24, 0]
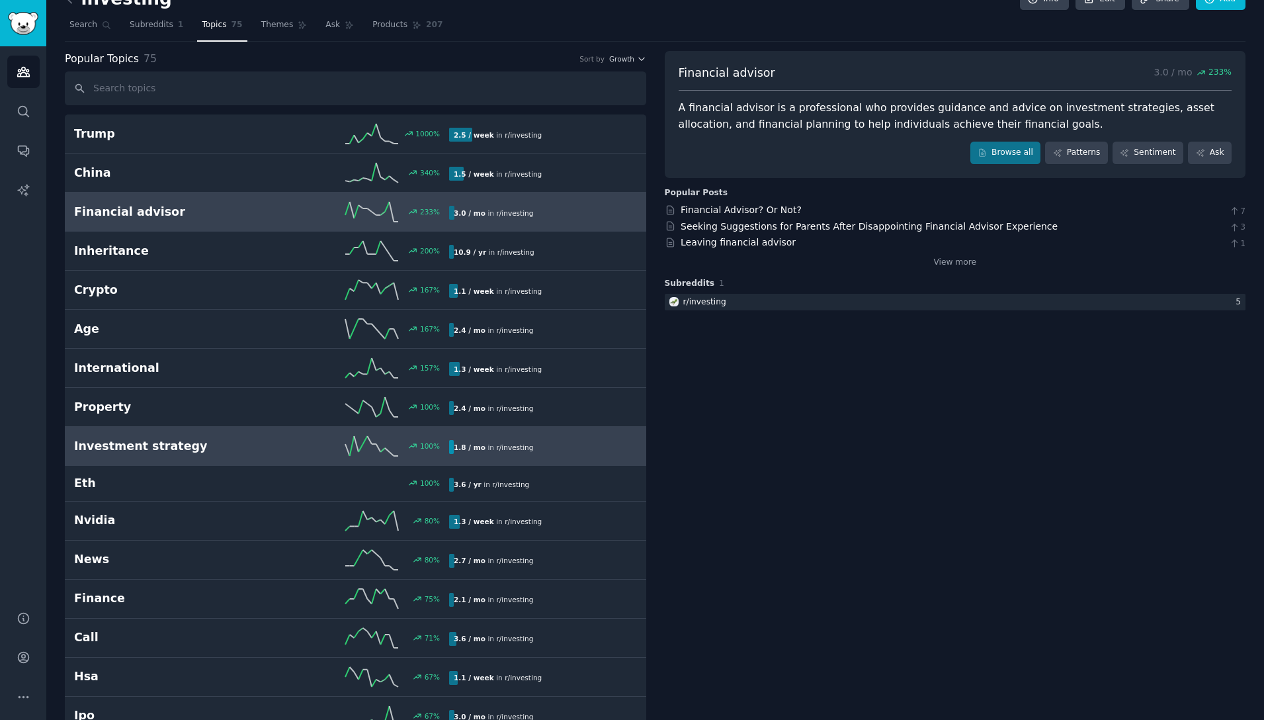
click at [141, 452] on h2 "Investment strategy" at bounding box center [168, 446] width 188 height 17
